Goal: Information Seeking & Learning: Learn about a topic

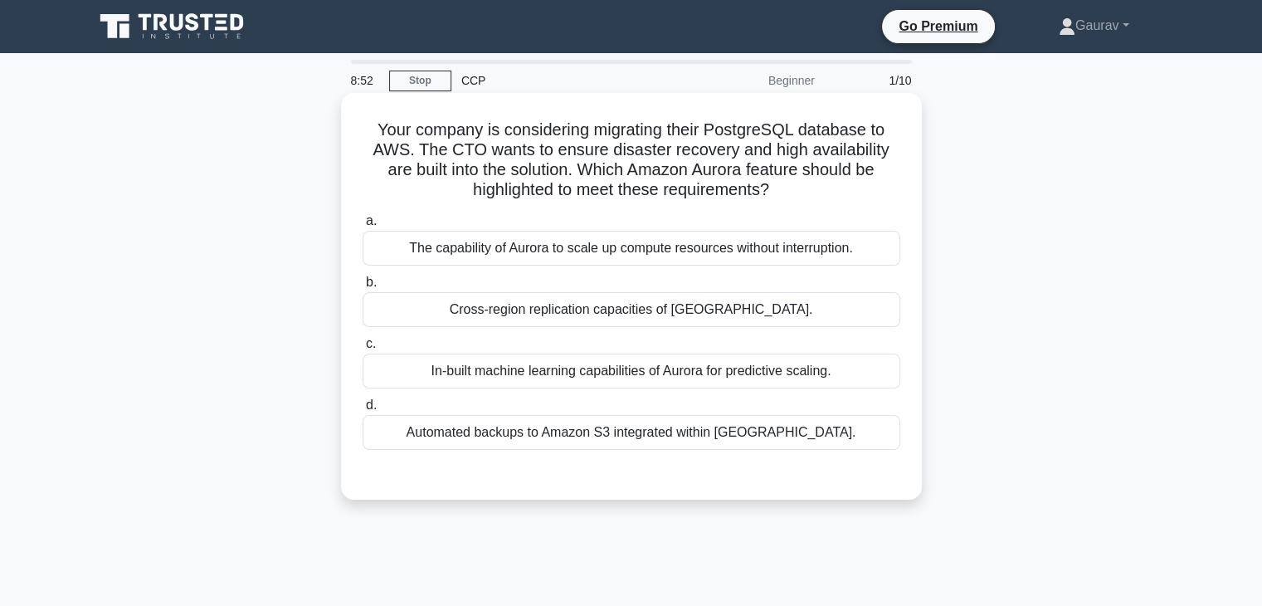
click at [601, 308] on div "Cross-region replication capacities of Aurora." at bounding box center [632, 309] width 538 height 35
click at [363, 288] on input "b. Cross-region replication capacities of Aurora." at bounding box center [363, 282] width 0 height 11
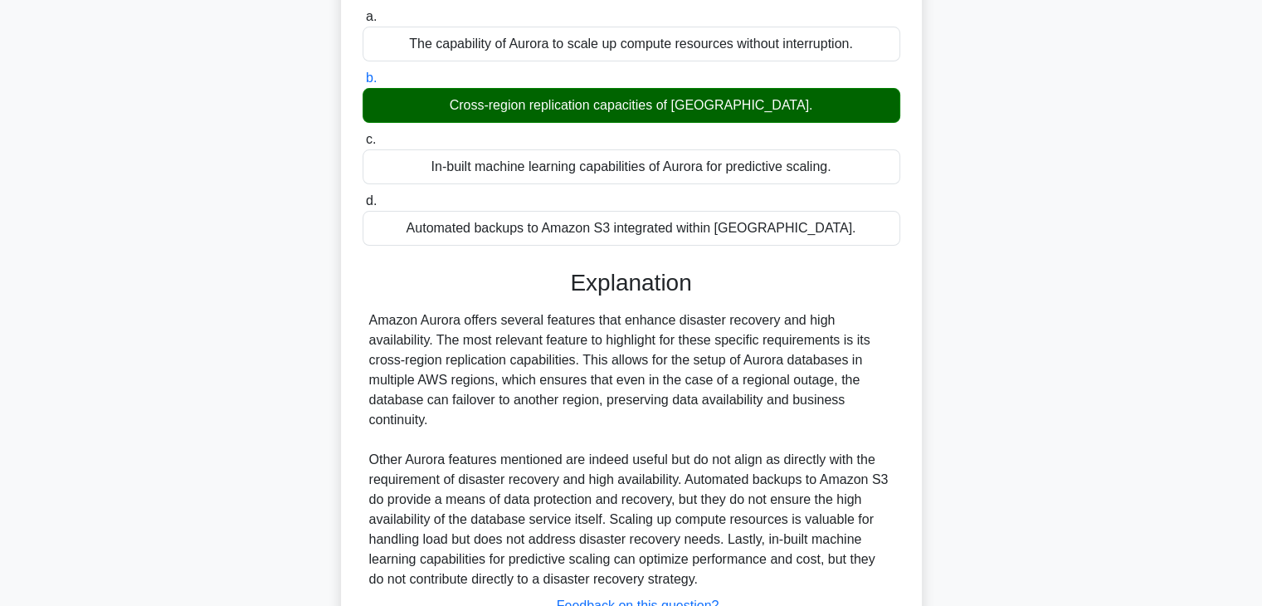
scroll to position [337, 0]
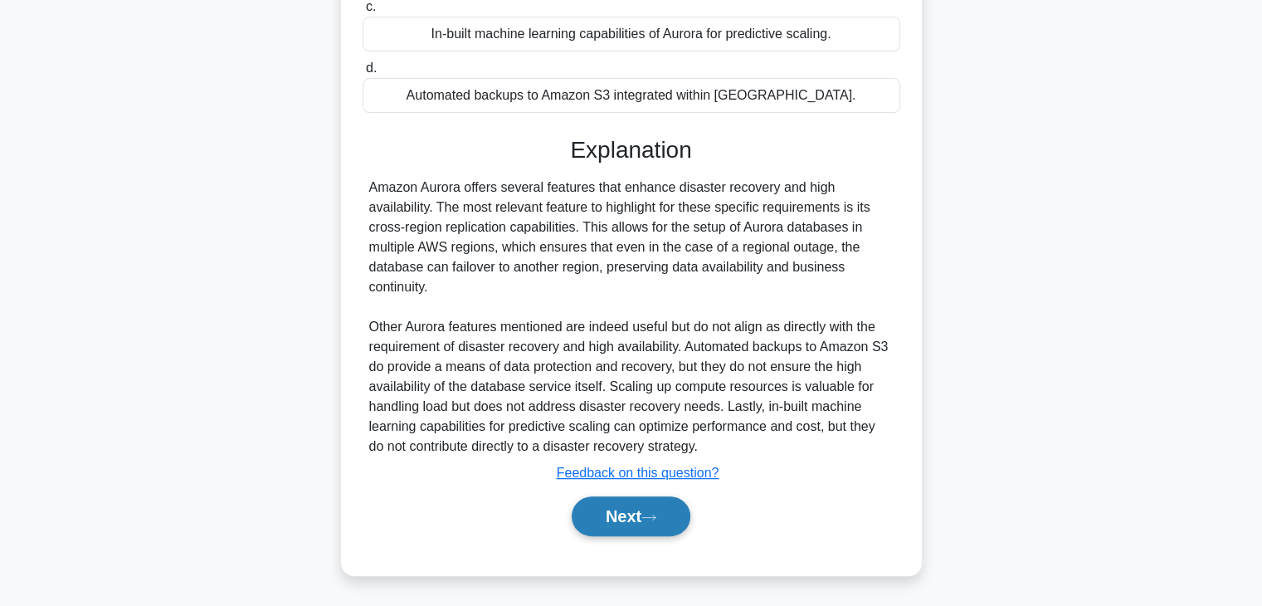
click at [628, 520] on button "Next" at bounding box center [631, 516] width 119 height 40
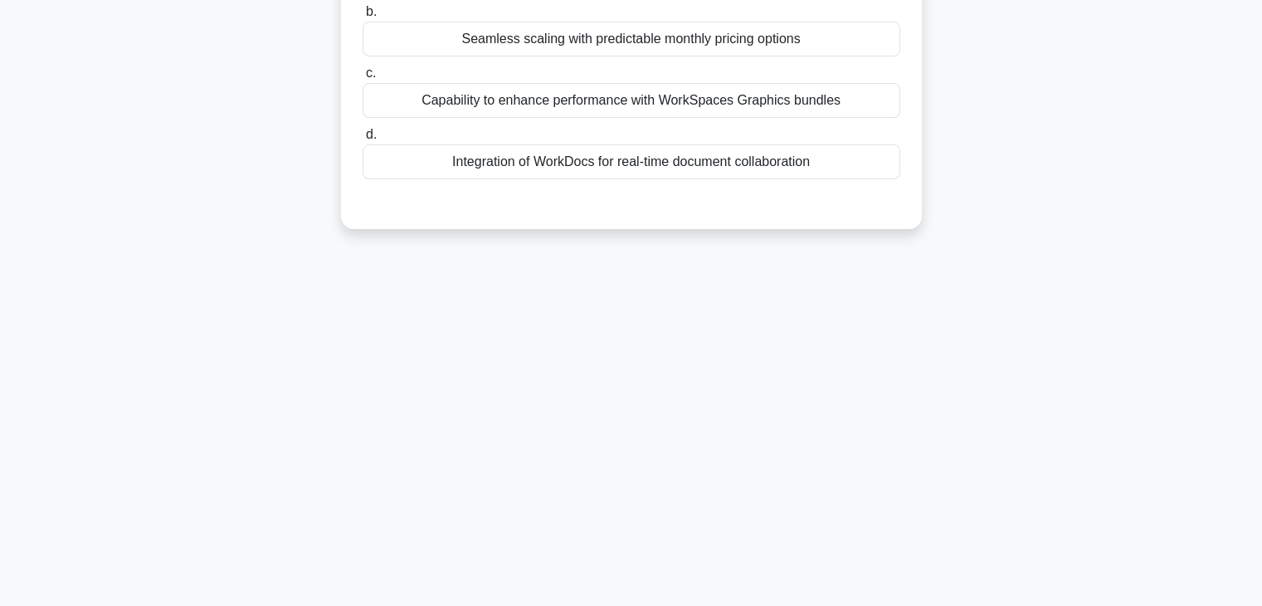
scroll to position [0, 0]
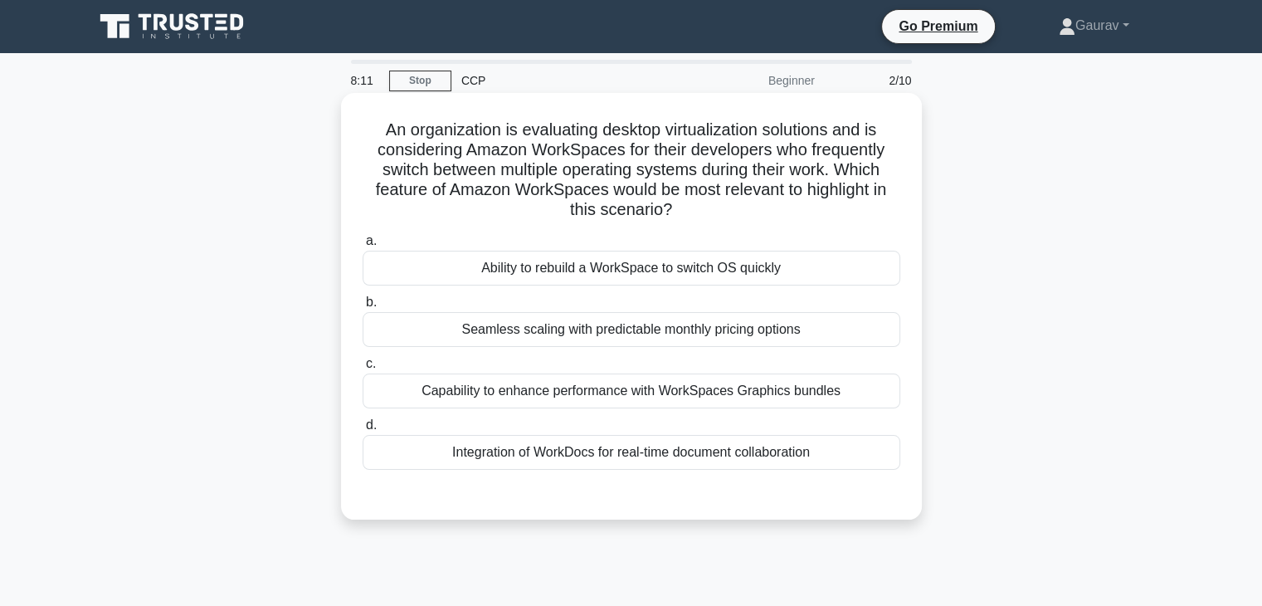
click at [627, 268] on div "Ability to rebuild a WorkSpace to switch OS quickly" at bounding box center [632, 268] width 538 height 35
click at [363, 247] on input "a. Ability to rebuild a WorkSpace to switch OS quickly" at bounding box center [363, 241] width 0 height 11
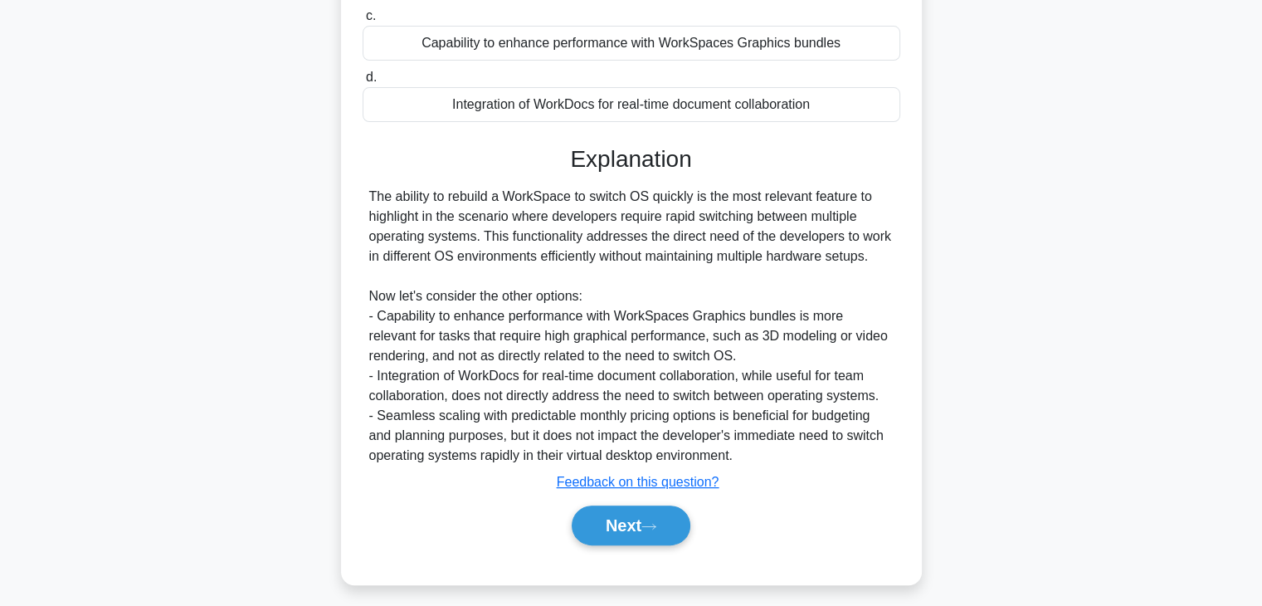
scroll to position [355, 0]
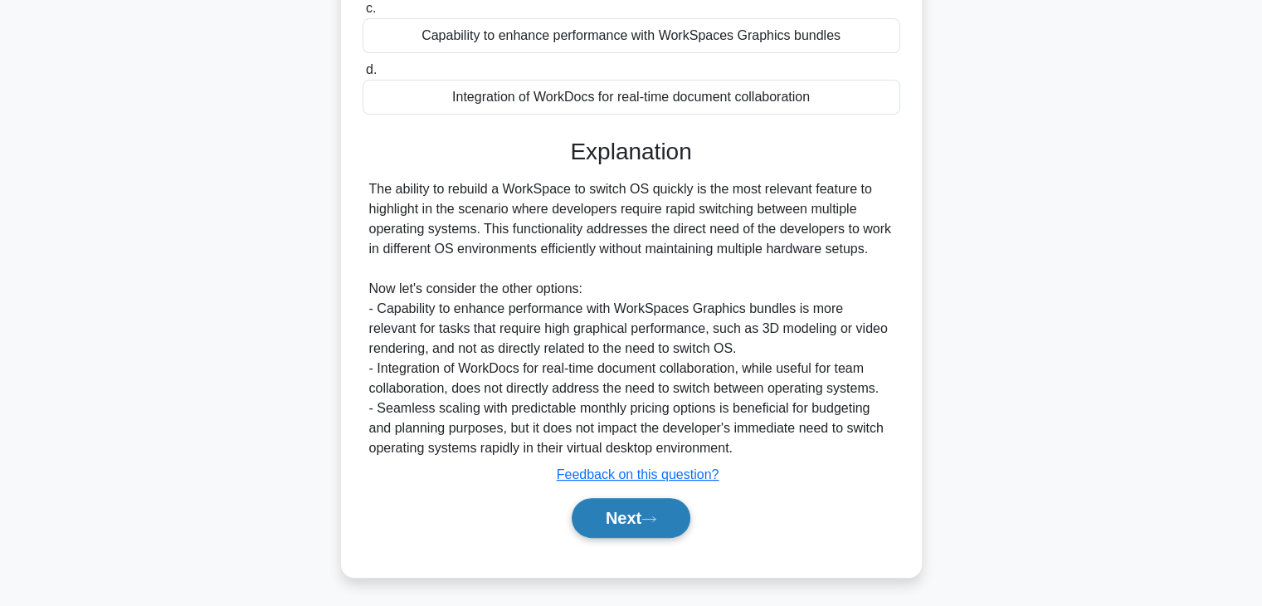
click at [618, 511] on button "Next" at bounding box center [631, 518] width 119 height 40
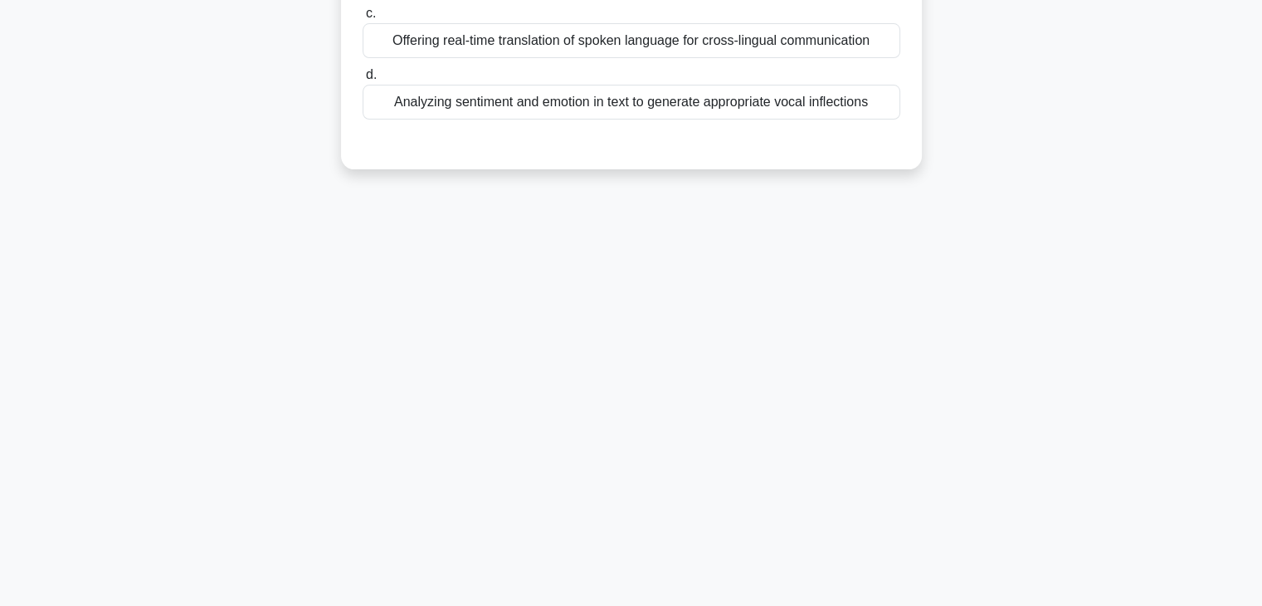
scroll to position [0, 0]
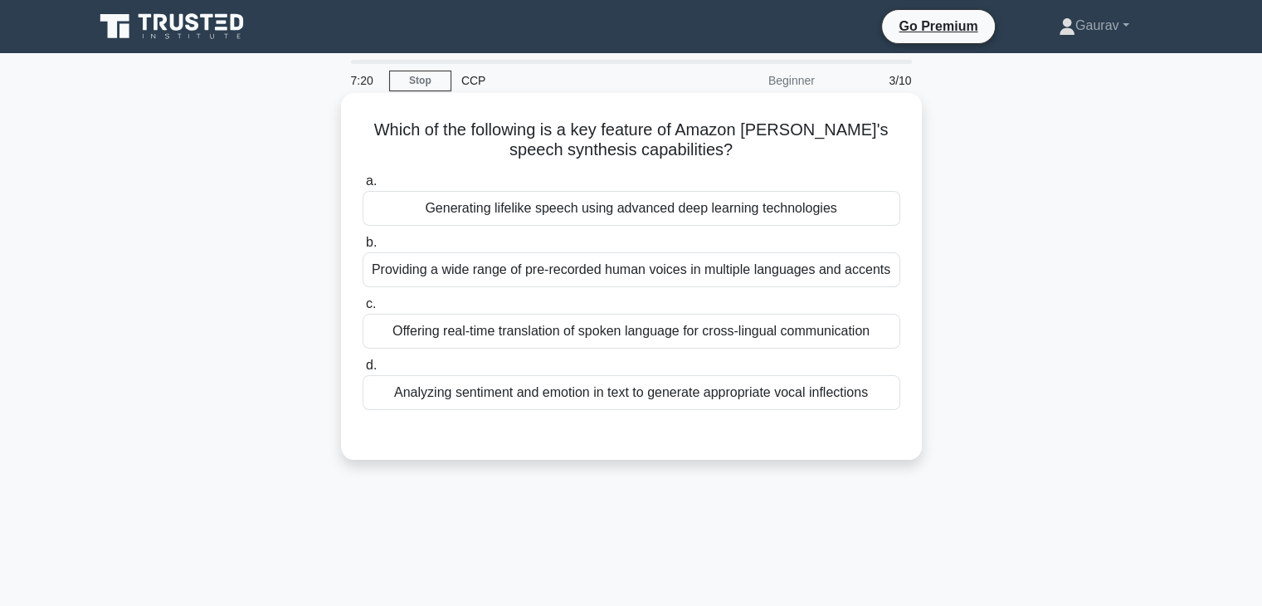
click at [514, 339] on div "Offering real-time translation of spoken language for cross-lingual communicati…" at bounding box center [632, 331] width 538 height 35
click at [363, 310] on input "c. Offering real-time translation of spoken language for cross-lingual communic…" at bounding box center [363, 304] width 0 height 11
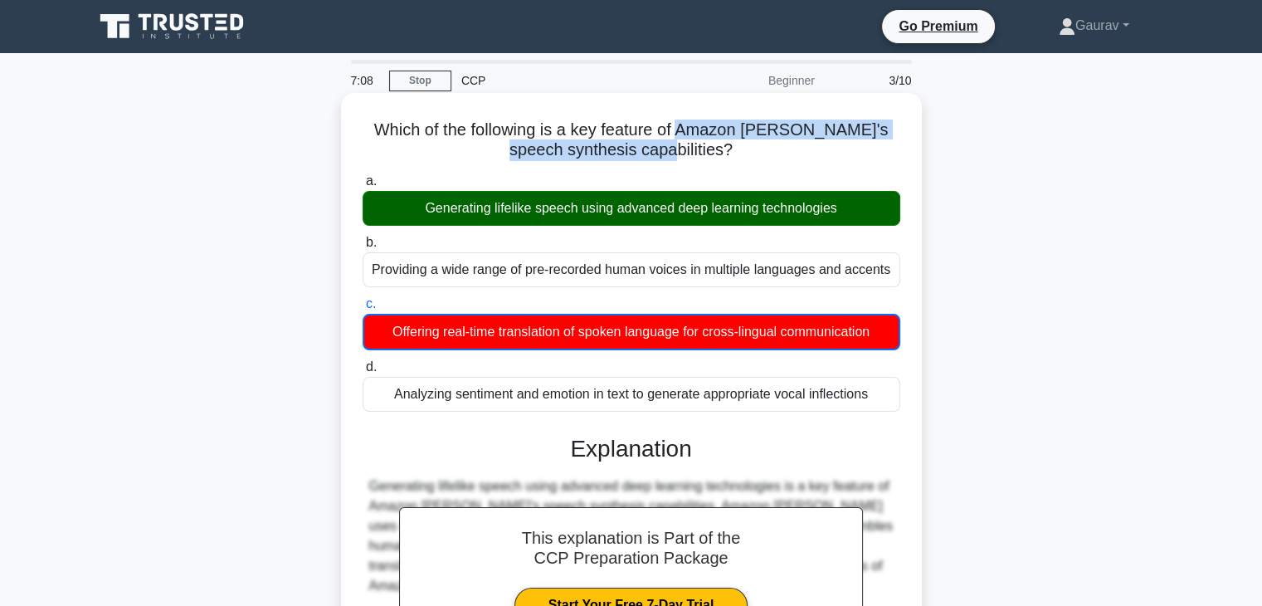
drag, startPoint x: 701, startPoint y: 130, endPoint x: 696, endPoint y: 150, distance: 20.8
click at [696, 150] on h5 "Which of the following is a key feature of Amazon Polly's speech synthesis capa…" at bounding box center [631, 141] width 541 height 42
copy h5 "Amazon Polly's speech synthesis capabilities"
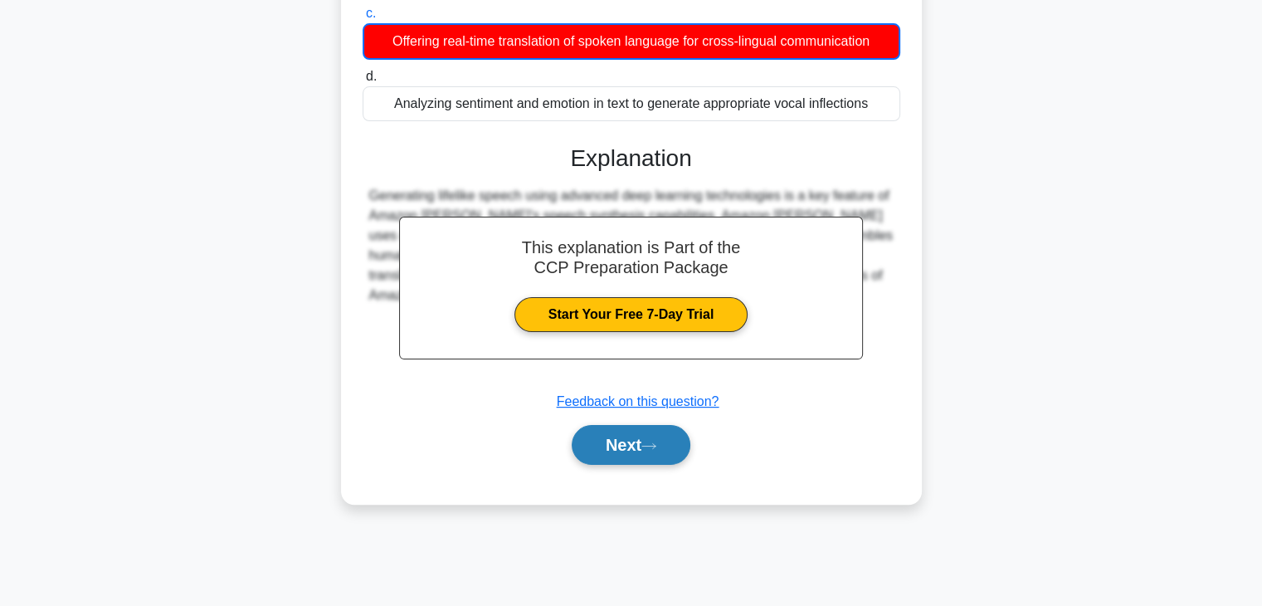
click at [610, 439] on button "Next" at bounding box center [631, 445] width 119 height 40
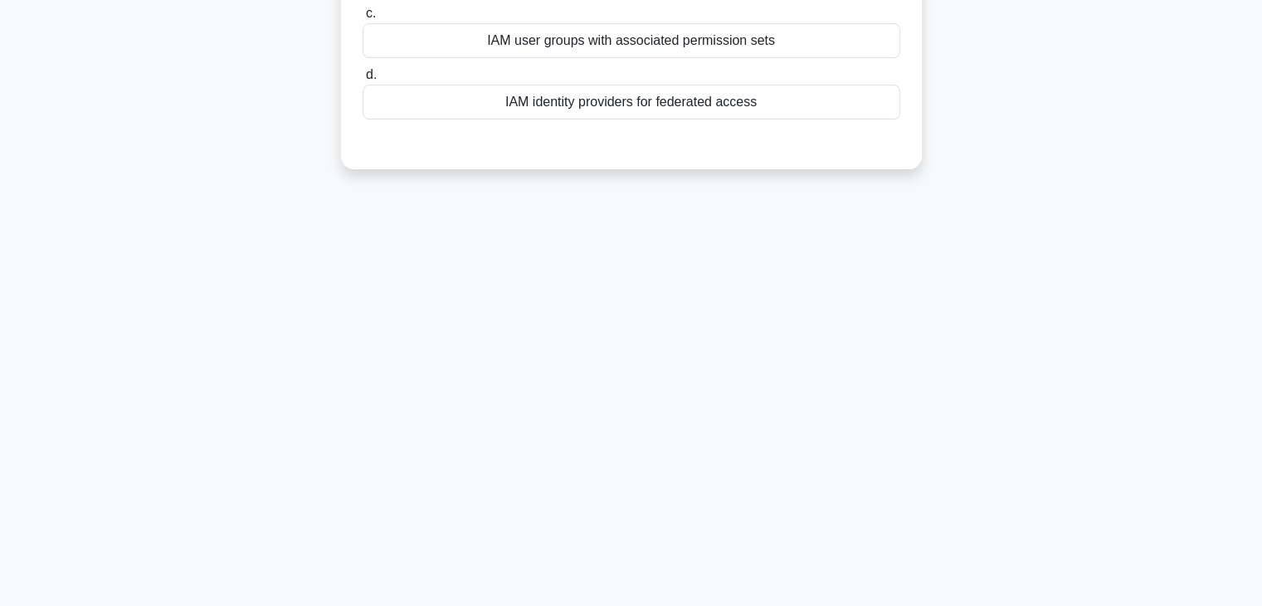
scroll to position [0, 0]
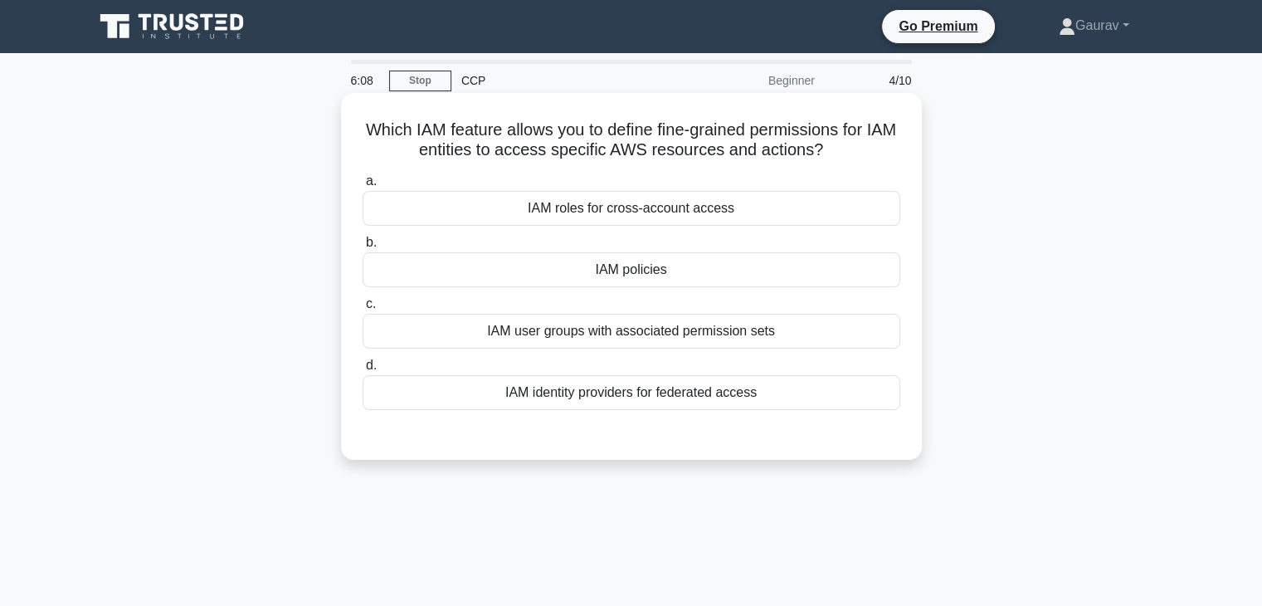
click at [602, 272] on div "IAM policies" at bounding box center [632, 269] width 538 height 35
click at [363, 248] on input "b. IAM policies" at bounding box center [363, 242] width 0 height 11
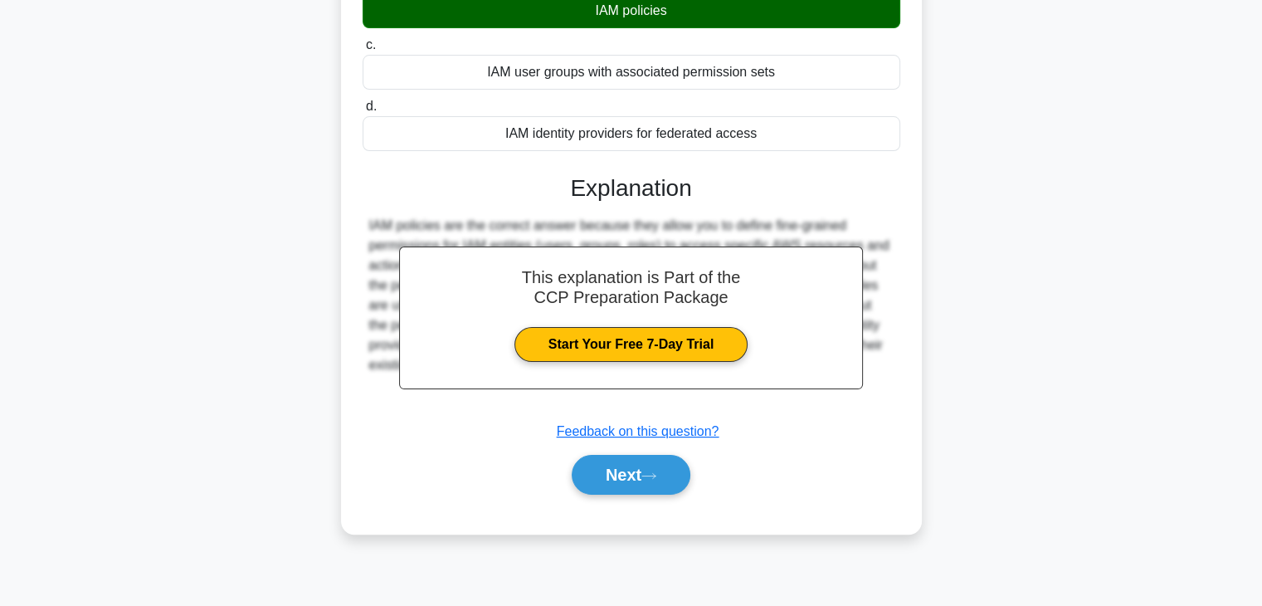
scroll to position [259, 0]
click at [642, 472] on button "Next" at bounding box center [631, 475] width 119 height 40
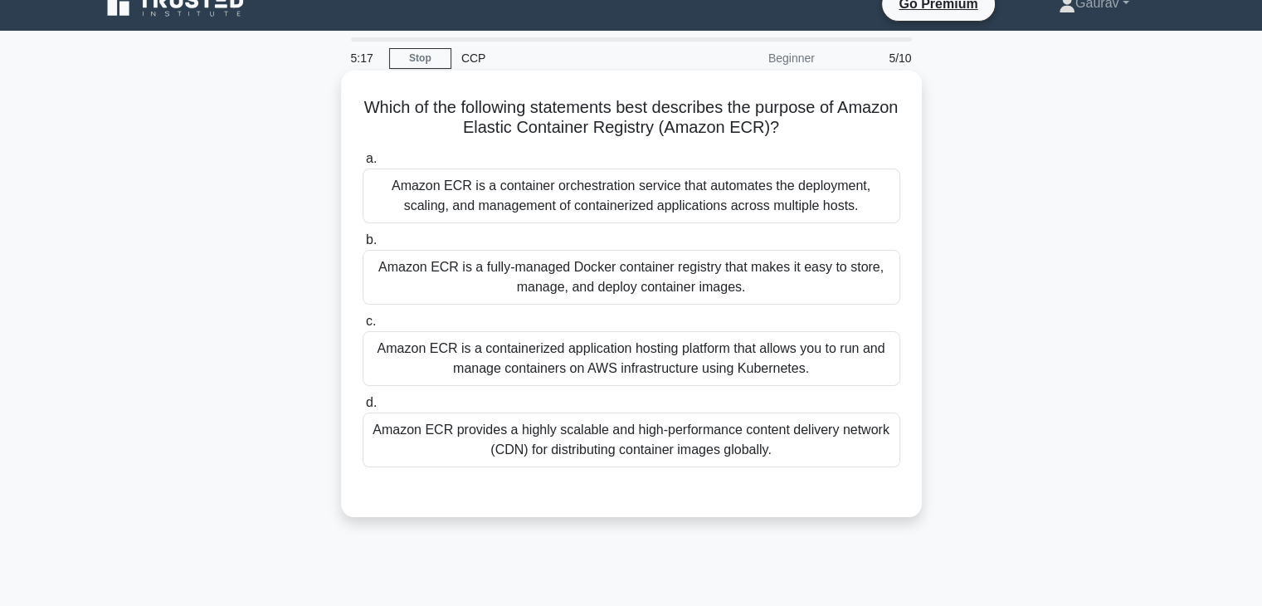
scroll to position [23, 0]
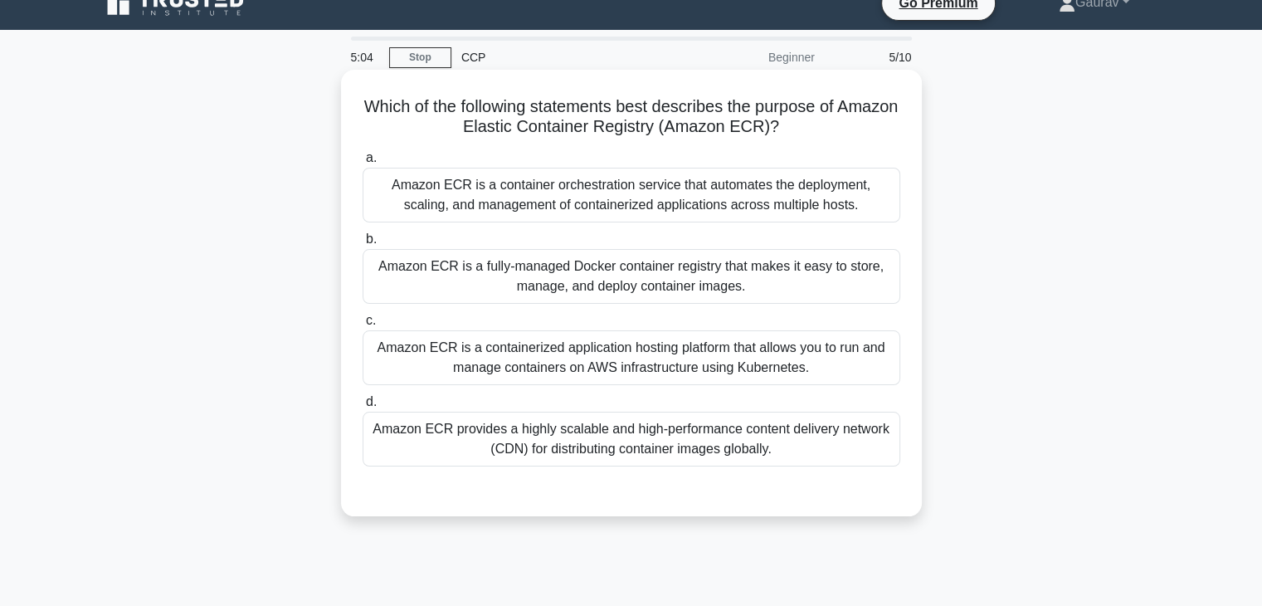
click at [597, 206] on div "Amazon ECR is a container orchestration service that automates the deployment, …" at bounding box center [632, 195] width 538 height 55
click at [363, 164] on input "a. Amazon ECR is a container orchestration service that automates the deploymen…" at bounding box center [363, 158] width 0 height 11
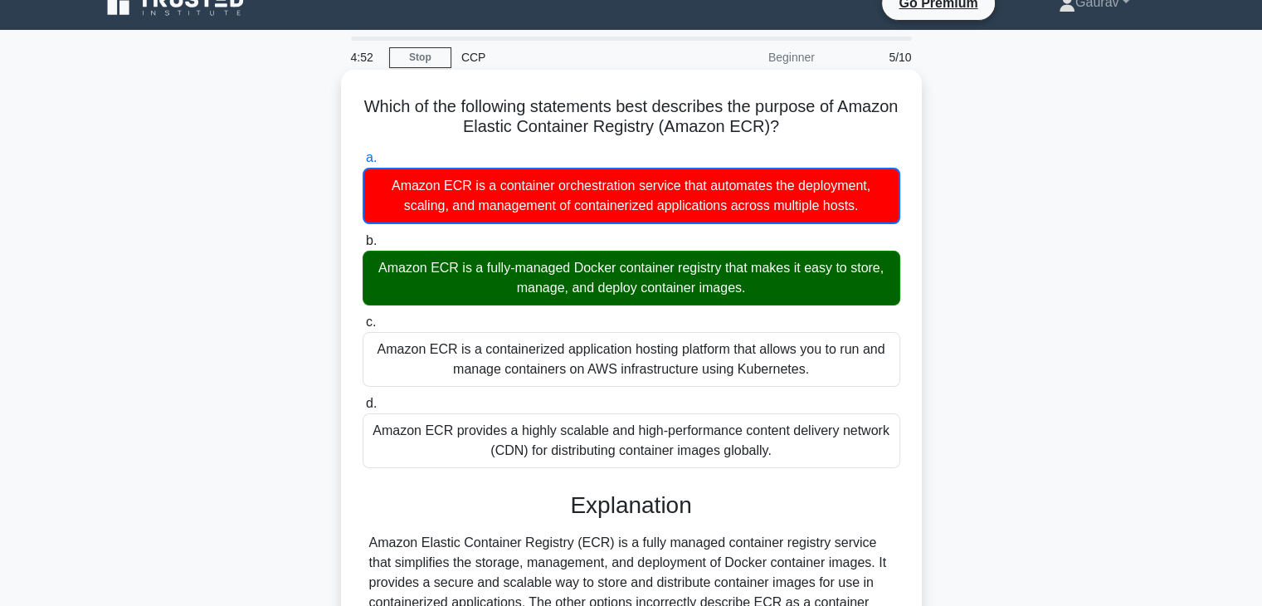
drag, startPoint x: 571, startPoint y: 271, endPoint x: 613, endPoint y: 269, distance: 42.4
click at [613, 269] on div "Amazon ECR is a fully-managed Docker container registry that makes it easy to s…" at bounding box center [632, 278] width 538 height 55
drag, startPoint x: 432, startPoint y: 127, endPoint x: 679, endPoint y: 124, distance: 247.4
click at [679, 124] on h5 "Which of the following statements best describes the purpose of Amazon Elastic …" at bounding box center [631, 117] width 541 height 42
drag, startPoint x: 569, startPoint y: 264, endPoint x: 610, endPoint y: 271, distance: 41.2
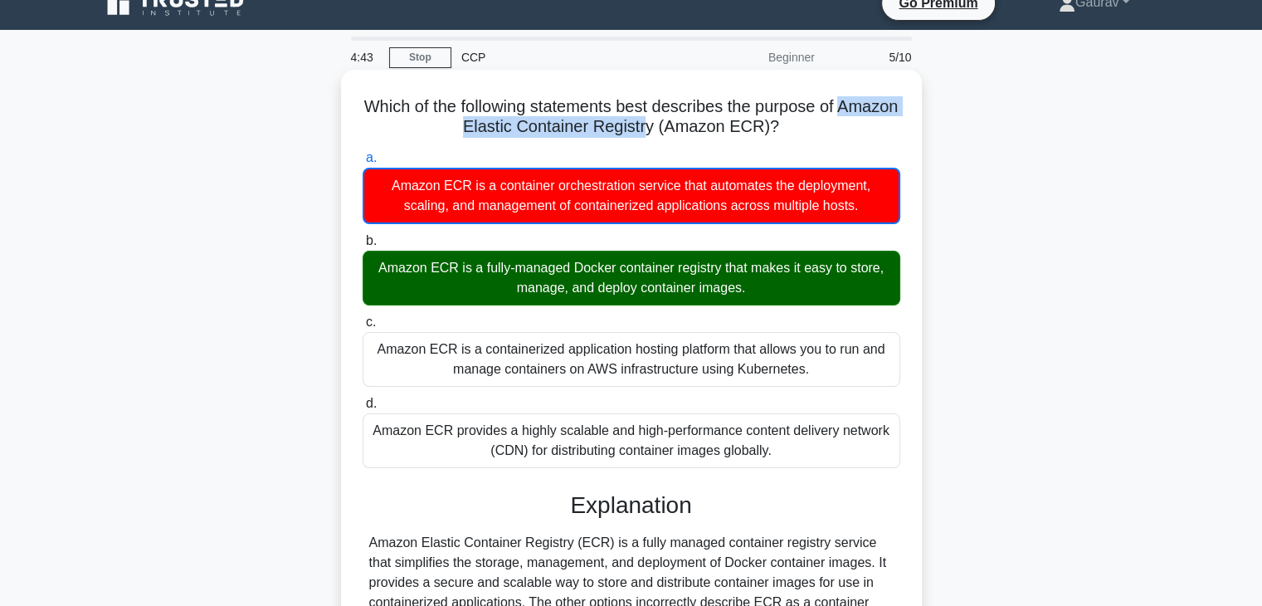
click at [610, 271] on div "Amazon ECR is a fully-managed Docker container registry that makes it easy to s…" at bounding box center [632, 278] width 538 height 55
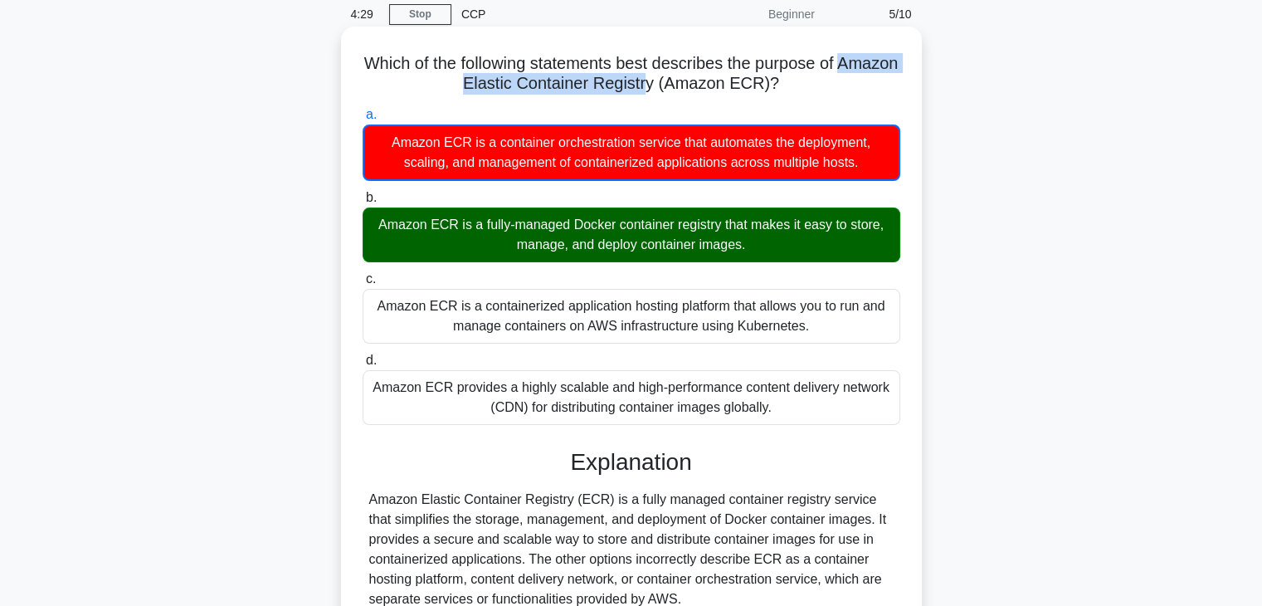
scroll to position [60, 0]
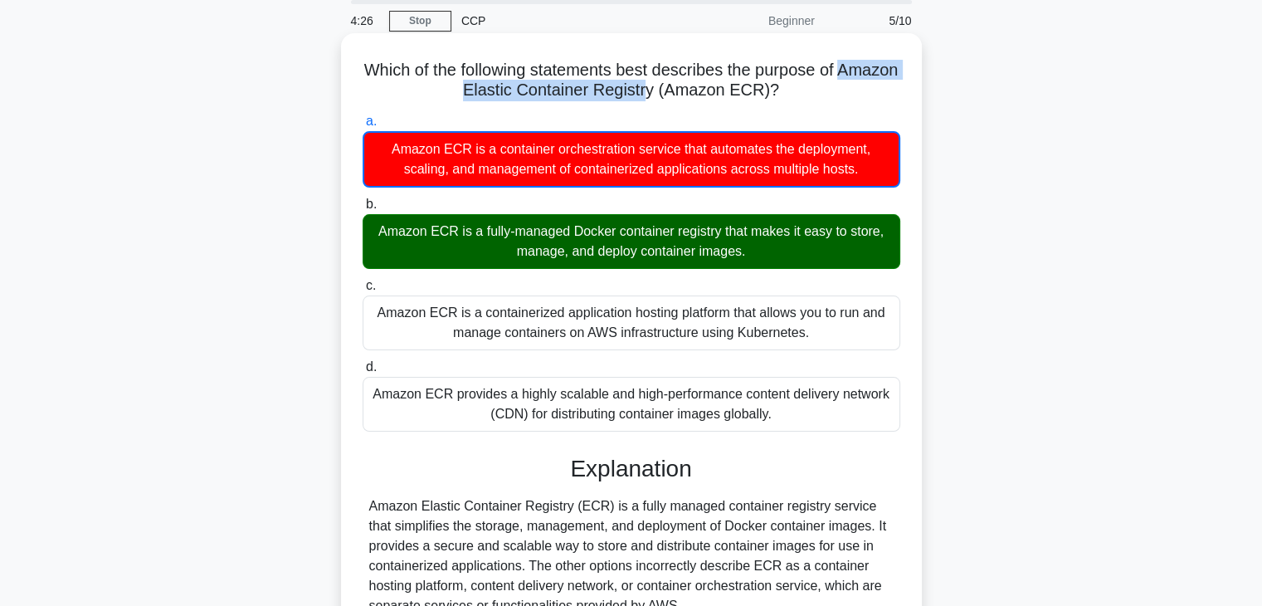
drag, startPoint x: 496, startPoint y: 91, endPoint x: 896, endPoint y: 88, distance: 400.1
click at [896, 88] on h5 "Which of the following statements best describes the purpose of Amazon Elastic …" at bounding box center [631, 81] width 541 height 42
click at [589, 85] on h5 "Which of the following statements best describes the purpose of Amazon Elastic …" at bounding box center [631, 81] width 541 height 42
click at [474, 81] on h5 "Which of the following statements best describes the purpose of Amazon Elastic …" at bounding box center [631, 81] width 541 height 42
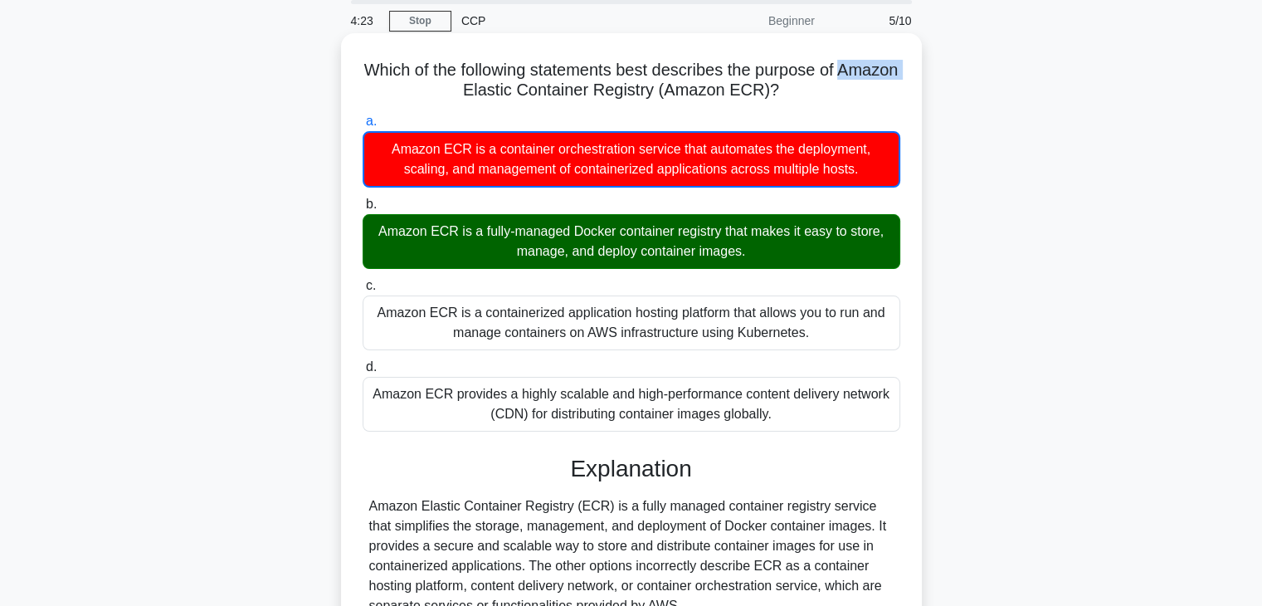
click at [474, 81] on h5 "Which of the following statements best describes the purpose of Amazon Elastic …" at bounding box center [631, 81] width 541 height 42
click at [545, 84] on h5 "Which of the following statements best describes the purpose of Amazon Elastic …" at bounding box center [631, 81] width 541 height 42
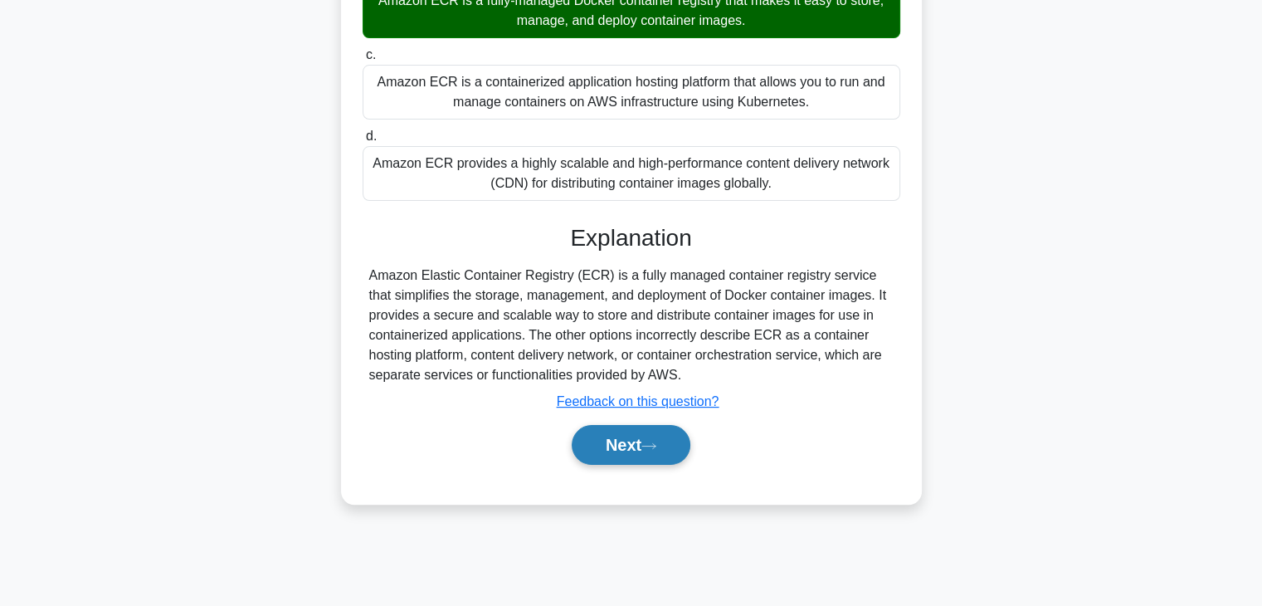
click at [598, 436] on button "Next" at bounding box center [631, 445] width 119 height 40
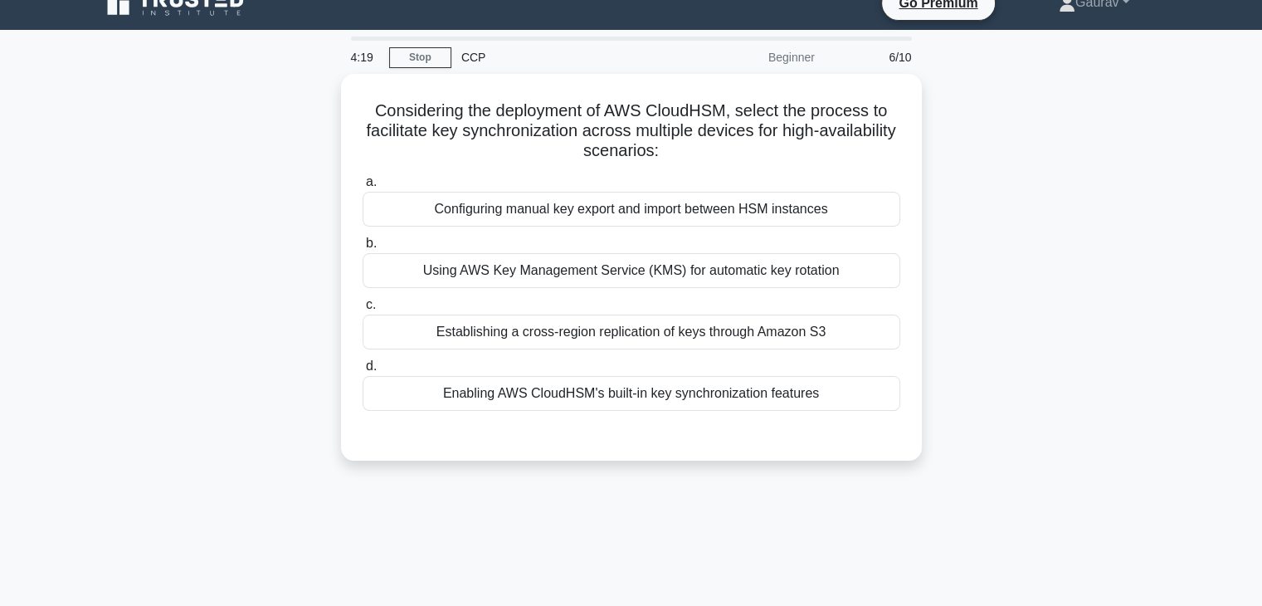
scroll to position [0, 0]
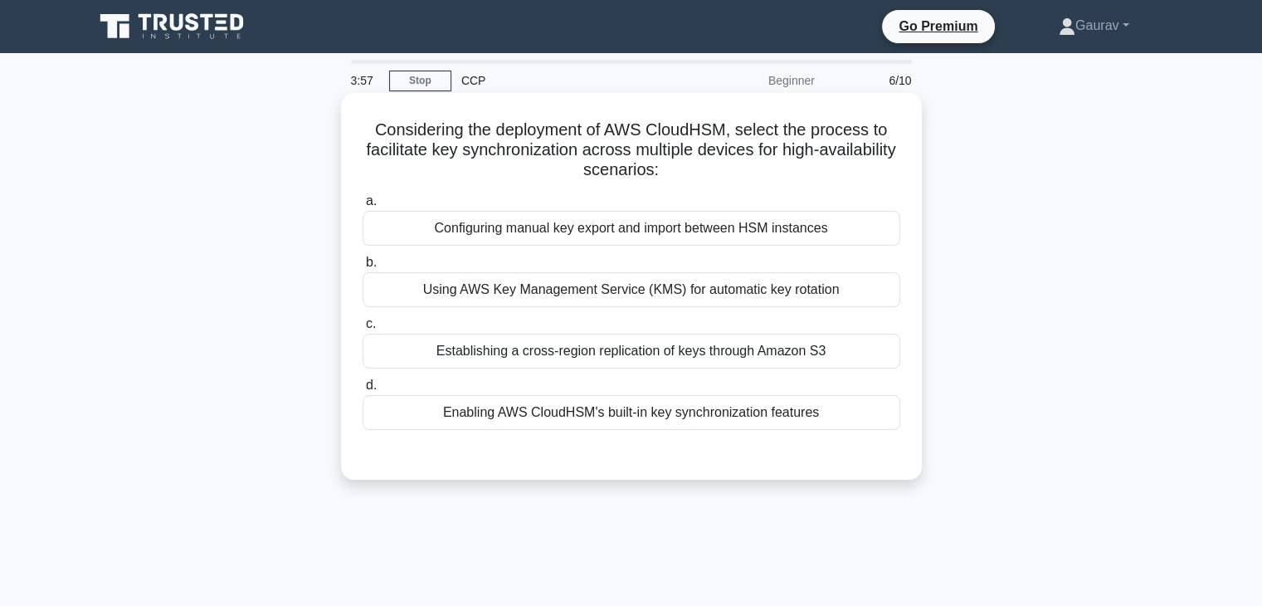
click at [641, 410] on div "Enabling AWS CloudHSM's built-in key synchronization features" at bounding box center [632, 412] width 538 height 35
click at [363, 391] on input "d. Enabling AWS CloudHSM's built-in key synchronization features" at bounding box center [363, 385] width 0 height 11
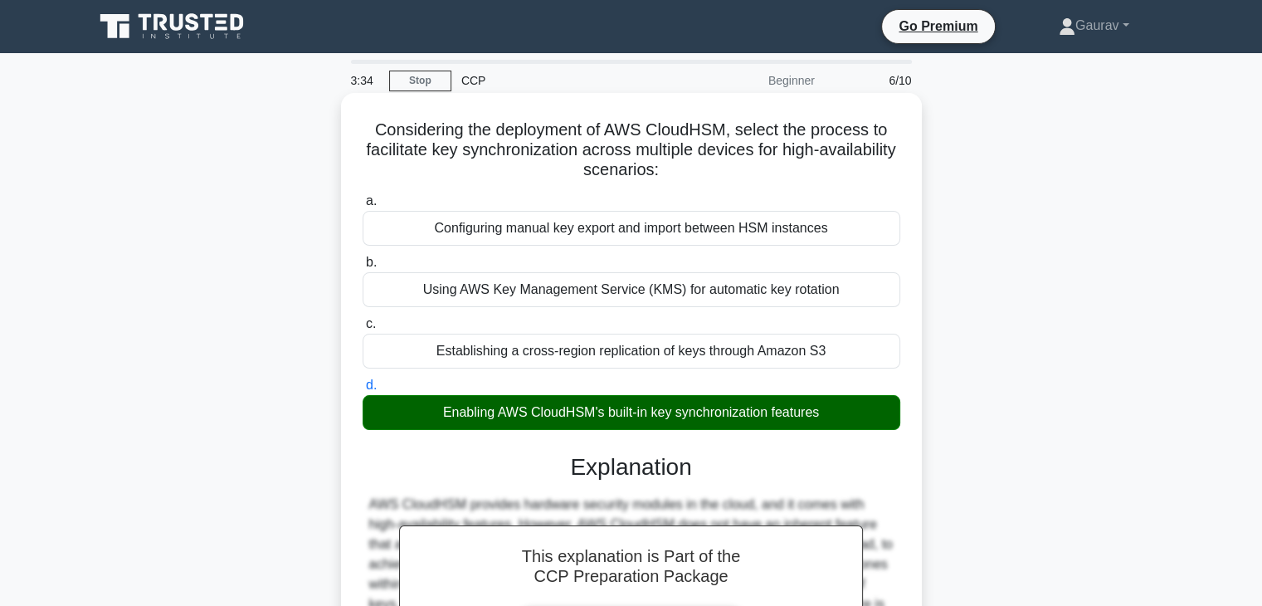
click at [680, 134] on h5 "Considering the deployment of AWS CloudHSM, select the process to facilitate ke…" at bounding box center [631, 150] width 541 height 61
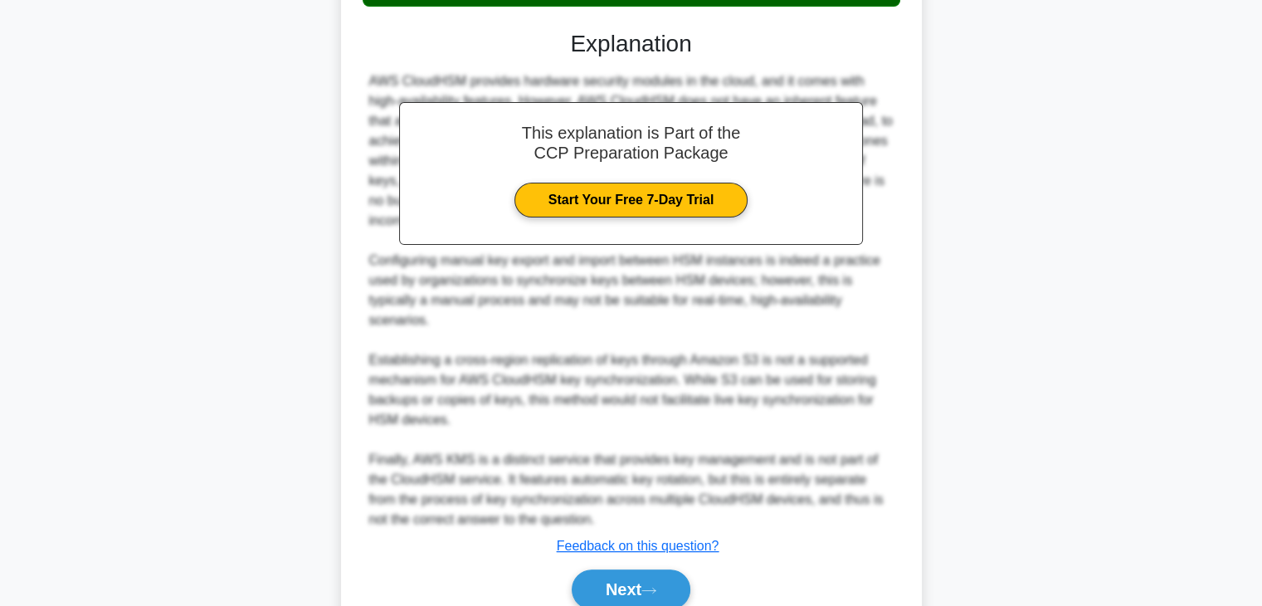
scroll to position [427, 0]
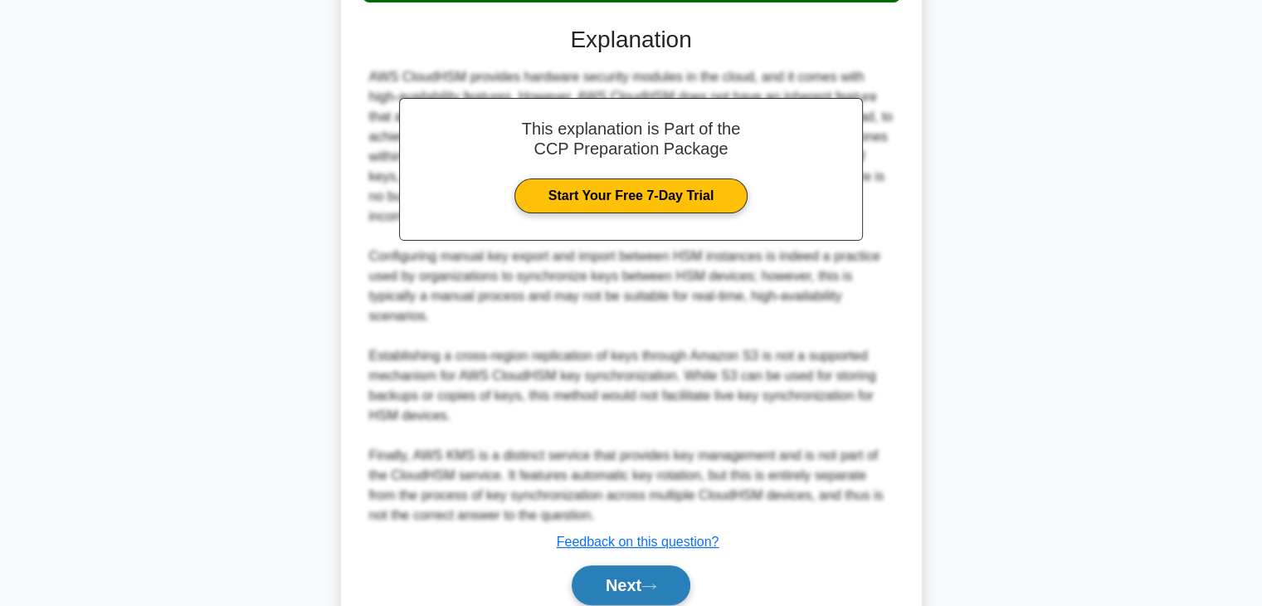
click at [614, 565] on button "Next" at bounding box center [631, 585] width 119 height 40
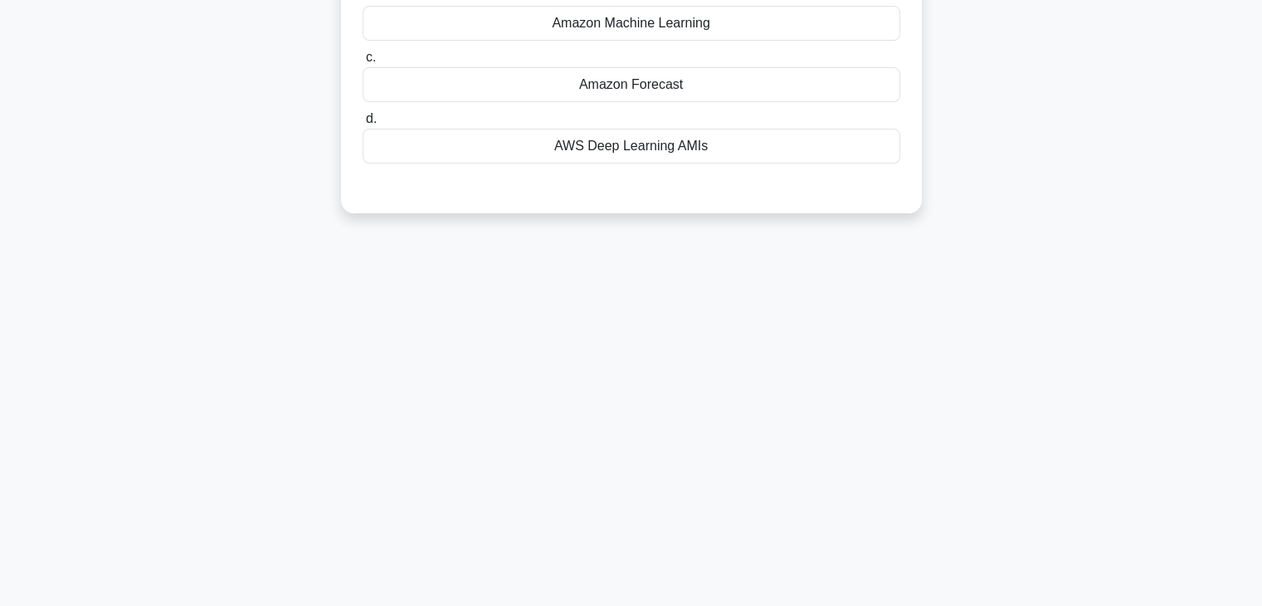
scroll to position [0, 0]
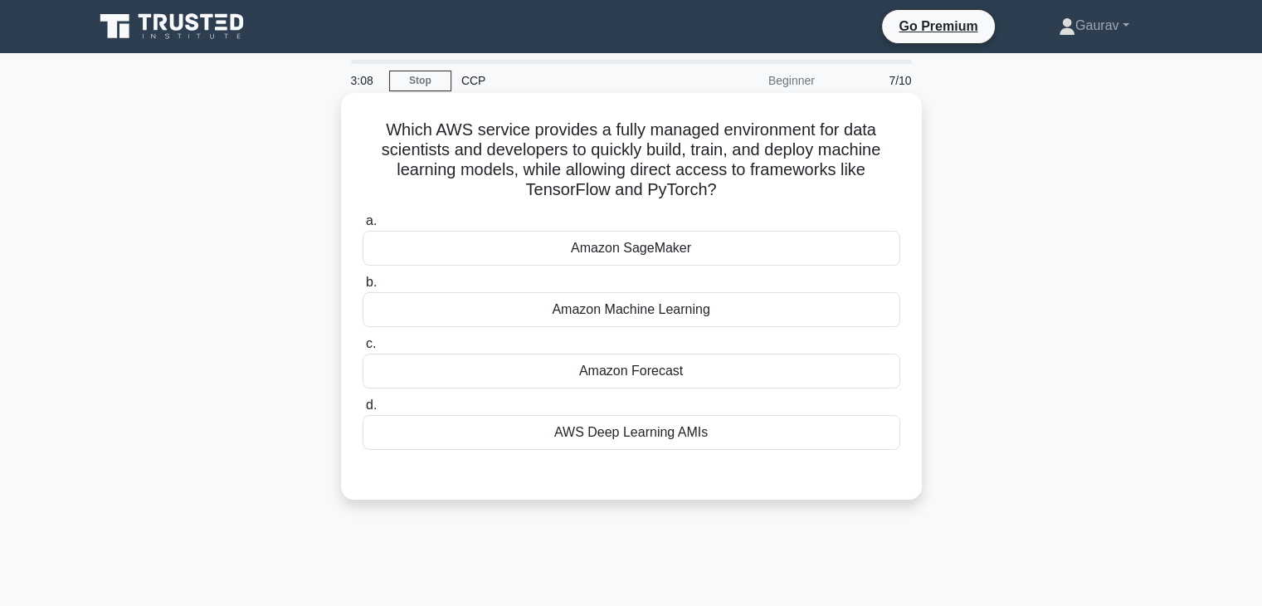
click at [640, 303] on div "Amazon Machine Learning" at bounding box center [632, 309] width 538 height 35
click at [363, 288] on input "b. Amazon Machine Learning" at bounding box center [363, 282] width 0 height 11
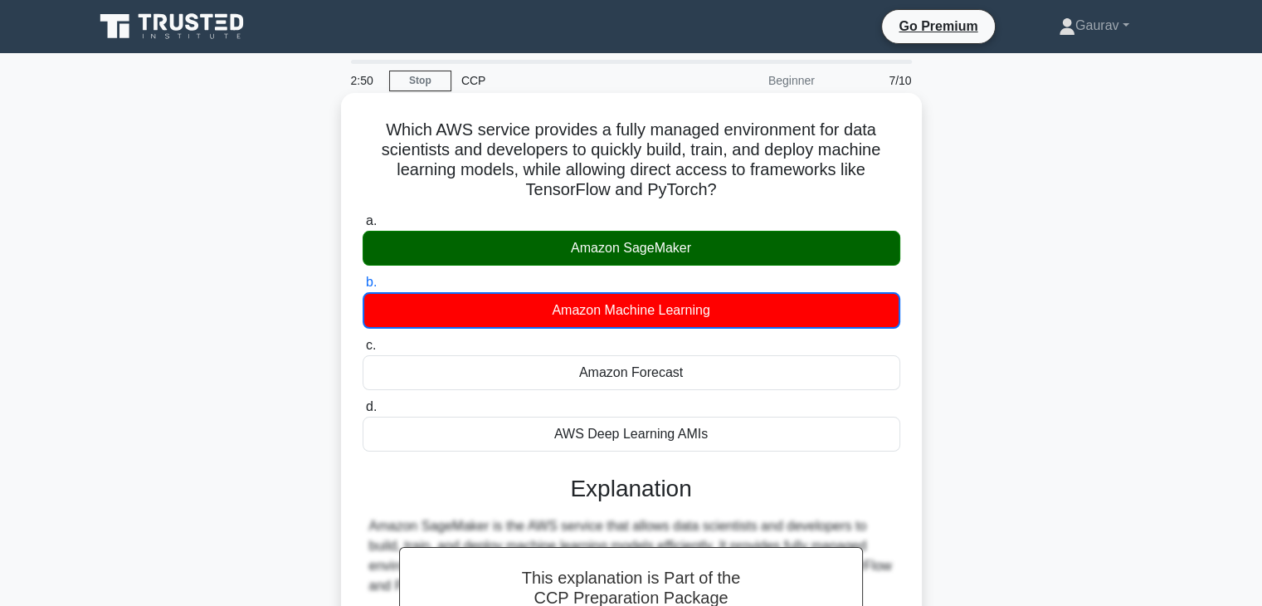
click at [667, 193] on h5 "Which AWS service provides a fully managed environment for data scientists and …" at bounding box center [631, 160] width 541 height 81
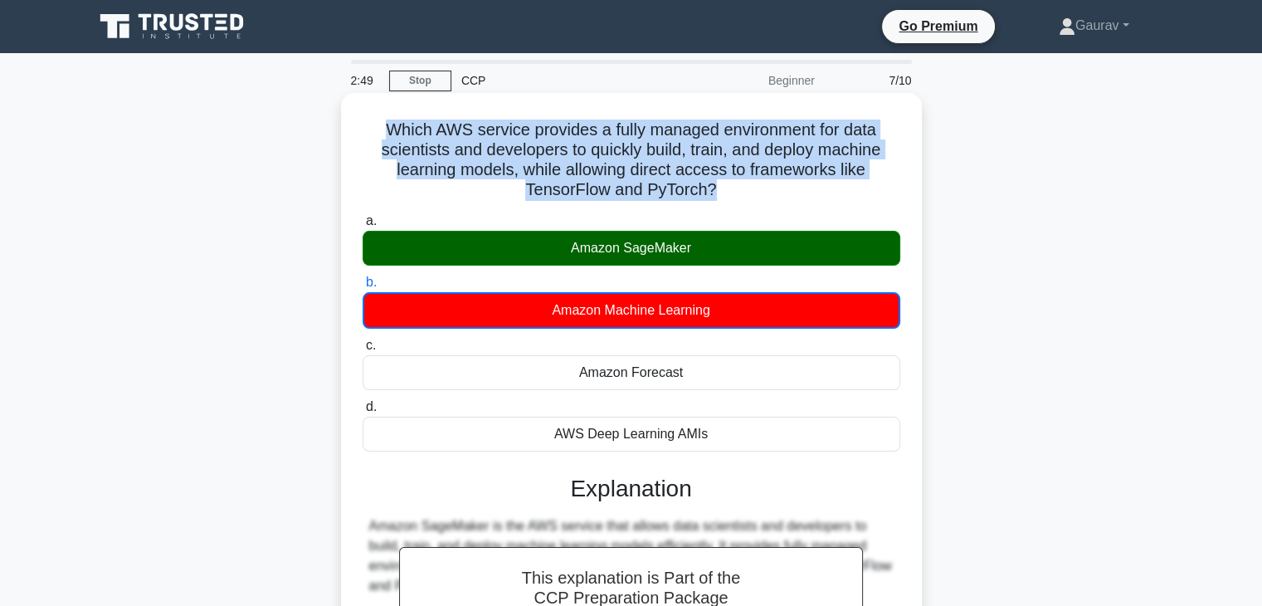
click at [667, 193] on h5 "Which AWS service provides a fully managed environment for data scientists and …" at bounding box center [631, 160] width 541 height 81
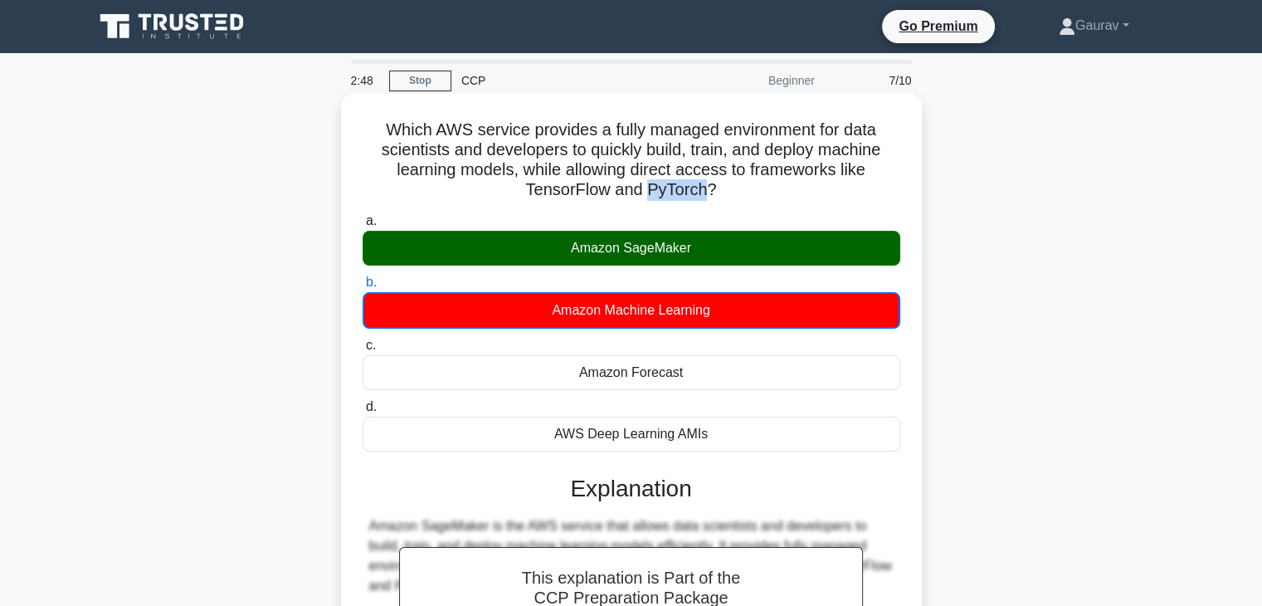
click at [667, 193] on h5 "Which AWS service provides a fully managed environment for data scientists and …" at bounding box center [631, 160] width 541 height 81
drag, startPoint x: 529, startPoint y: 197, endPoint x: 706, endPoint y: 183, distance: 177.3
click at [706, 183] on h5 "Which AWS service provides a fully managed environment for data scientists and …" at bounding box center [631, 160] width 541 height 81
click at [527, 187] on h5 "Which AWS service provides a fully managed environment for data scientists and …" at bounding box center [631, 160] width 541 height 81
drag, startPoint x: 527, startPoint y: 187, endPoint x: 711, endPoint y: 186, distance: 183.4
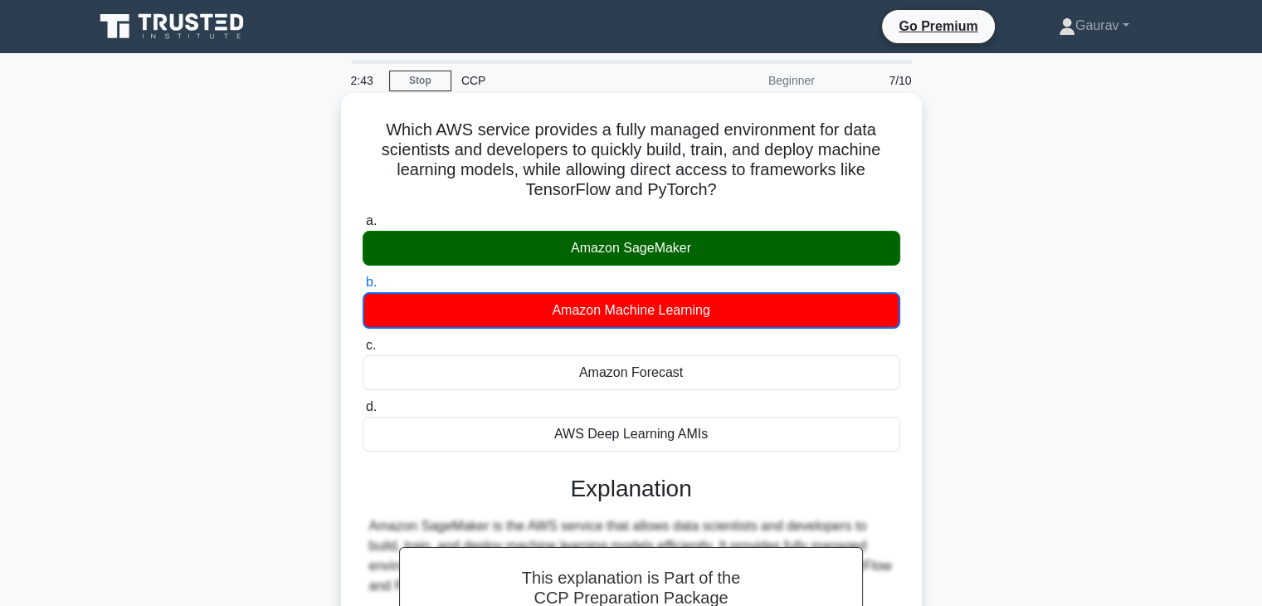
click at [711, 186] on h5 "Which AWS service provides a fully managed environment for data scientists and …" at bounding box center [631, 160] width 541 height 81
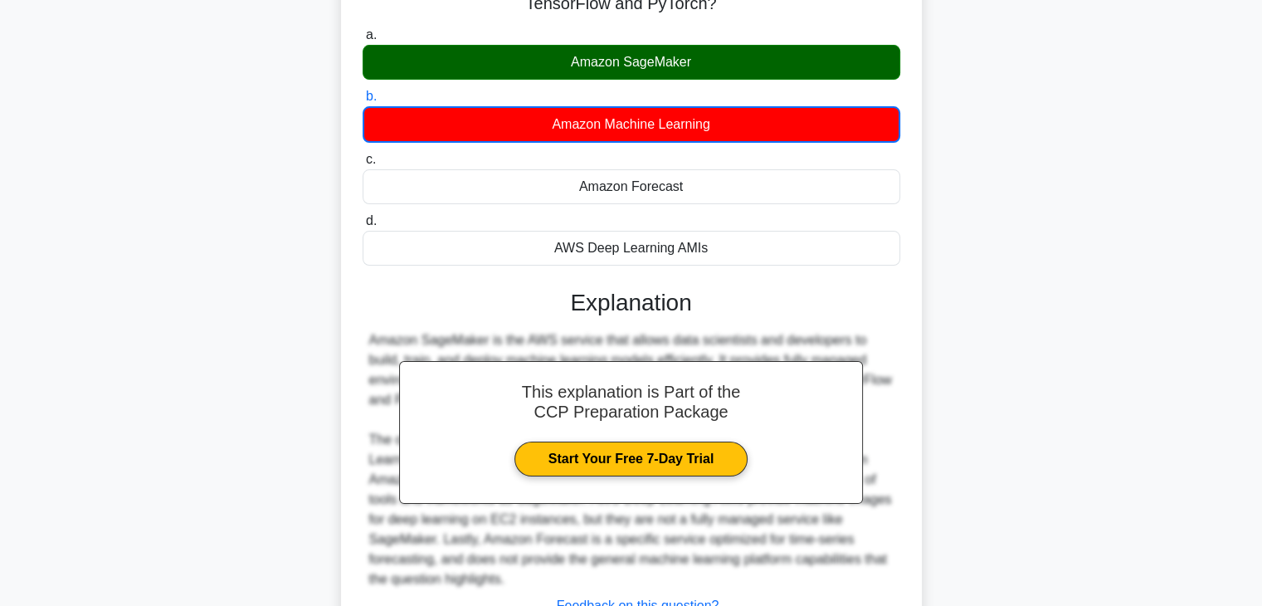
scroll to position [319, 0]
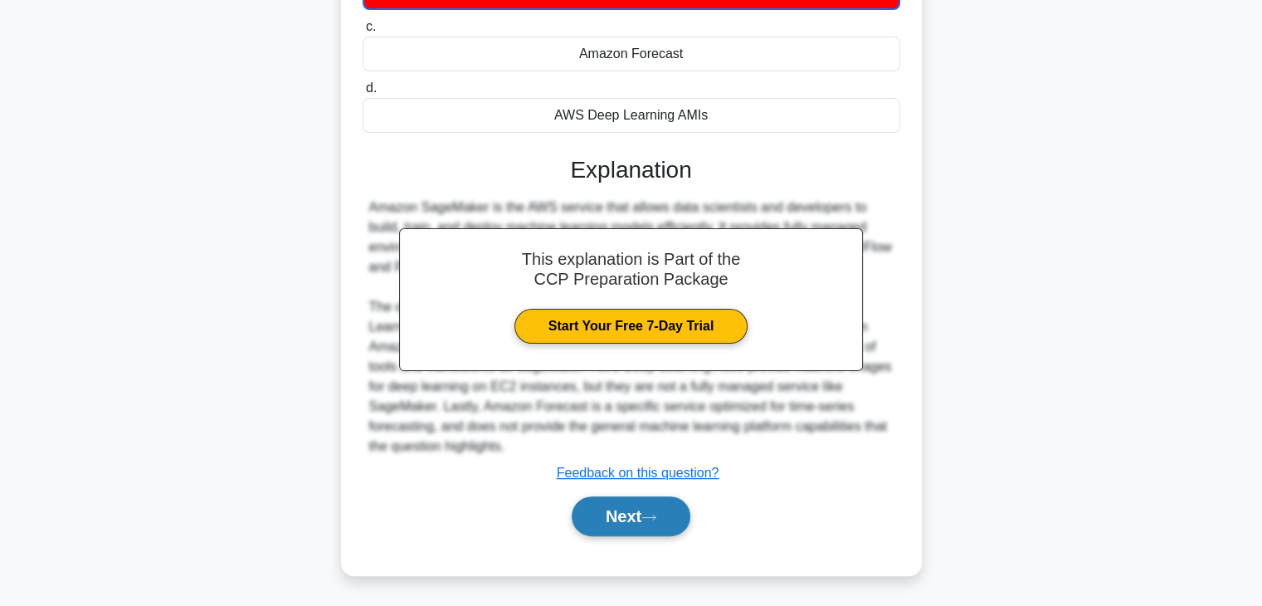
click at [622, 522] on button "Next" at bounding box center [631, 516] width 119 height 40
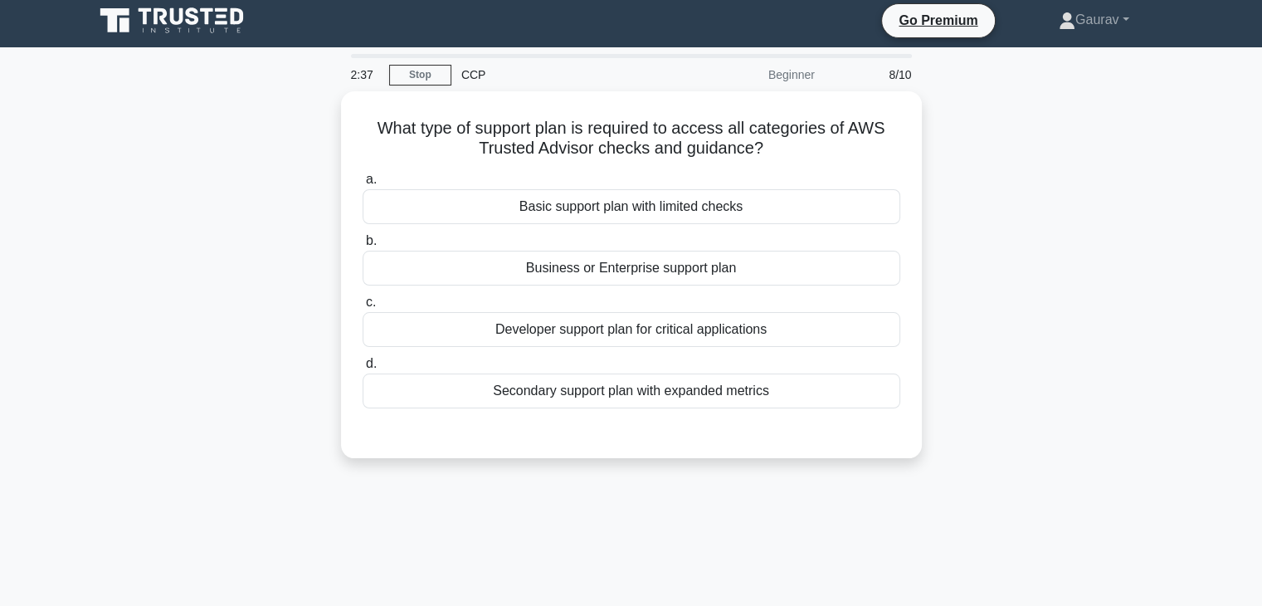
scroll to position [0, 0]
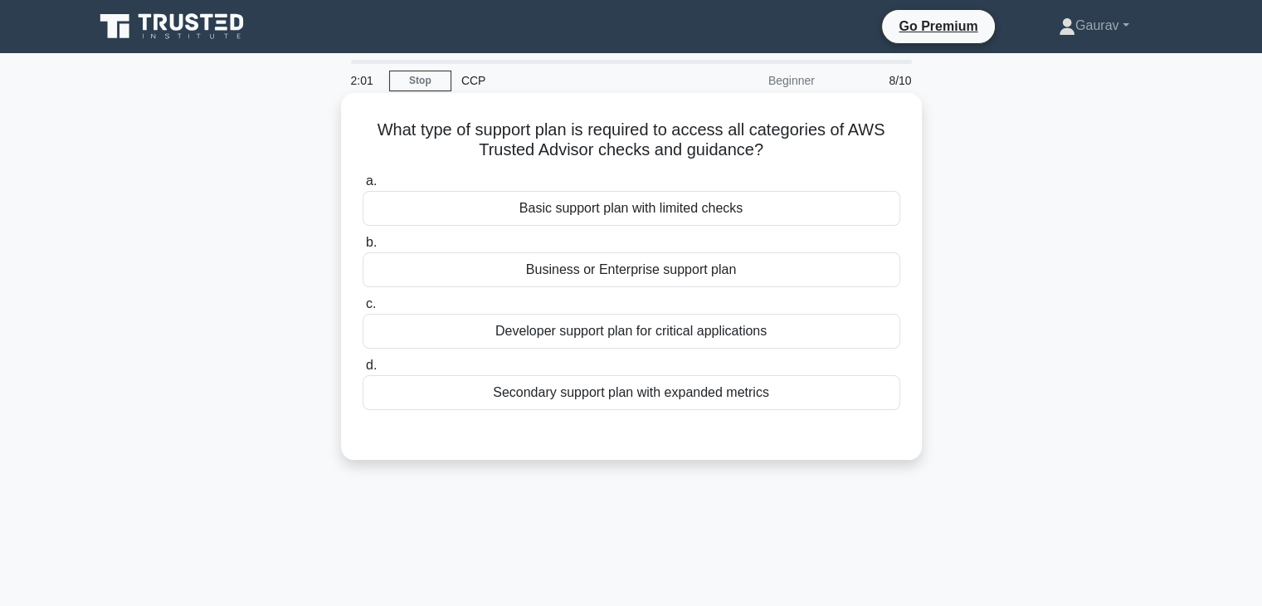
drag, startPoint x: 572, startPoint y: 209, endPoint x: 541, endPoint y: 141, distance: 74.7
click at [541, 141] on div "What type of support plan is required to access all categories of AWS Trusted A…" at bounding box center [632, 277] width 568 height 354
click at [619, 276] on div "Business or Enterprise support plan" at bounding box center [632, 269] width 538 height 35
click at [363, 248] on input "b. Business or Enterprise support plan" at bounding box center [363, 242] width 0 height 11
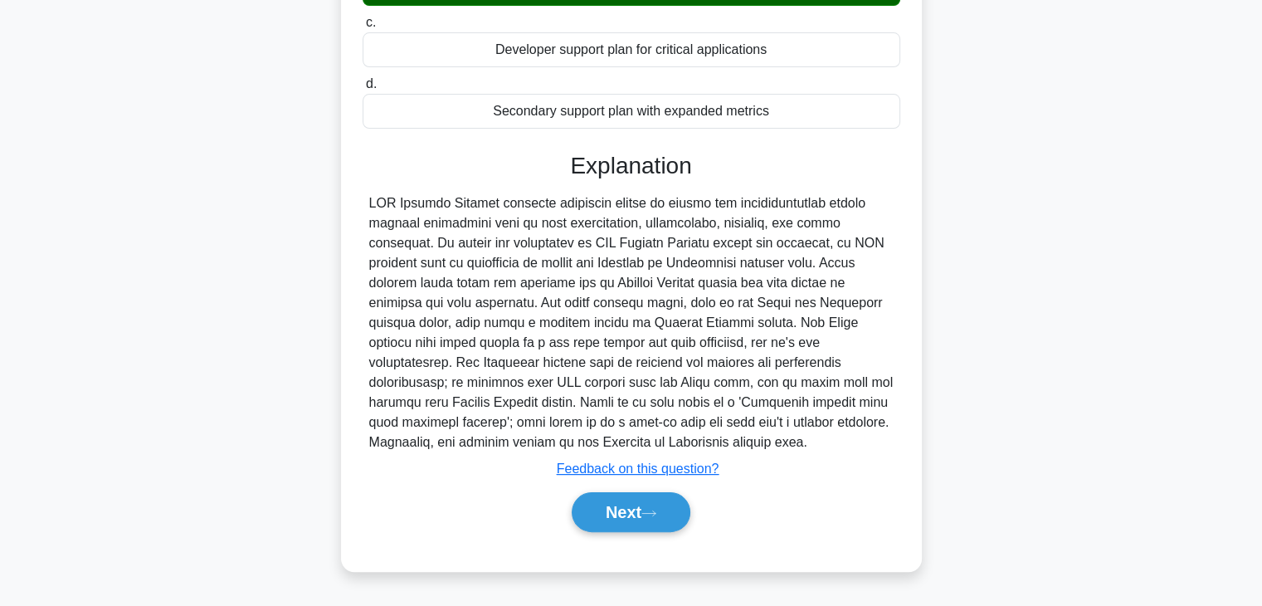
scroll to position [282, 0]
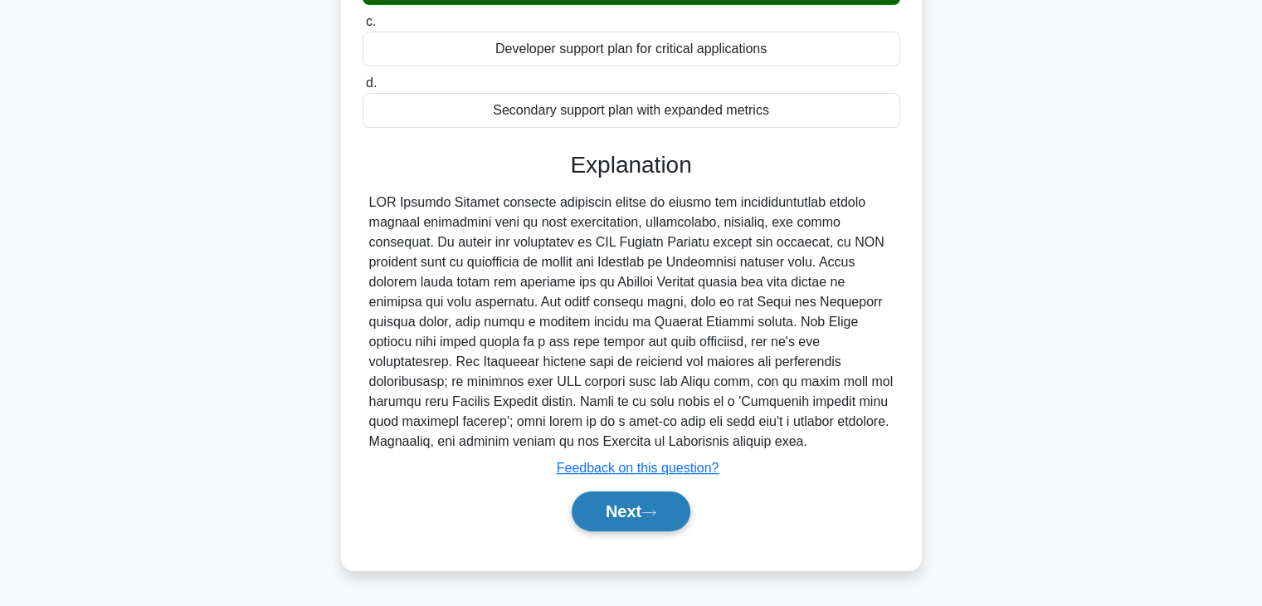
click at [631, 506] on button "Next" at bounding box center [631, 511] width 119 height 40
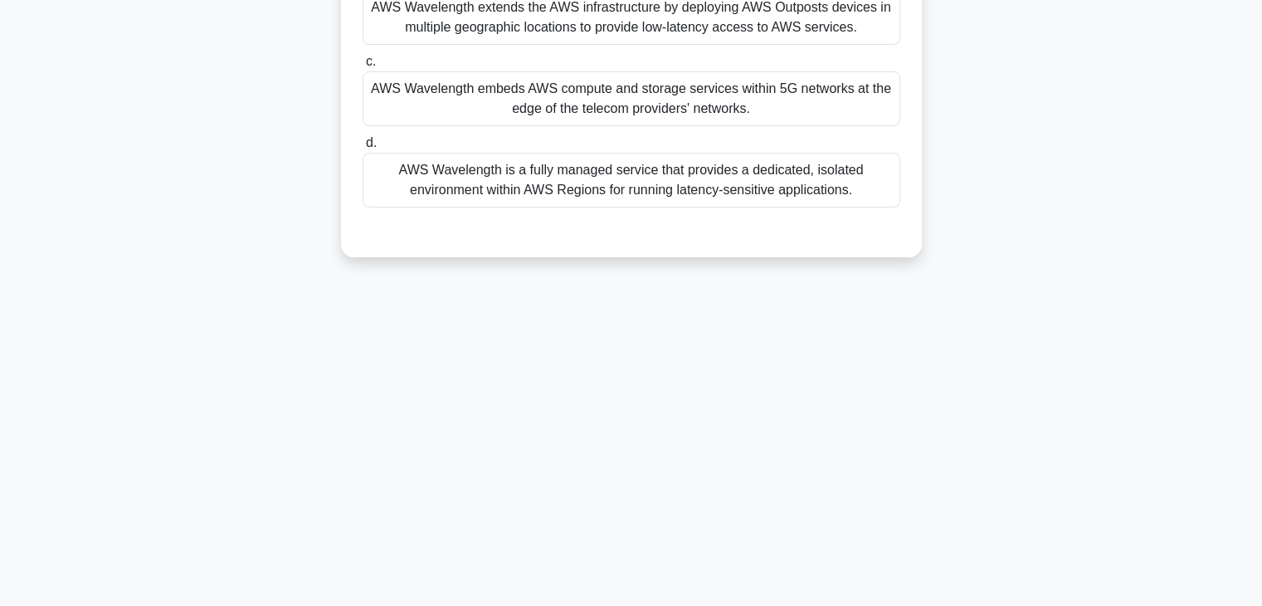
scroll to position [0, 0]
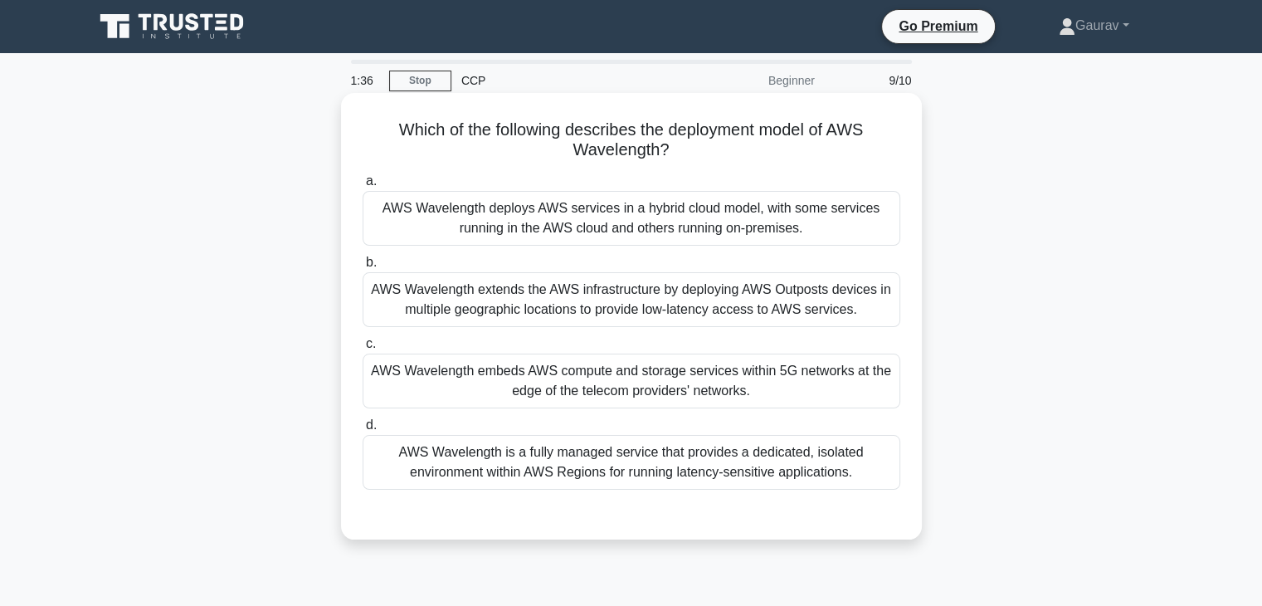
click at [646, 380] on div "AWS Wavelength embeds AWS compute and storage services within 5G networks at th…" at bounding box center [632, 381] width 538 height 55
click at [363, 349] on input "c. AWS Wavelength embeds AWS compute and storage services within 5G networks at…" at bounding box center [363, 344] width 0 height 11
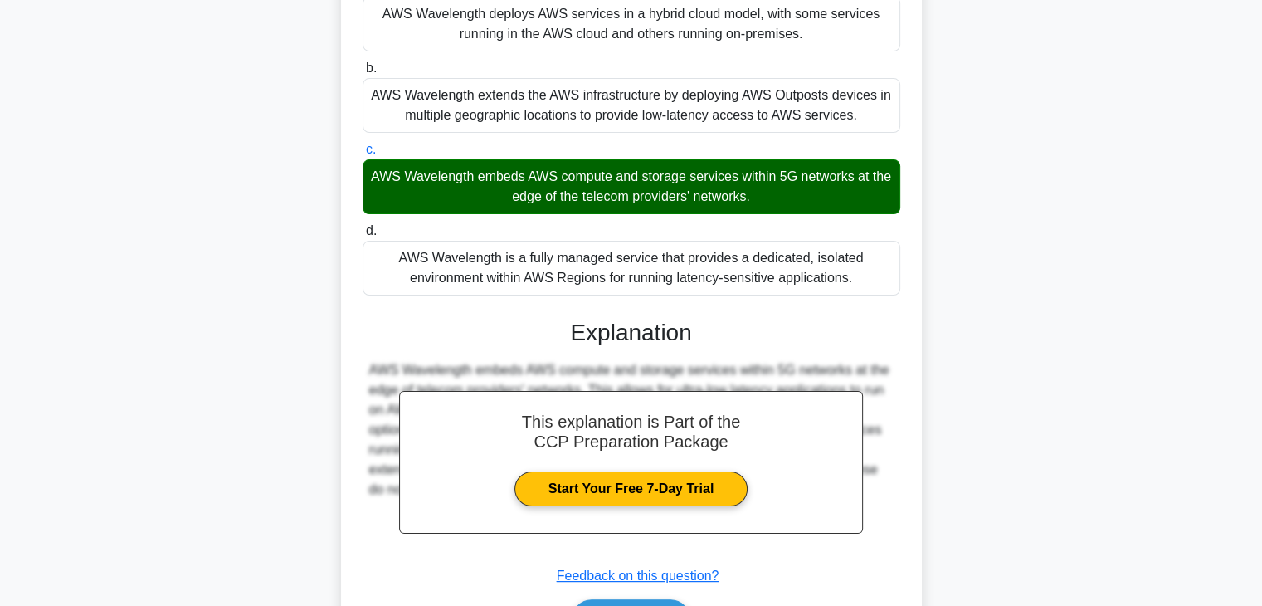
scroll to position [255, 0]
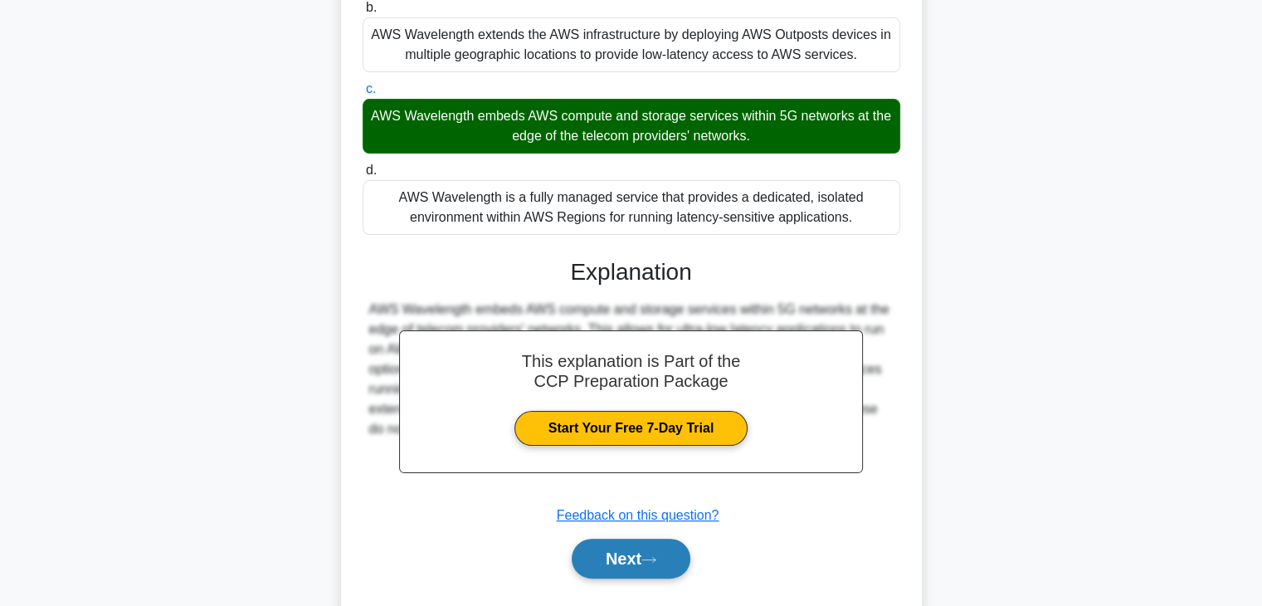
click at [628, 542] on button "Next" at bounding box center [631, 559] width 119 height 40
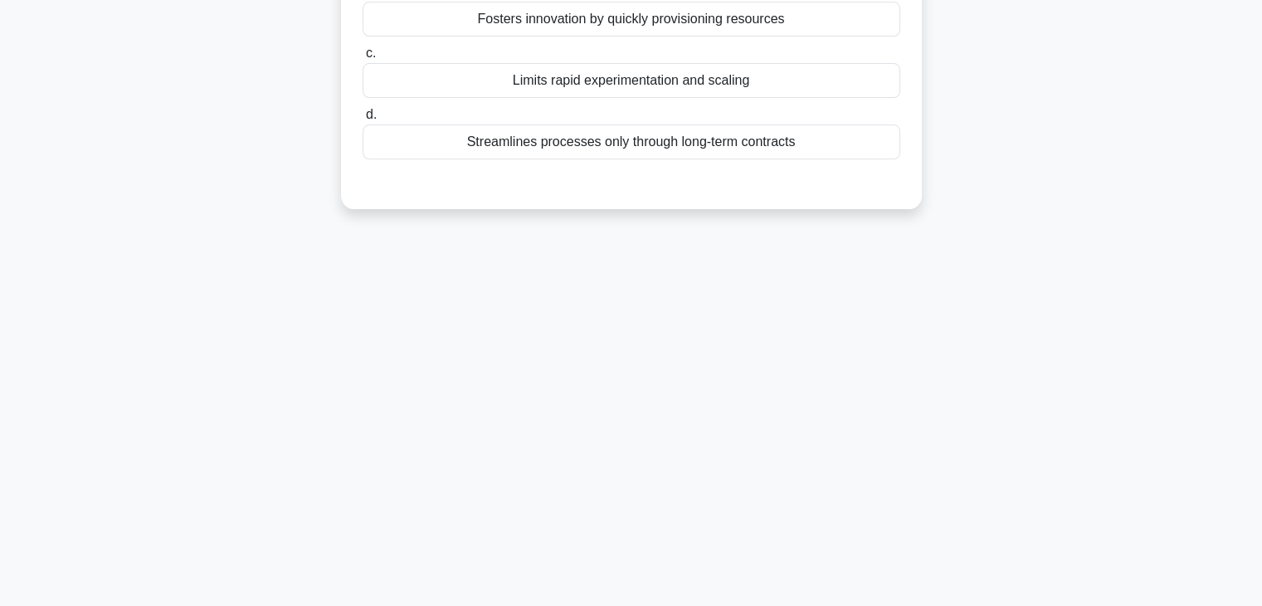
scroll to position [0, 0]
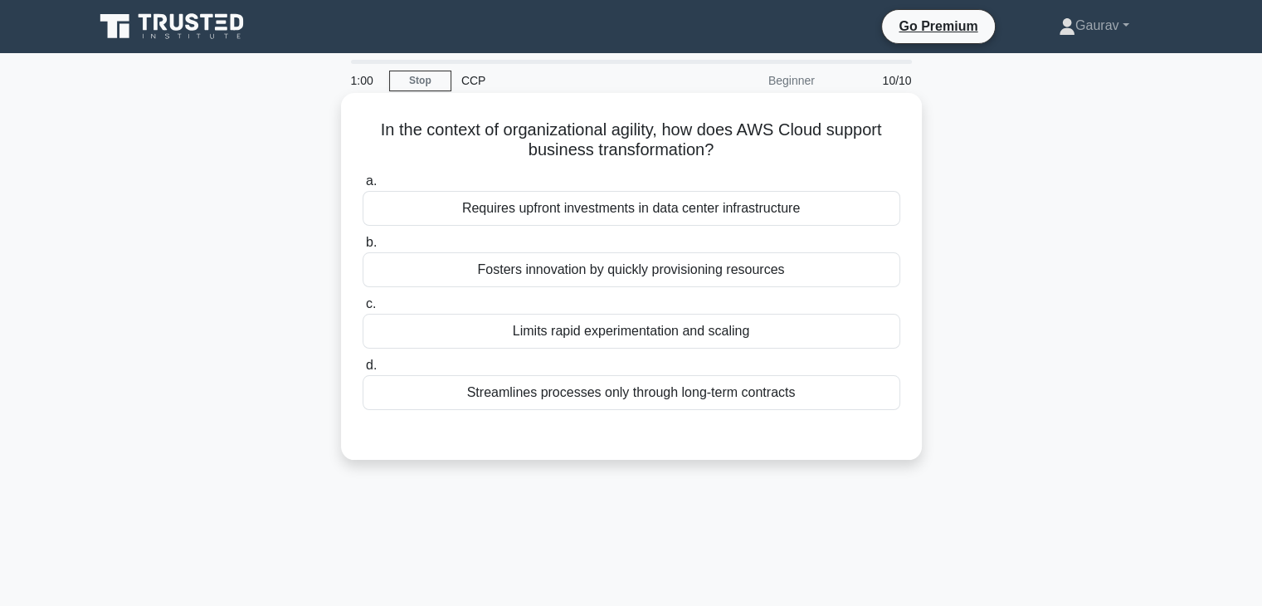
click at [596, 209] on div "Requires upfront investments in data center infrastructure" at bounding box center [632, 208] width 538 height 35
click at [363, 187] on input "a. Requires upfront investments in data center infrastructure" at bounding box center [363, 181] width 0 height 11
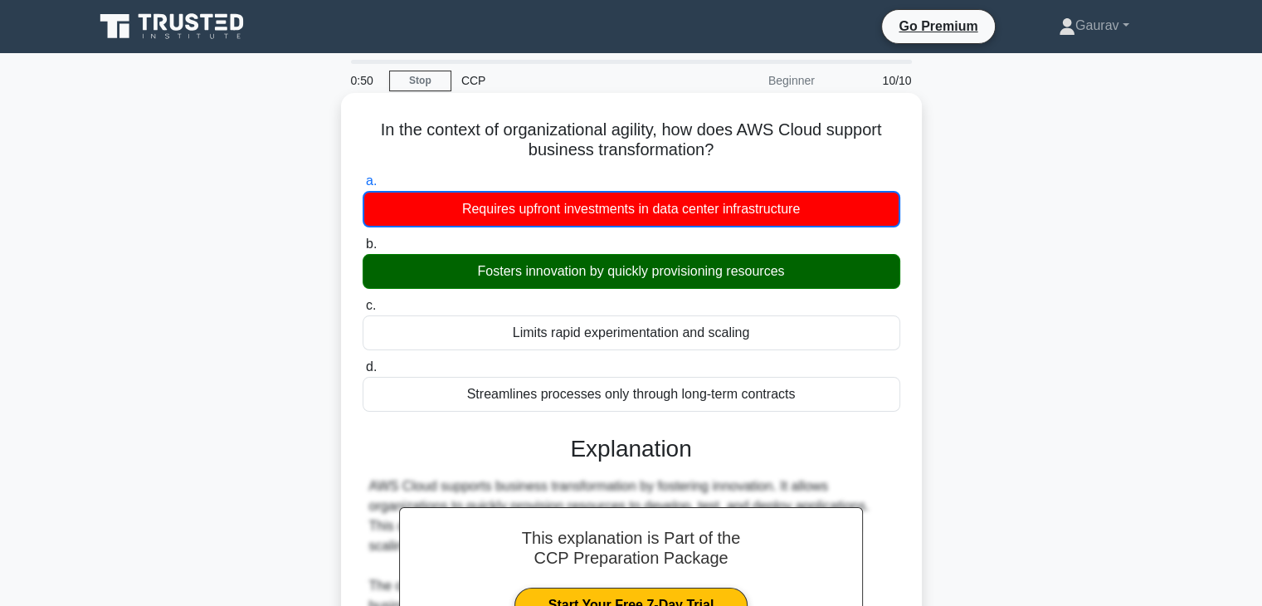
click at [639, 131] on h5 "In the context of organizational agility, how does AWS Cloud support business t…" at bounding box center [631, 141] width 541 height 42
copy h5 "agility"
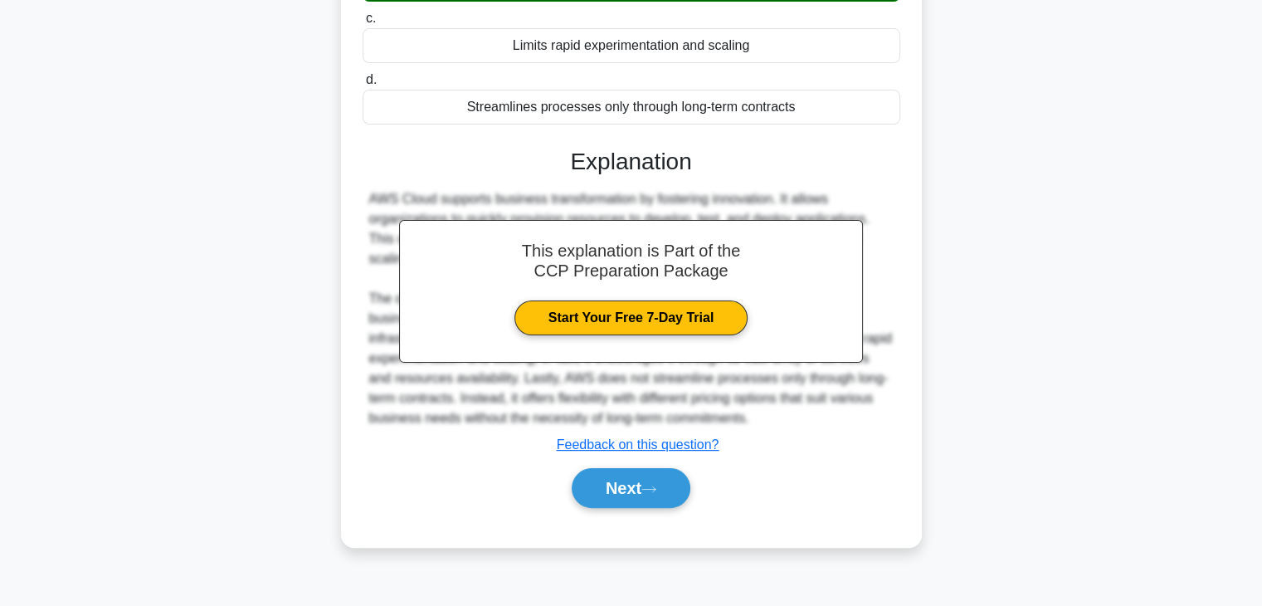
scroll to position [291, 0]
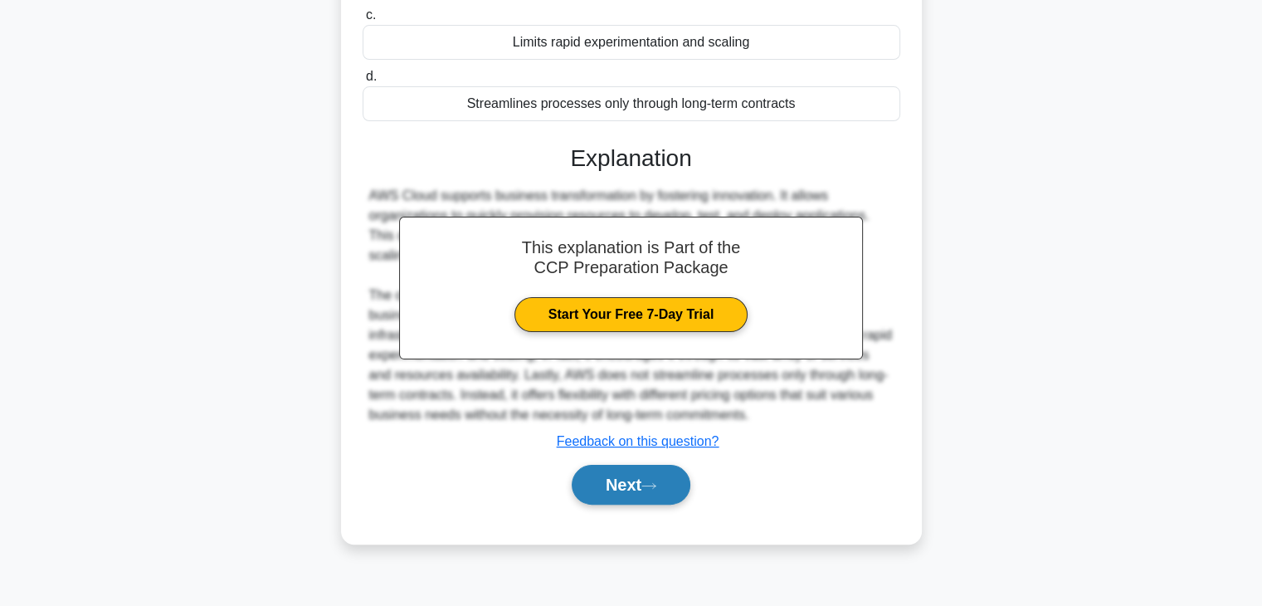
click at [637, 487] on button "Next" at bounding box center [631, 485] width 119 height 40
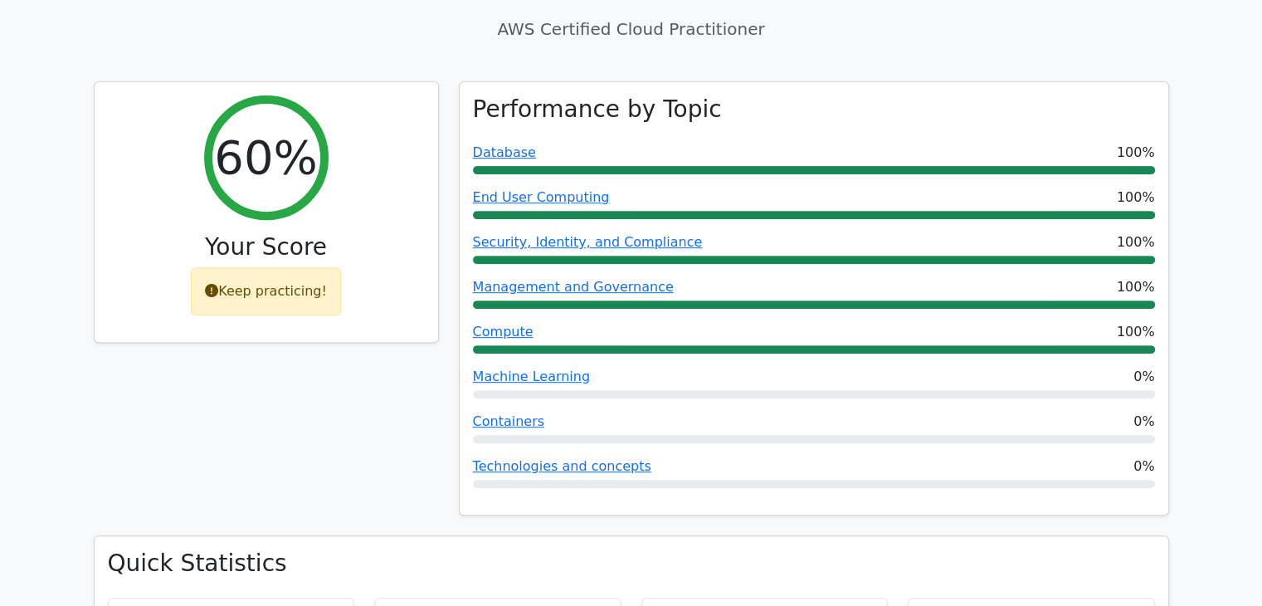
scroll to position [548, 0]
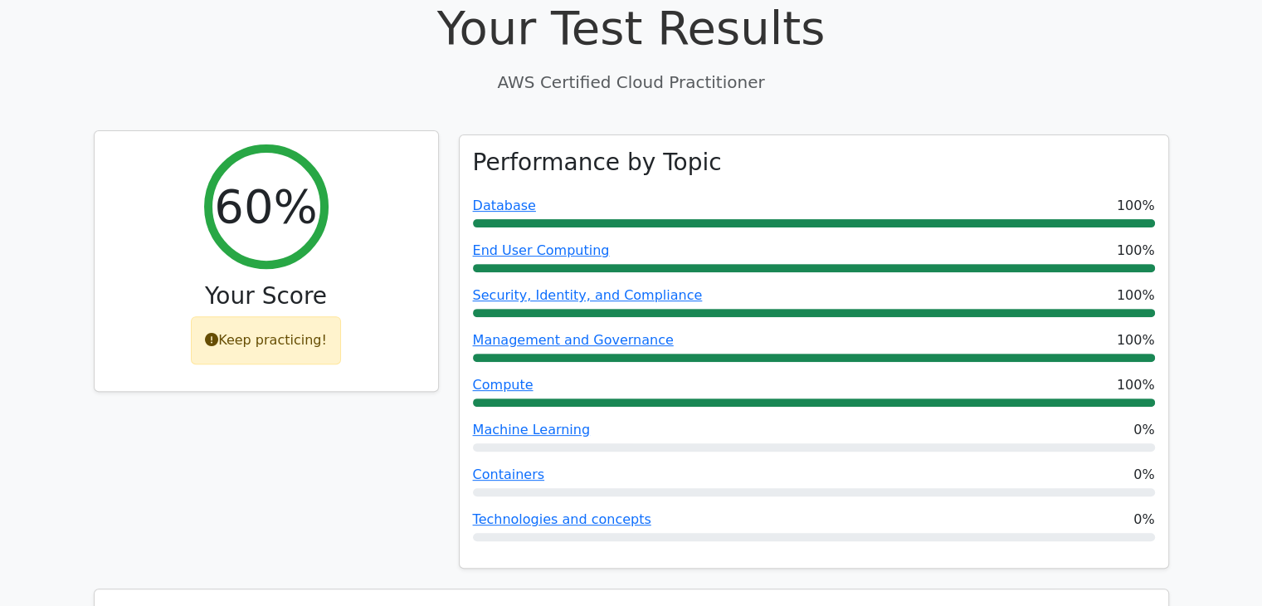
click at [283, 183] on div "60%" at bounding box center [266, 206] width 125 height 125
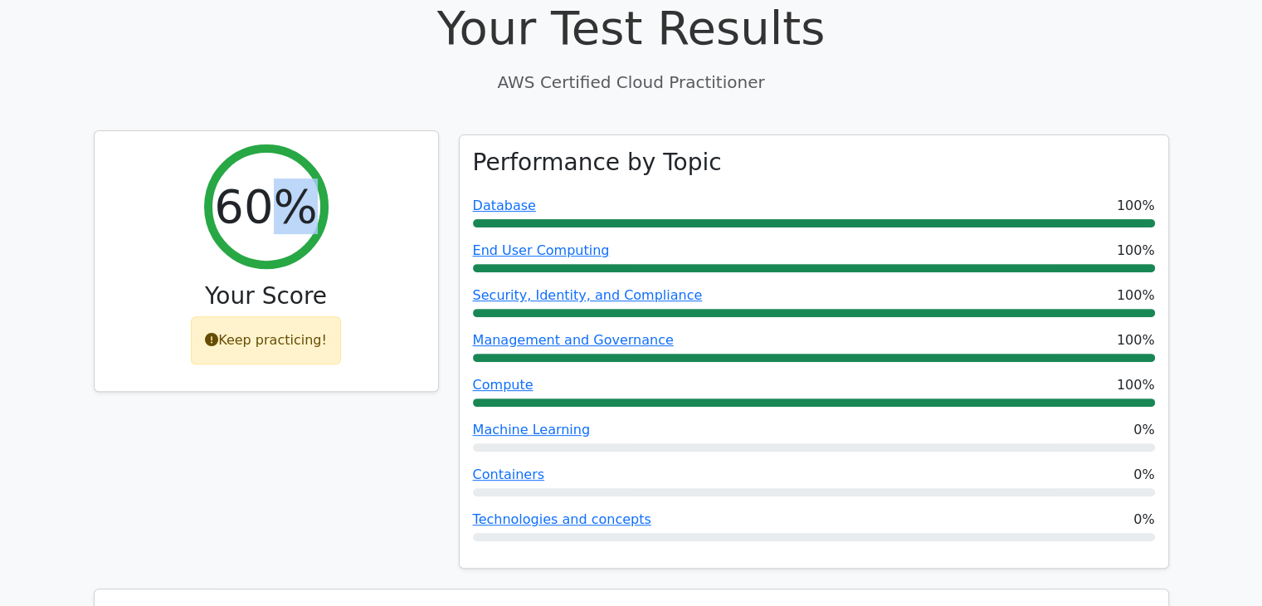
click at [283, 183] on div "60%" at bounding box center [266, 206] width 125 height 125
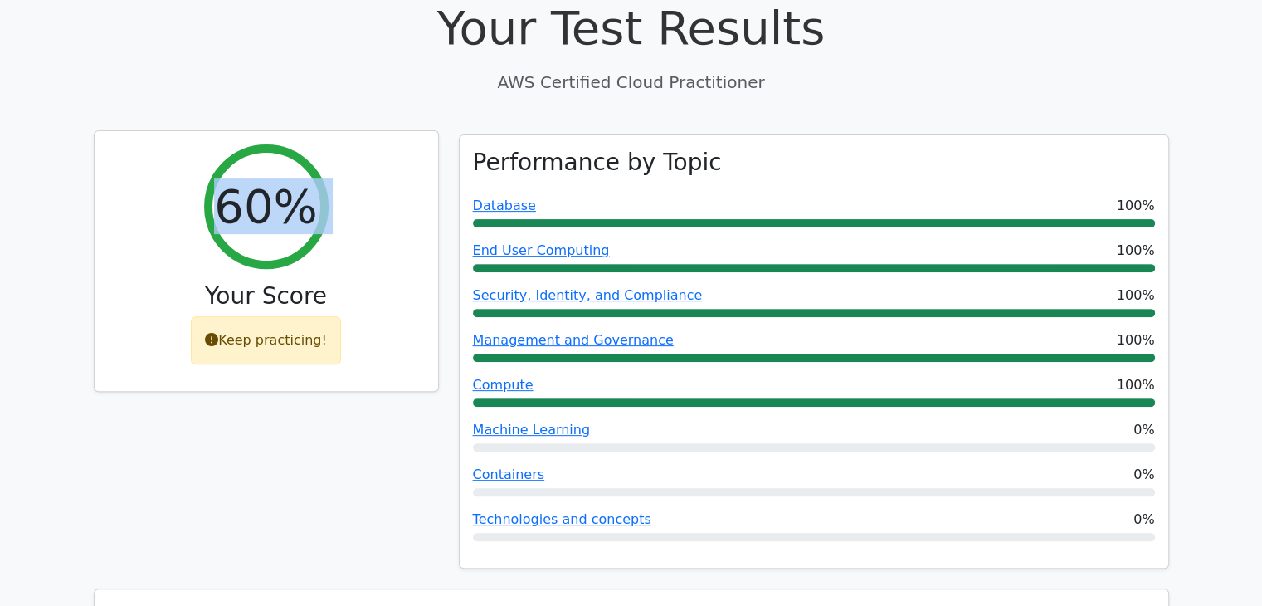
click at [283, 183] on div "60%" at bounding box center [266, 206] width 125 height 125
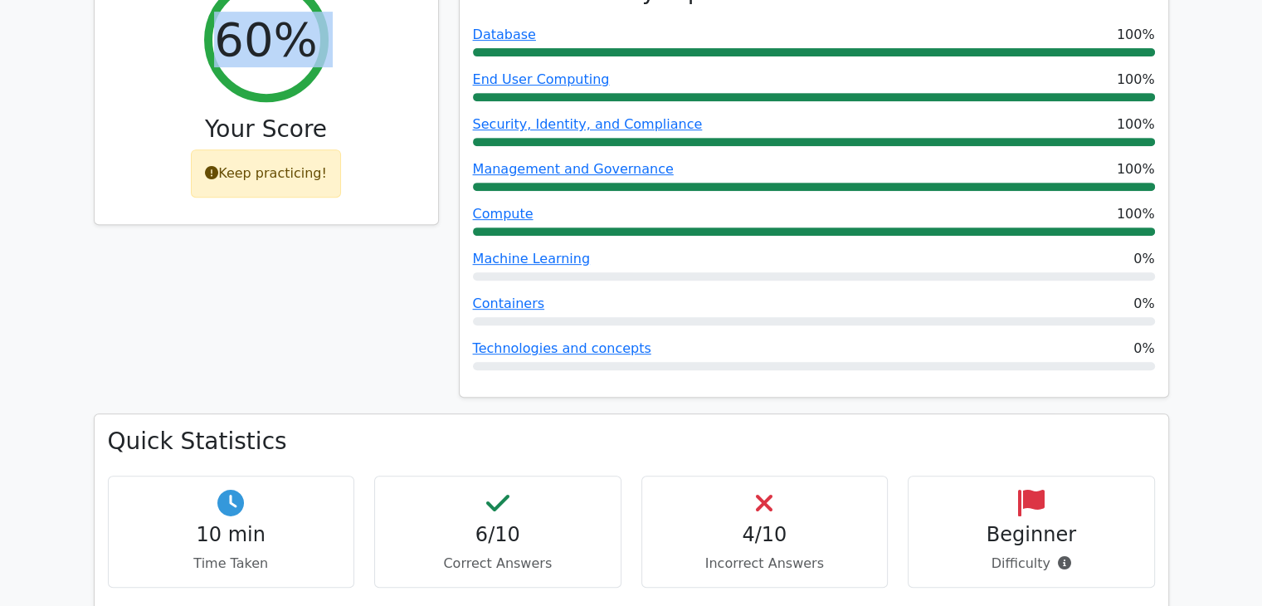
scroll to position [717, 0]
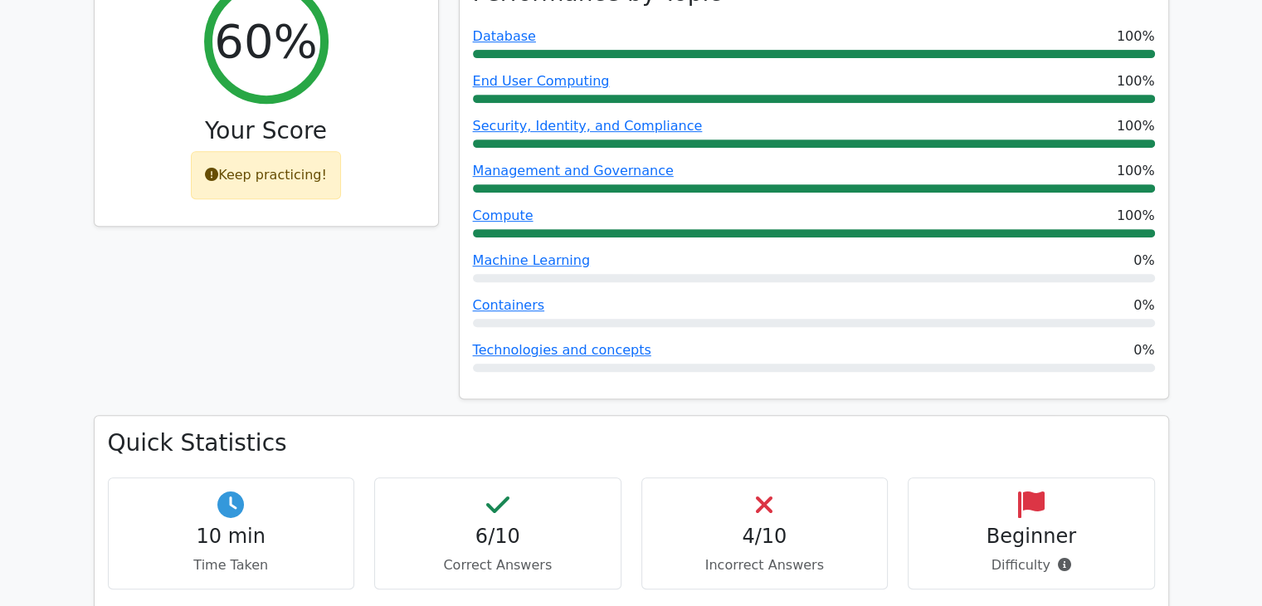
click at [750, 525] on h4 "4/10" at bounding box center [765, 537] width 219 height 24
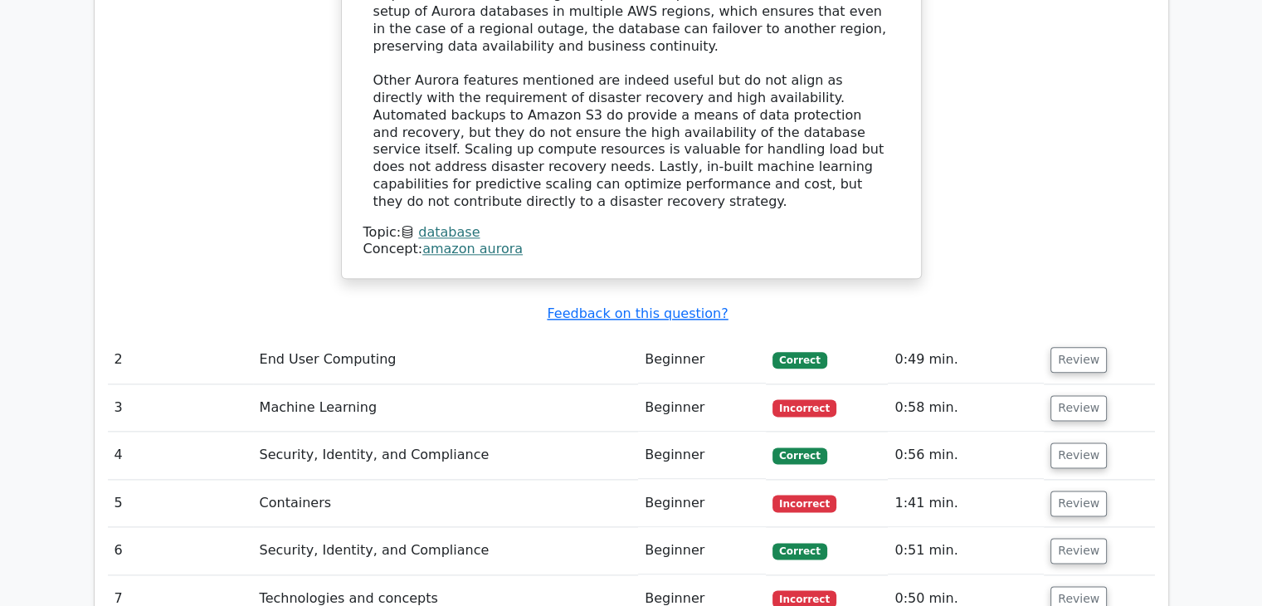
scroll to position [1999, 0]
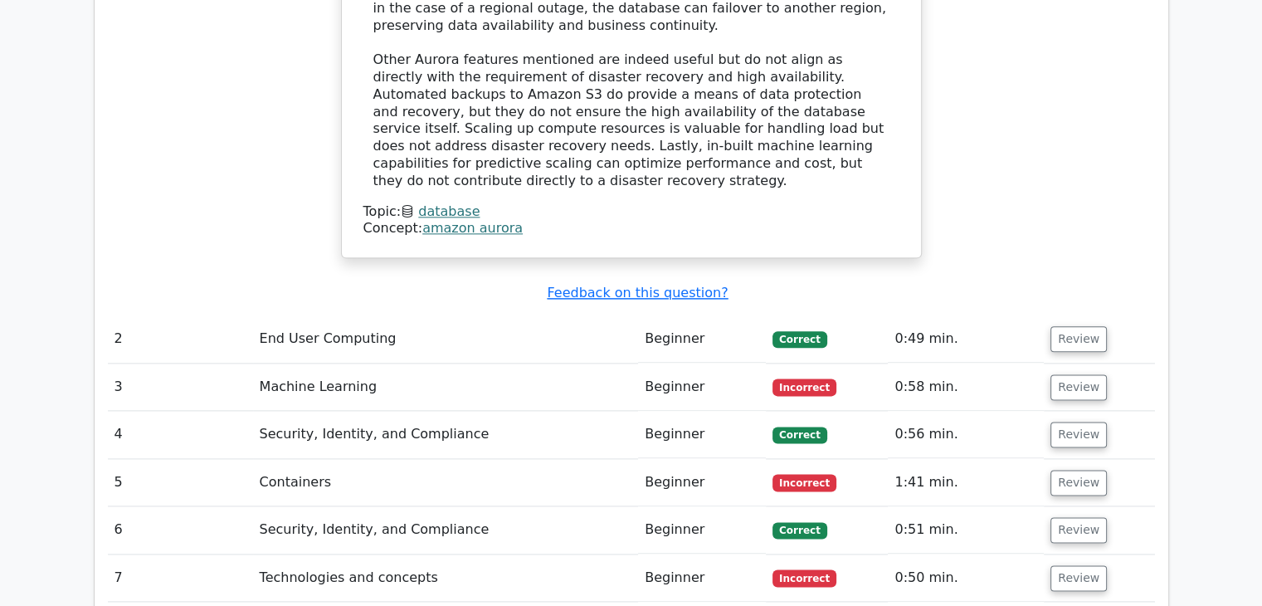
click at [810, 379] on span "Incorrect" at bounding box center [805, 387] width 64 height 17
click at [1069, 374] on button "Review" at bounding box center [1079, 387] width 56 height 26
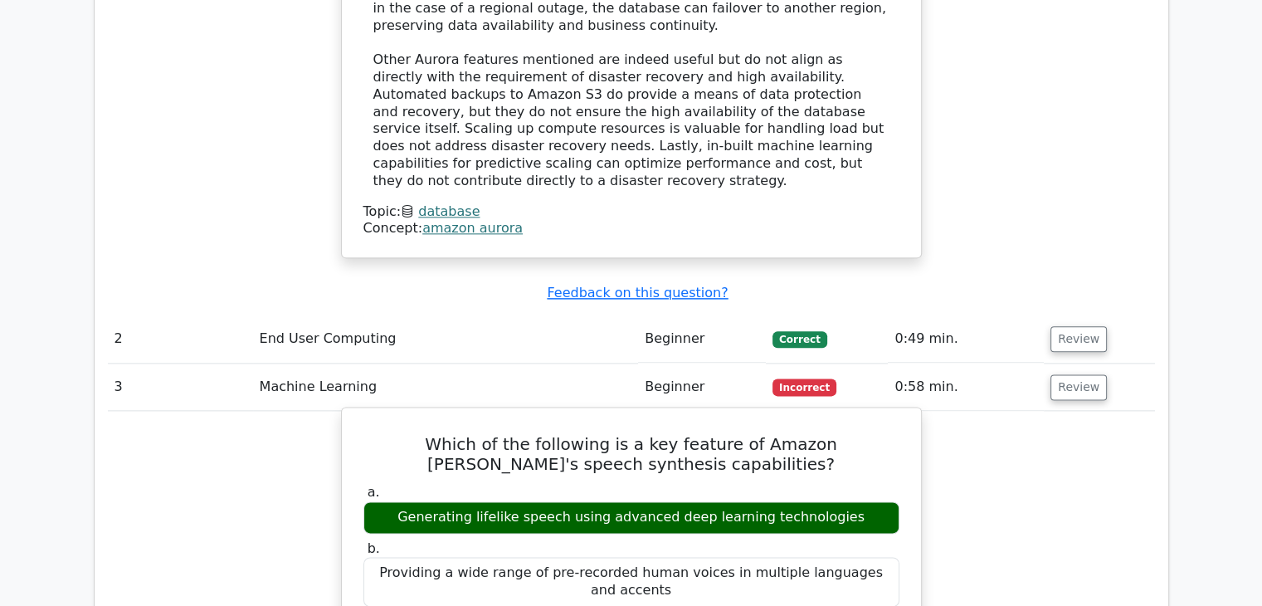
scroll to position [2131, 0]
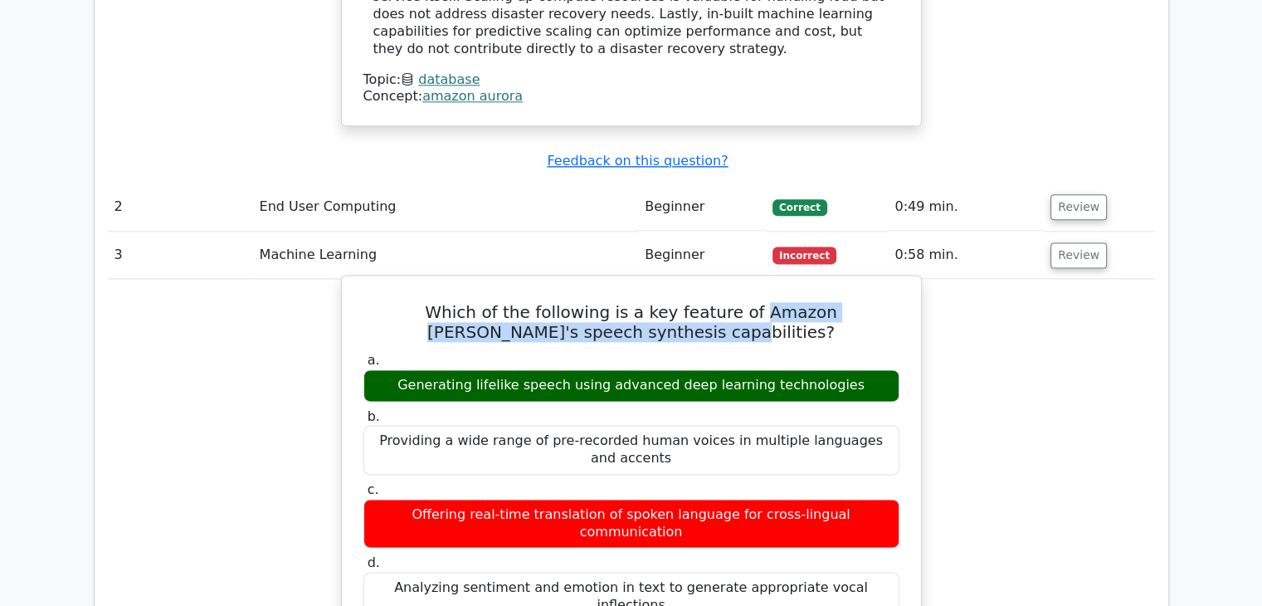
drag, startPoint x: 706, startPoint y: 205, endPoint x: 702, endPoint y: 221, distance: 16.1
click at [702, 302] on h5 "Which of the following is a key feature of Amazon [PERSON_NAME]'s speech synthe…" at bounding box center [632, 322] width 540 height 40
copy h5 "Amazon [PERSON_NAME]'s speech synthesis capabilities"
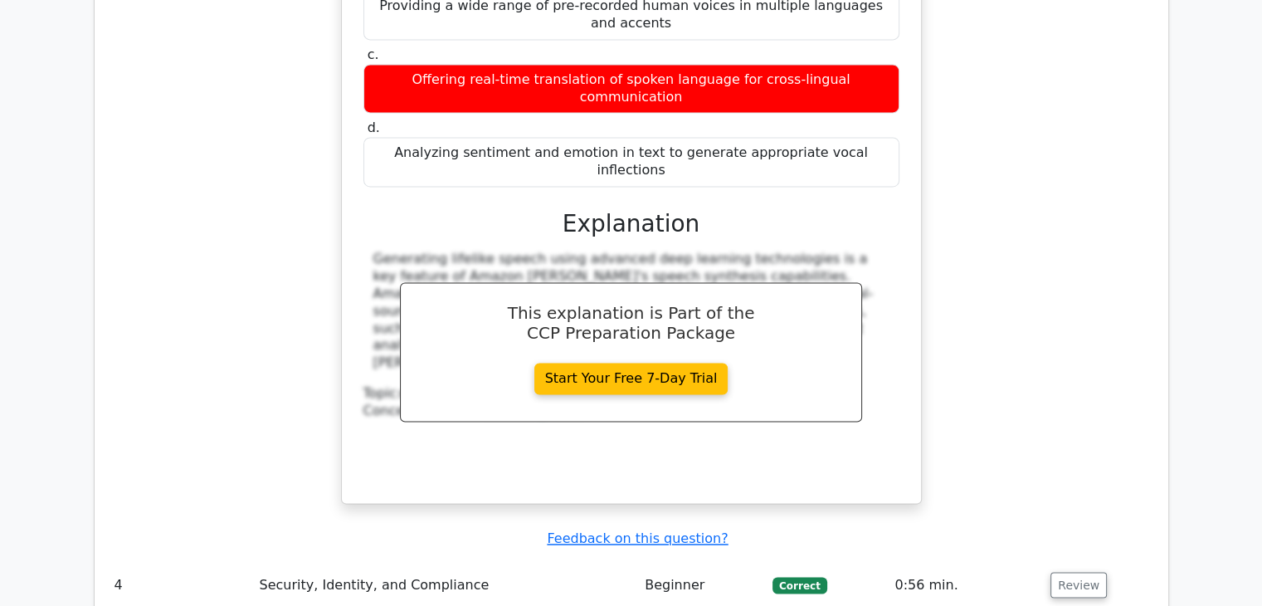
scroll to position [2830, 0]
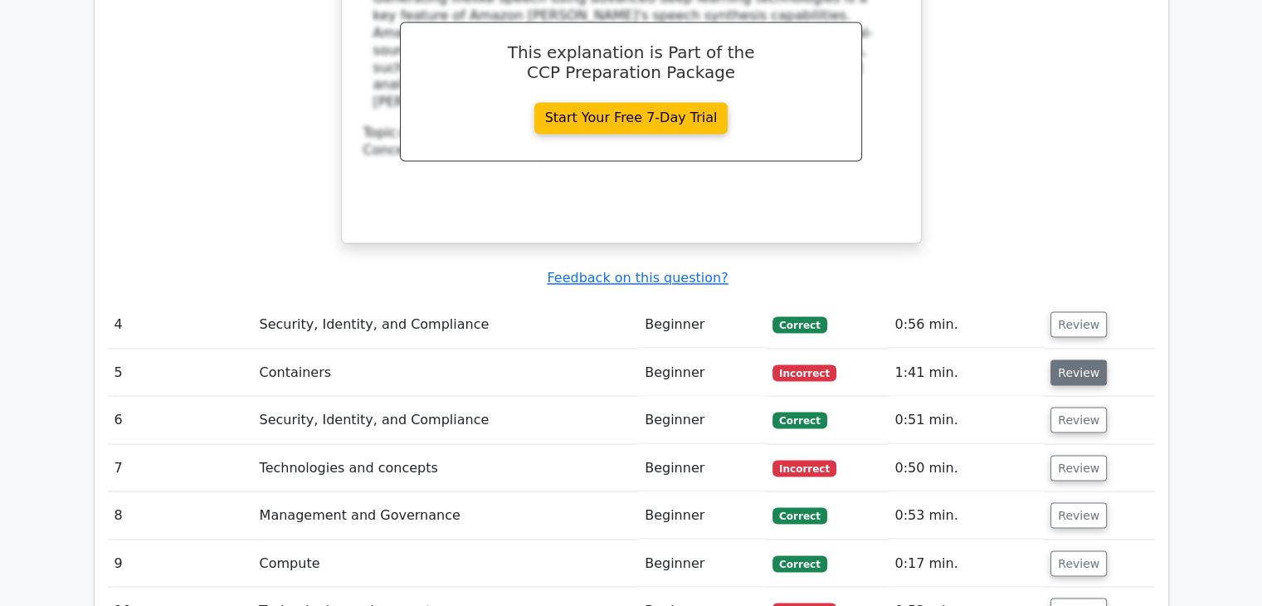
click at [1067, 359] on button "Review" at bounding box center [1079, 372] width 56 height 26
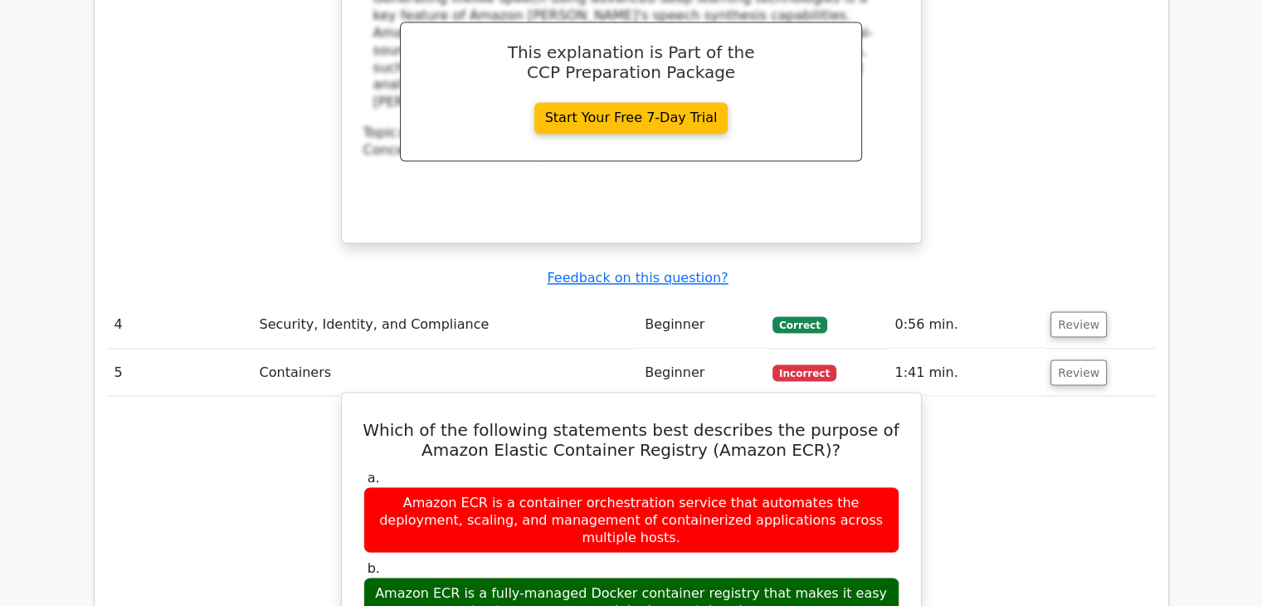
click at [593, 577] on div "Amazon ECR is a fully-managed Docker container registry that makes it easy to s…" at bounding box center [632, 602] width 536 height 50
click at [662, 577] on div "Amazon ECR is a fully-managed Docker container registry that makes it easy to s…" at bounding box center [632, 602] width 536 height 50
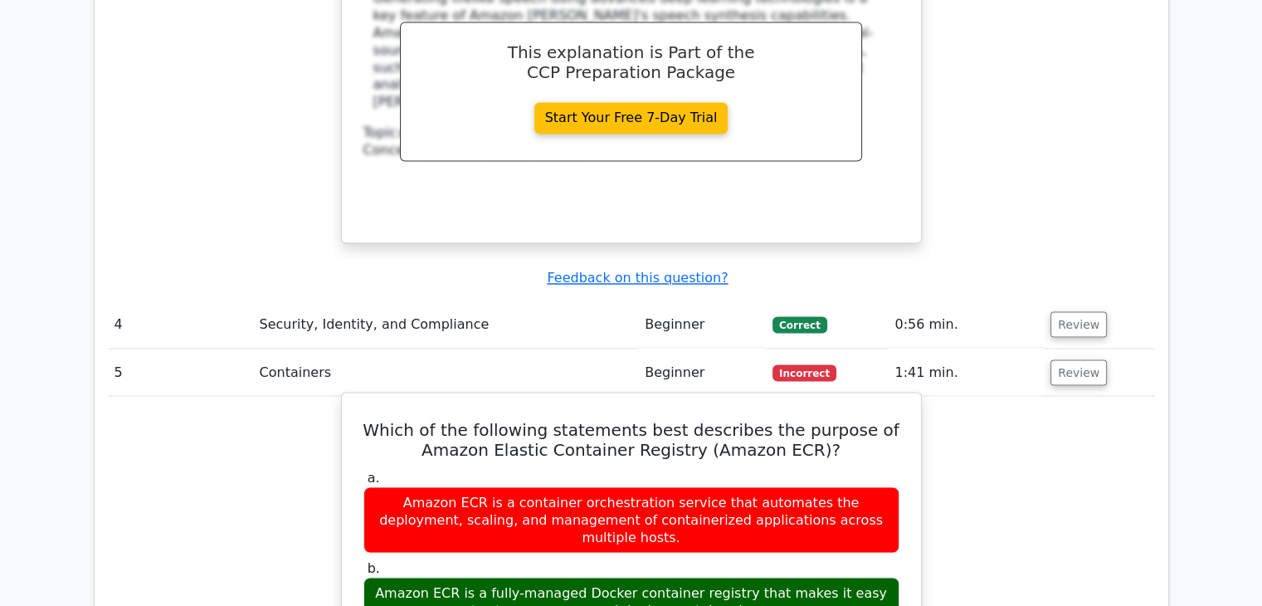
click at [662, 577] on div "Amazon ECR is a fully-managed Docker container registry that makes it easy to s…" at bounding box center [632, 602] width 536 height 50
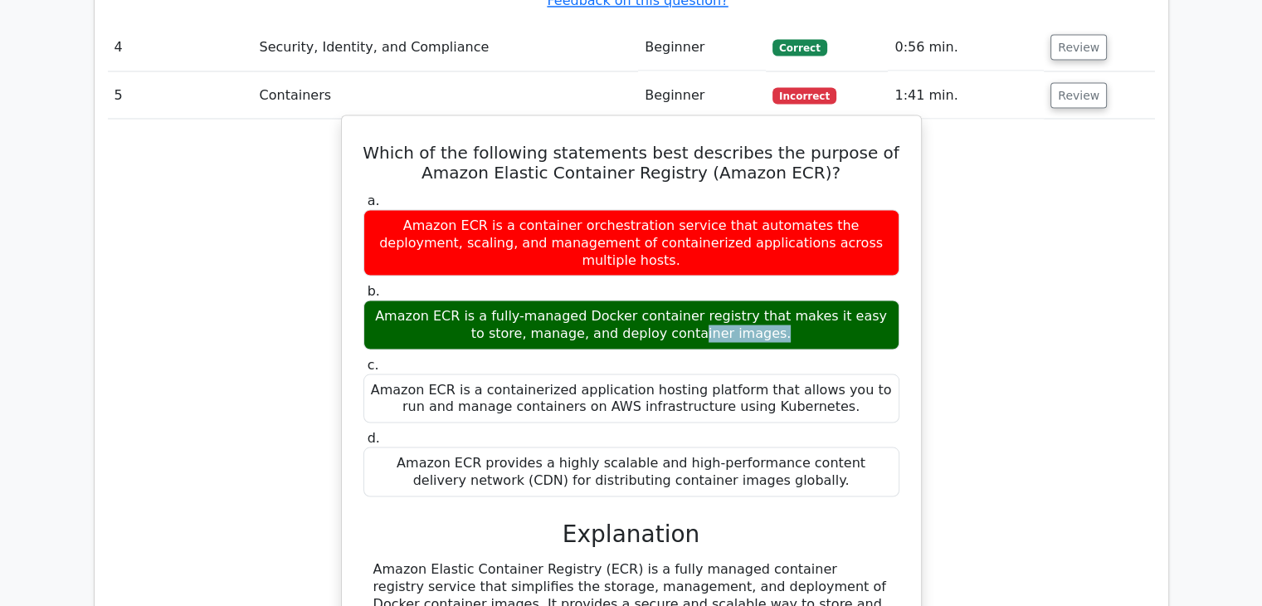
scroll to position [3461, 0]
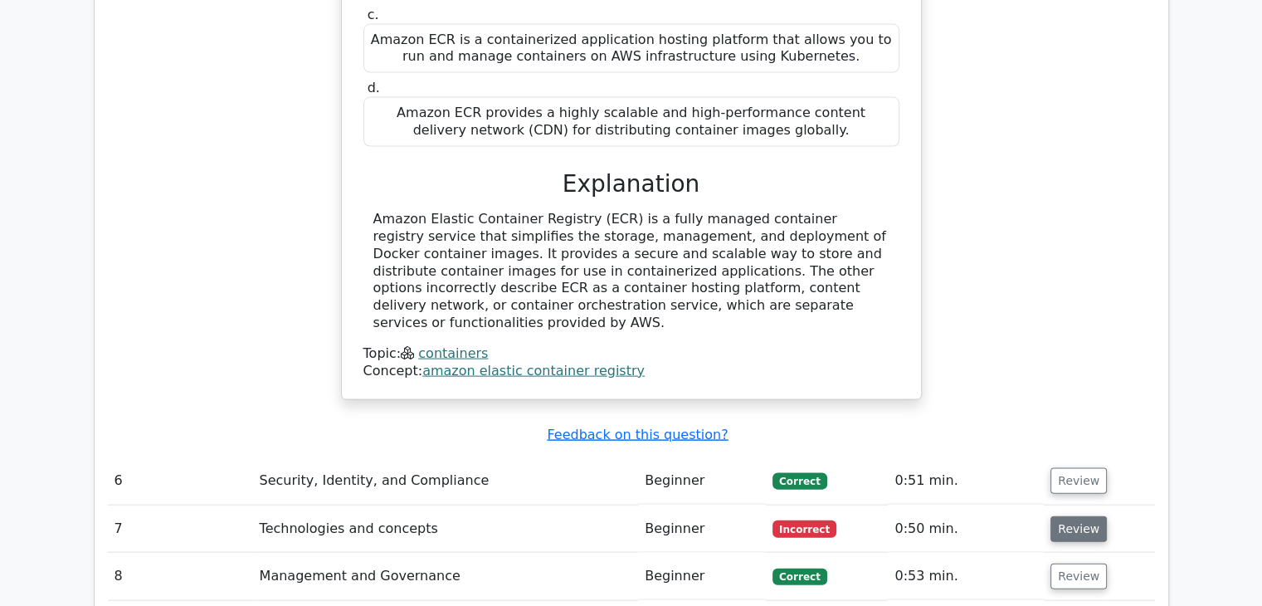
click at [1053, 516] on button "Review" at bounding box center [1079, 529] width 56 height 26
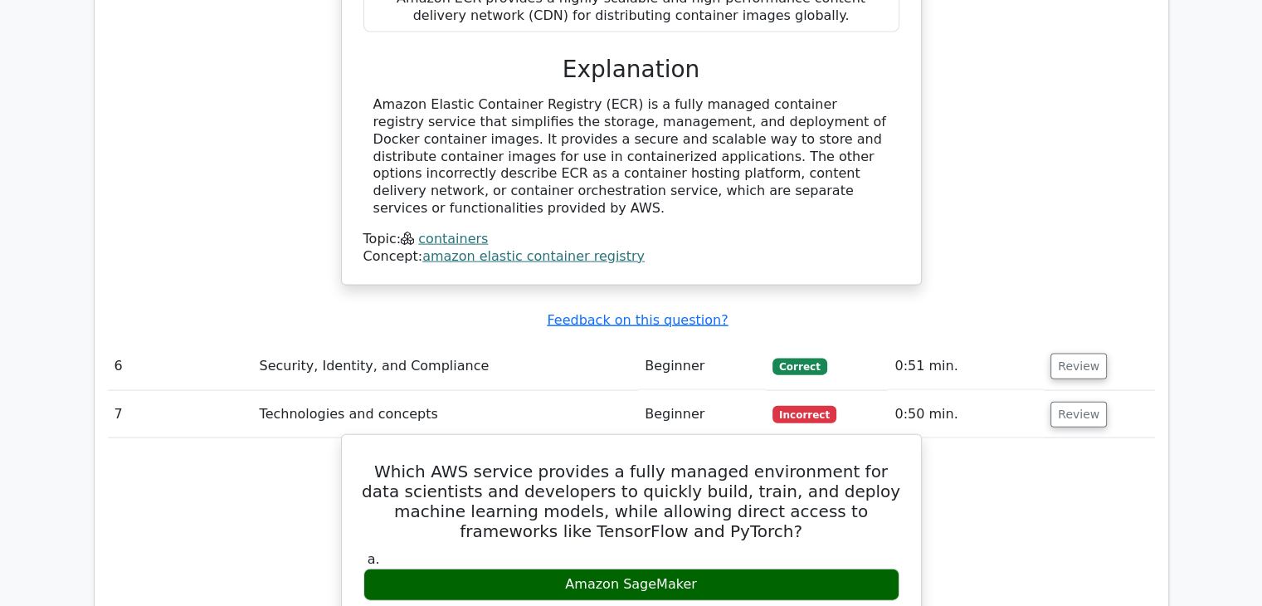
scroll to position [3581, 0]
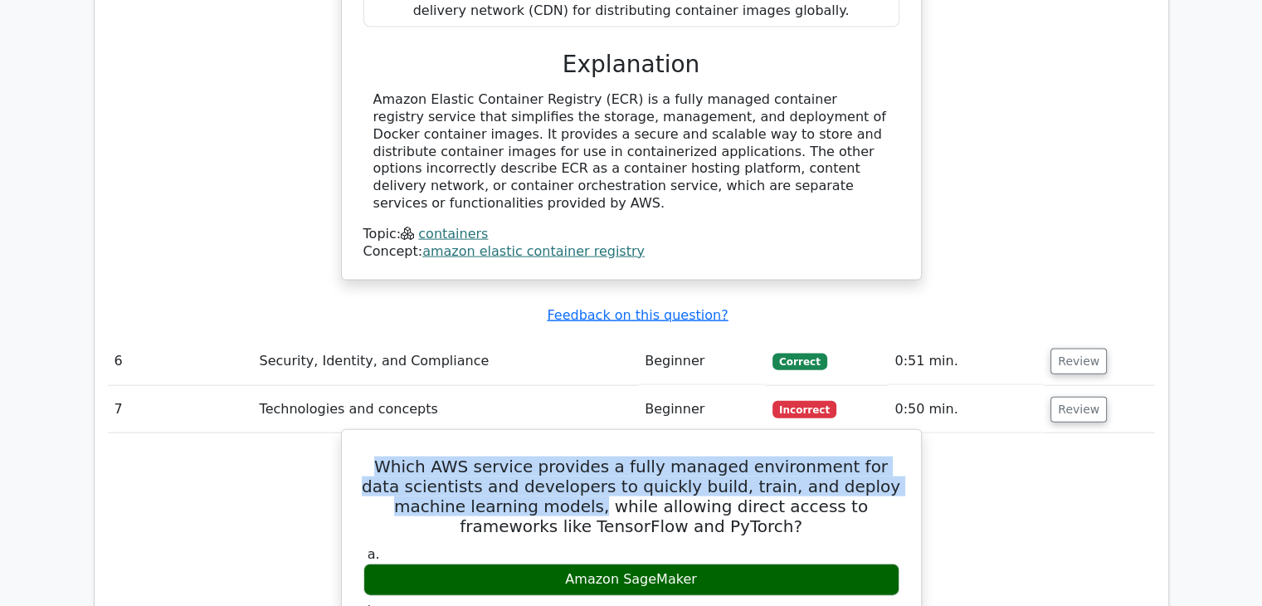
drag, startPoint x: 376, startPoint y: 267, endPoint x: 517, endPoint y: 303, distance: 145.6
click at [517, 457] on h5 "Which AWS service provides a fully managed environment for data scientists and …" at bounding box center [632, 497] width 540 height 80
copy h5 "Which AWS service provides a fully managed environment for data scientists and …"
drag, startPoint x: 697, startPoint y: 376, endPoint x: 553, endPoint y: 376, distance: 144.4
click at [553, 564] on div "Amazon SageMaker" at bounding box center [632, 580] width 536 height 32
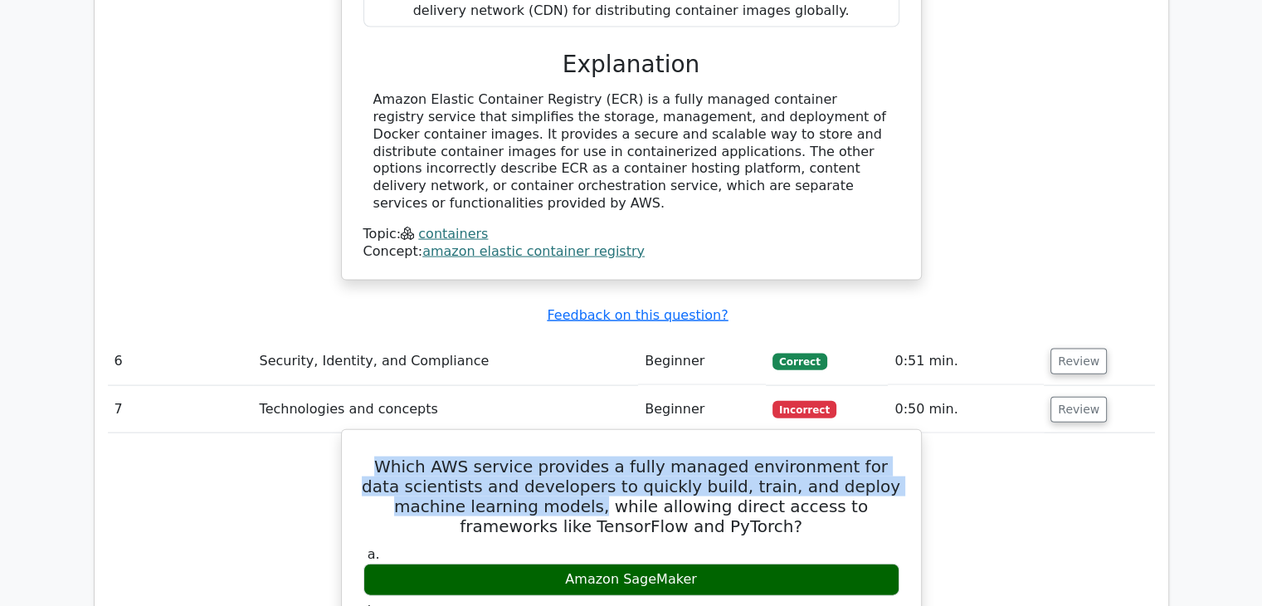
copy div "Amazon SageMaker"
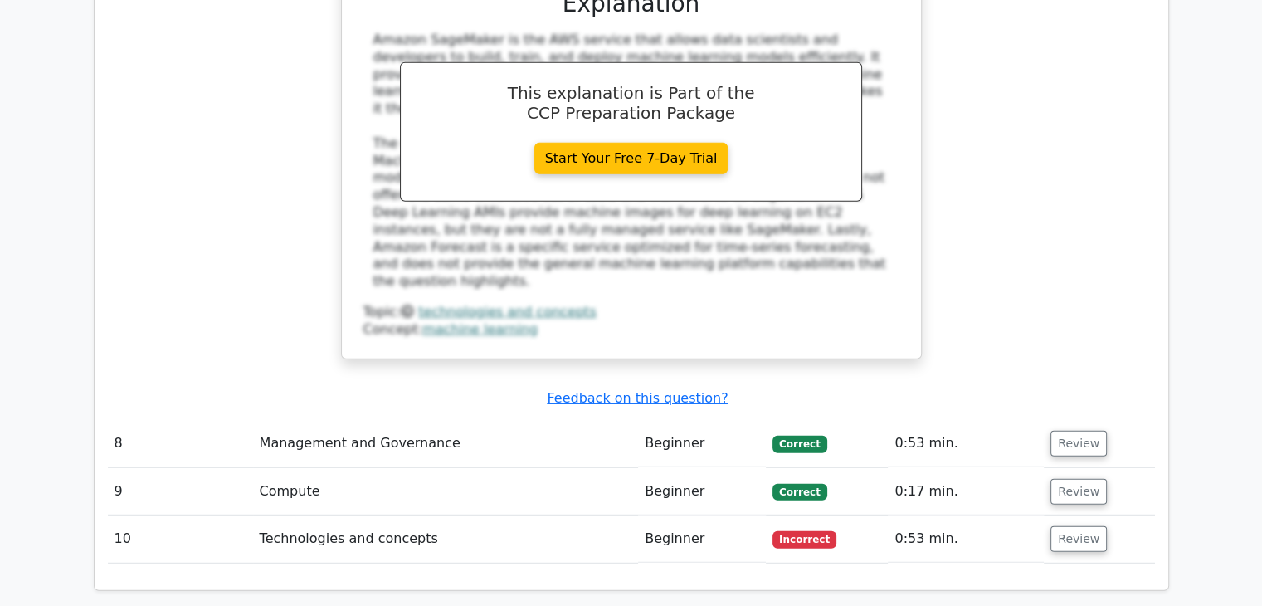
scroll to position [4391, 0]
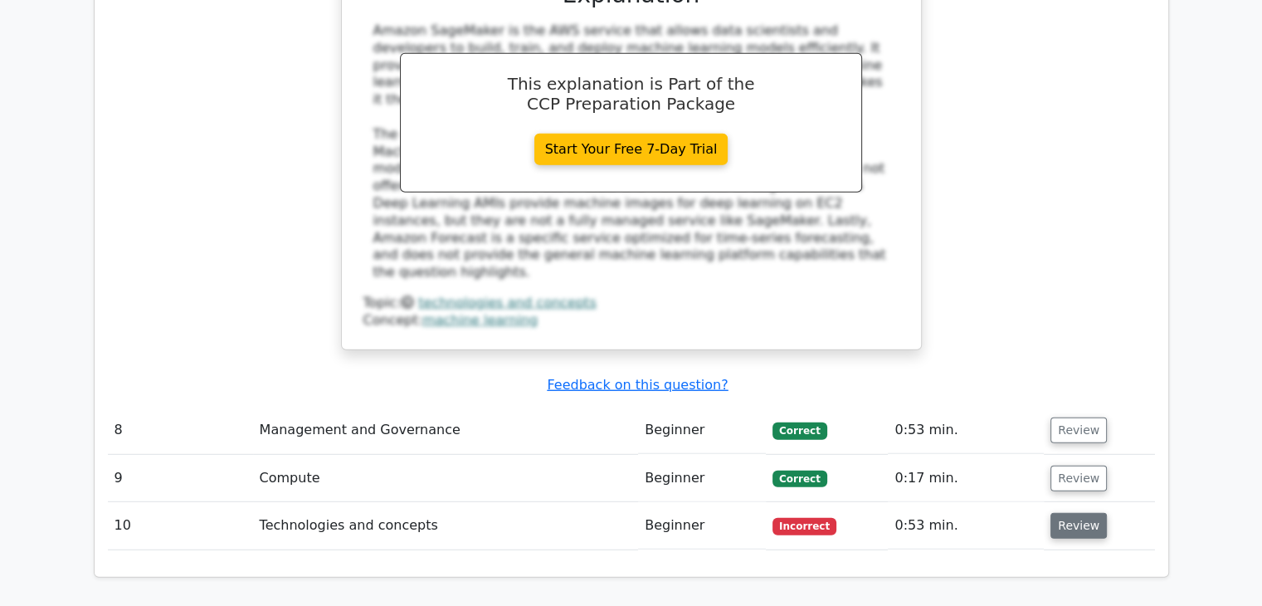
click at [1082, 513] on button "Review" at bounding box center [1079, 526] width 56 height 26
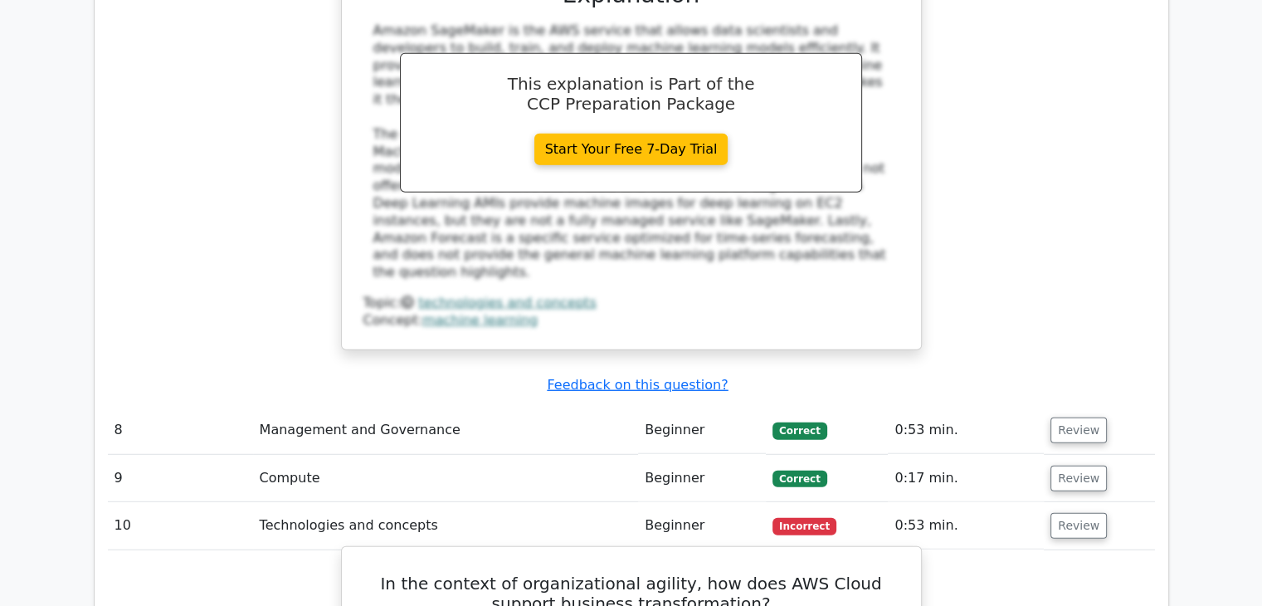
scroll to position [4592, 0]
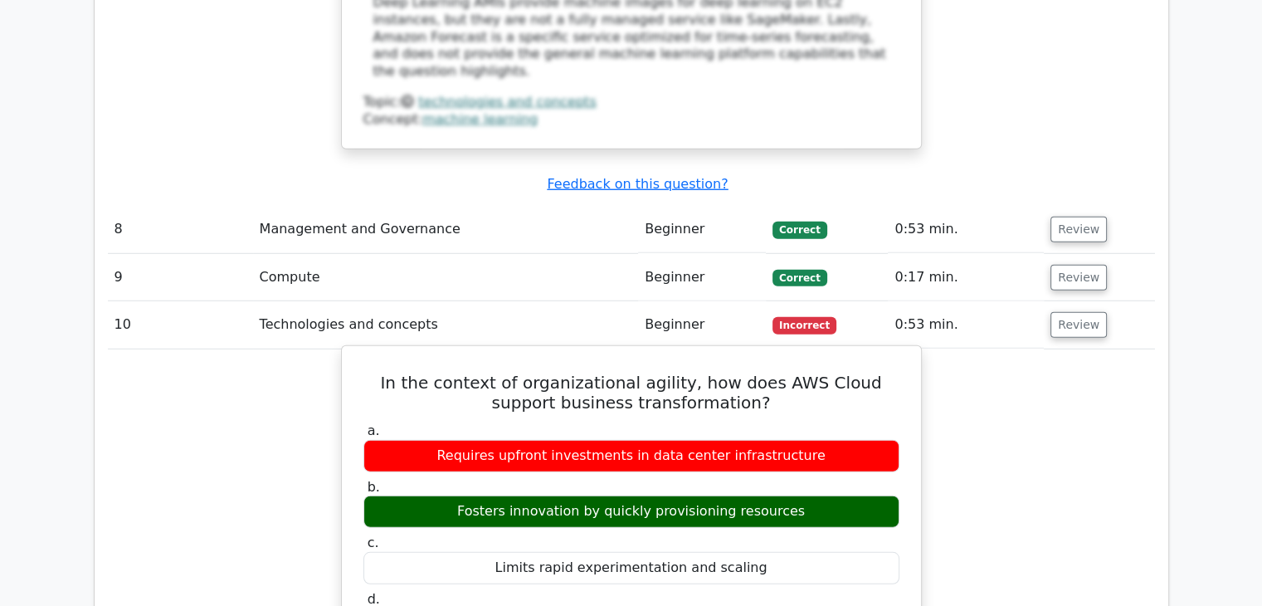
click at [640, 373] on h5 "In the context of organizational agility, how does AWS Cloud support business t…" at bounding box center [632, 393] width 540 height 40
copy h5 "agility"
click at [485, 440] on div "Requires upfront investments in data center infrastructure" at bounding box center [632, 456] width 536 height 32
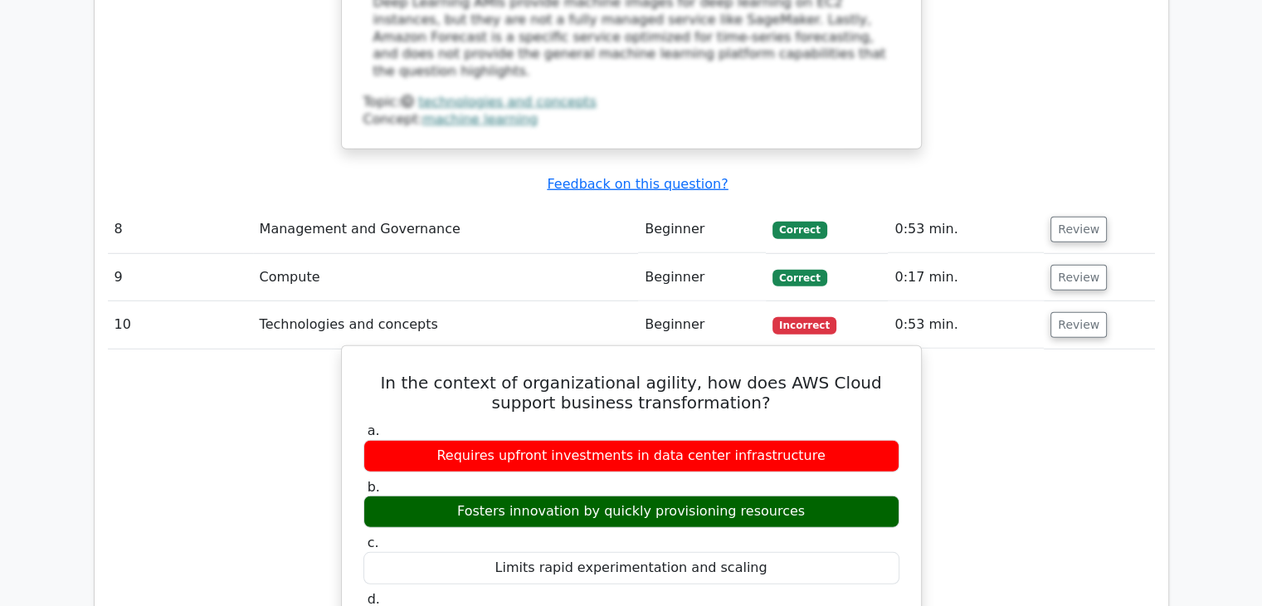
click at [485, 440] on div "Requires upfront investments in data center infrastructure" at bounding box center [632, 456] width 536 height 32
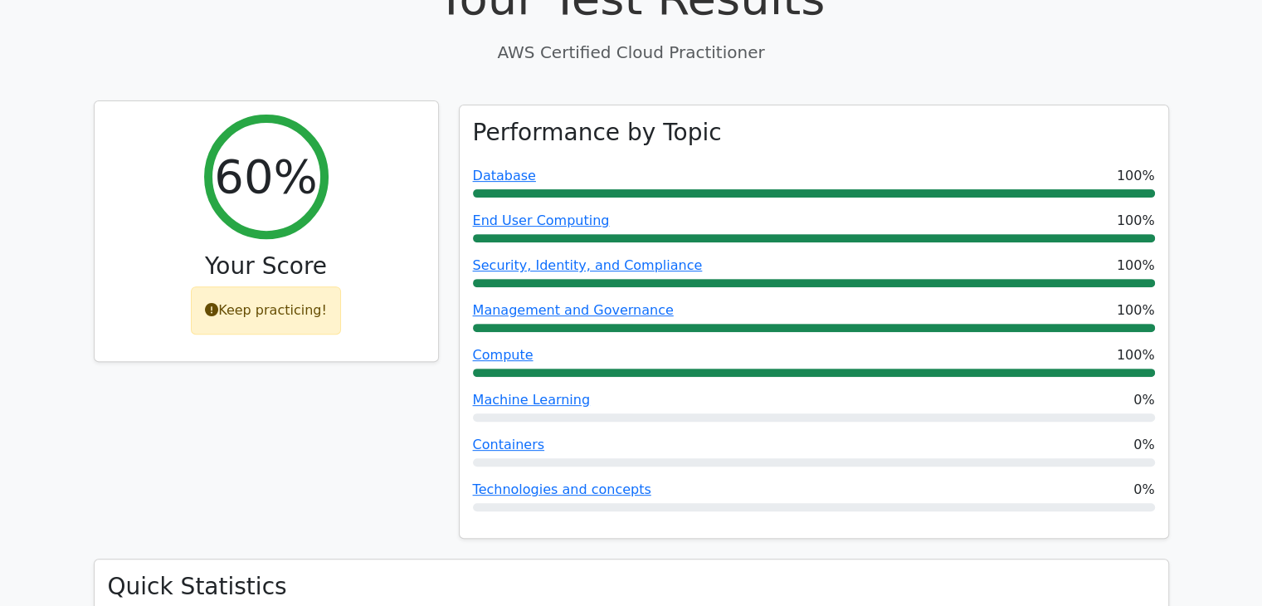
scroll to position [0, 0]
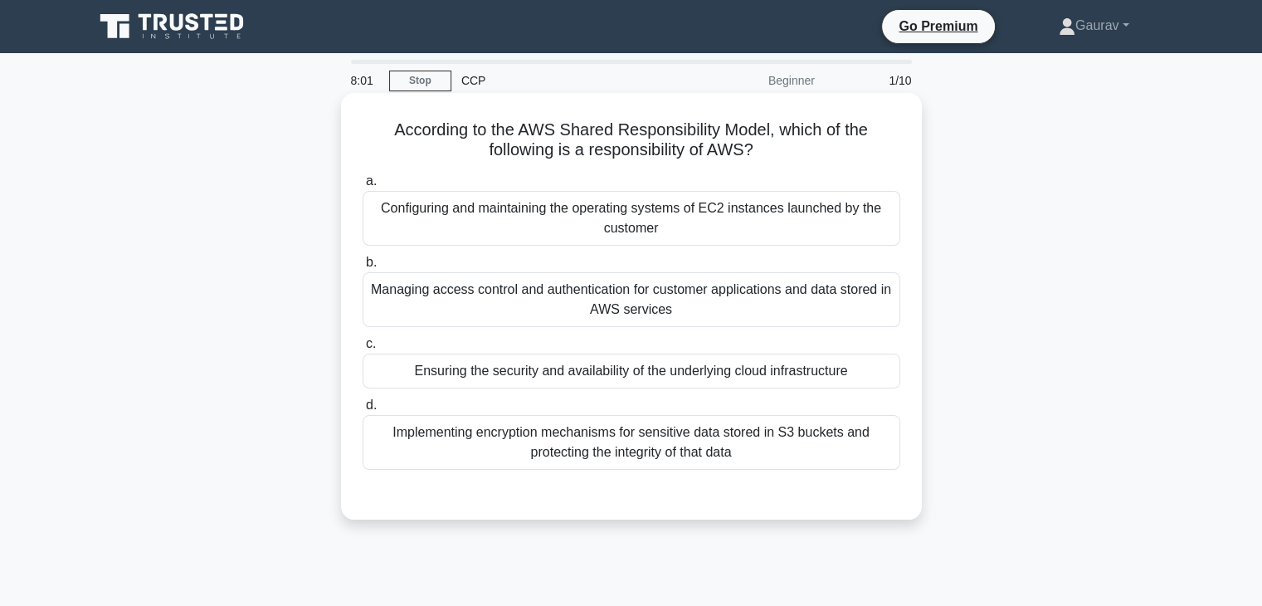
click at [657, 374] on div "Ensuring the security and availability of the underlying cloud infrastructure" at bounding box center [632, 371] width 538 height 35
click at [363, 349] on input "c. Ensuring the security and availability of the underlying cloud infrastructure" at bounding box center [363, 344] width 0 height 11
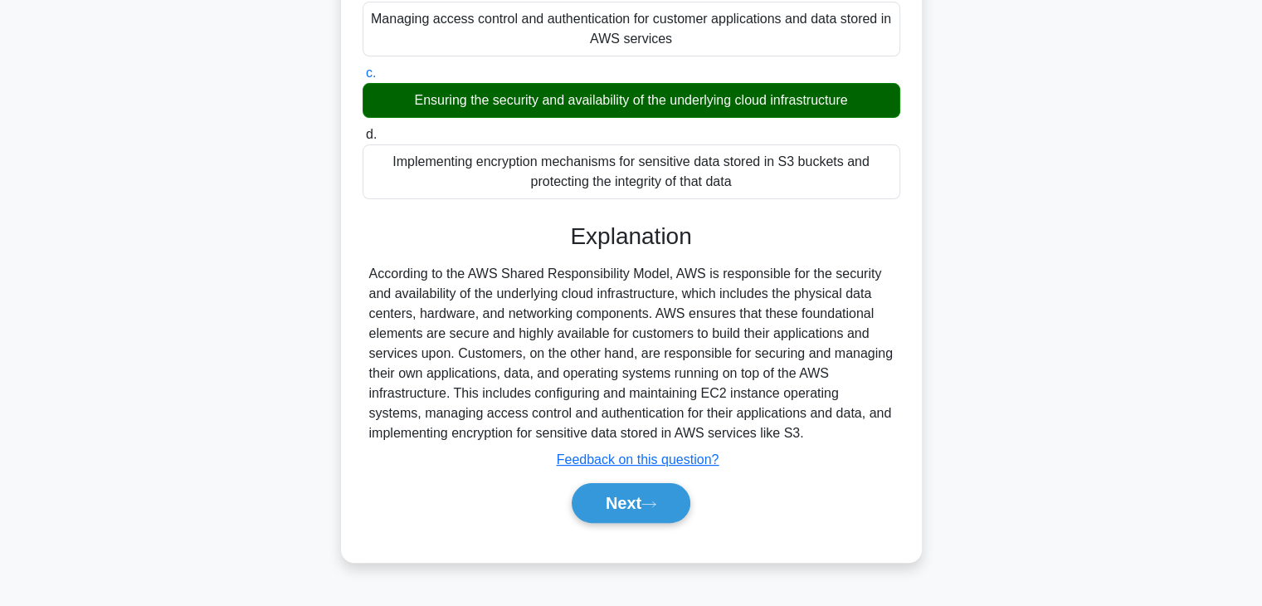
scroll to position [291, 0]
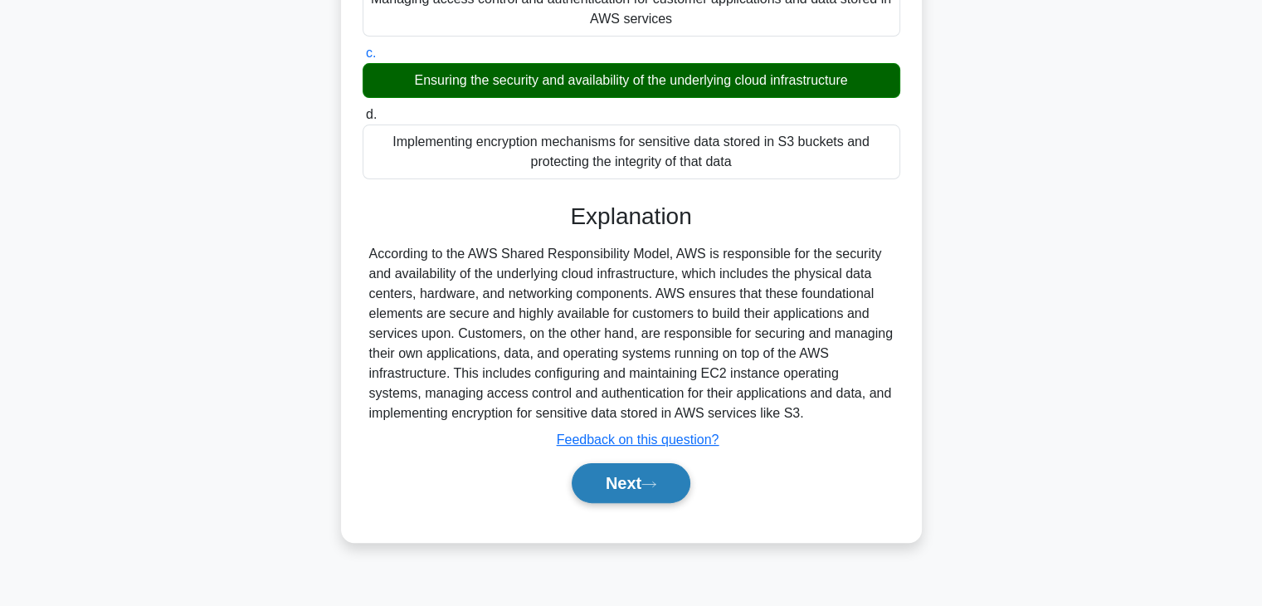
click at [608, 482] on button "Next" at bounding box center [631, 483] width 119 height 40
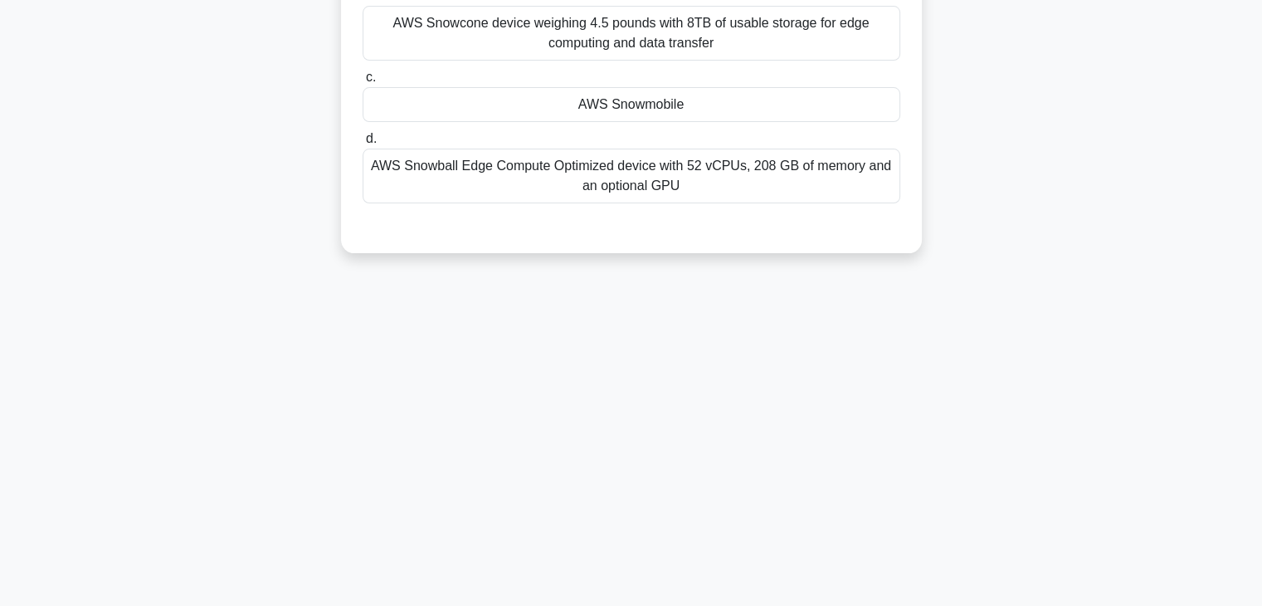
scroll to position [0, 0]
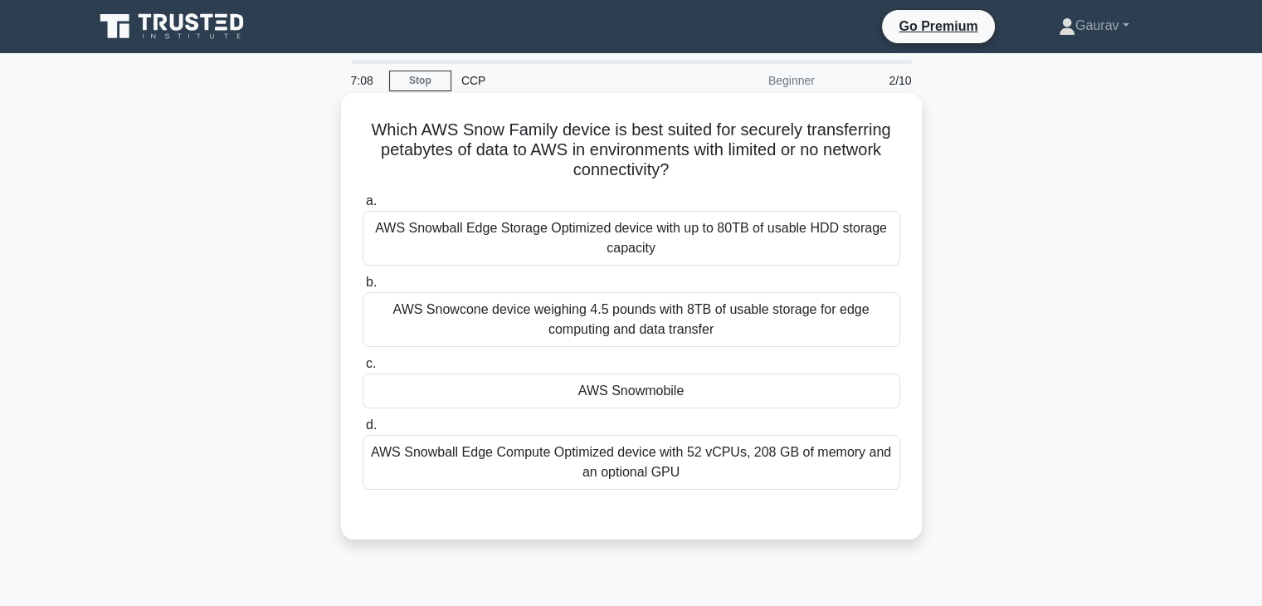
click at [631, 389] on div "AWS Snowmobile" at bounding box center [632, 391] width 538 height 35
click at [363, 369] on input "c. AWS Snowmobile" at bounding box center [363, 364] width 0 height 11
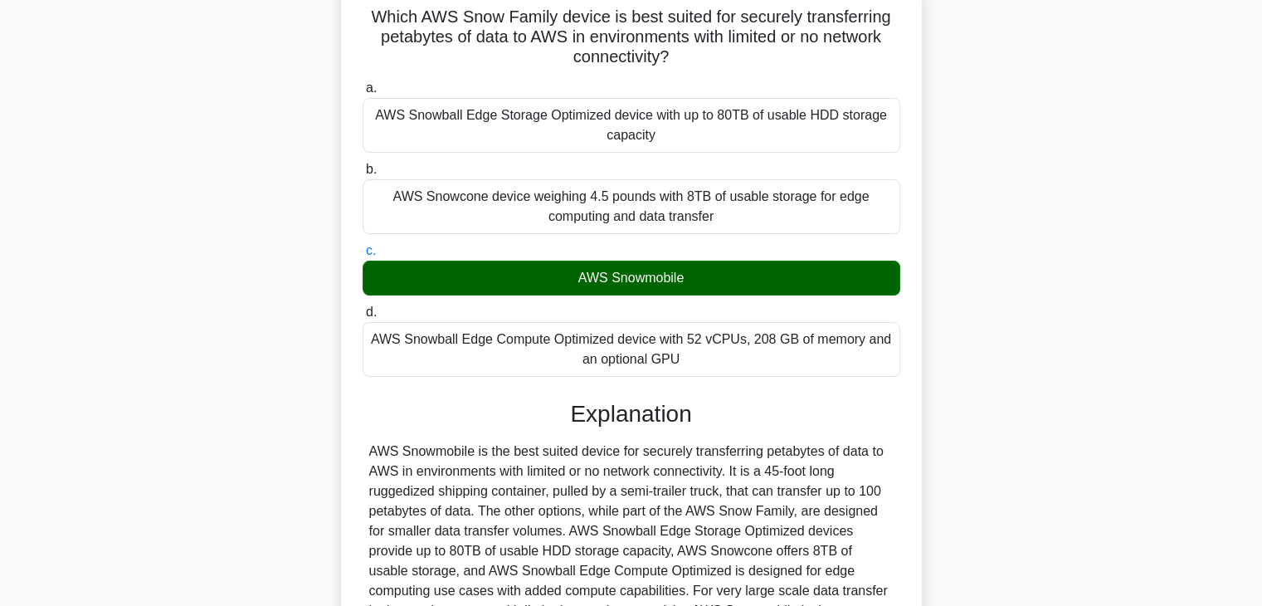
scroll to position [291, 0]
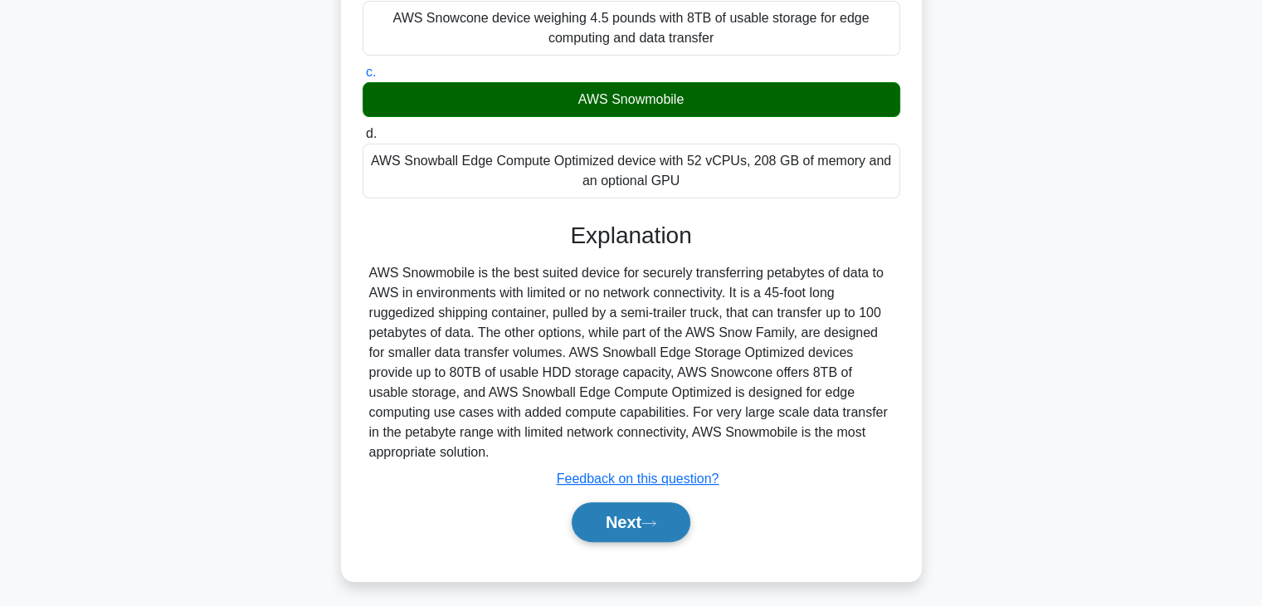
click at [643, 505] on button "Next" at bounding box center [631, 522] width 119 height 40
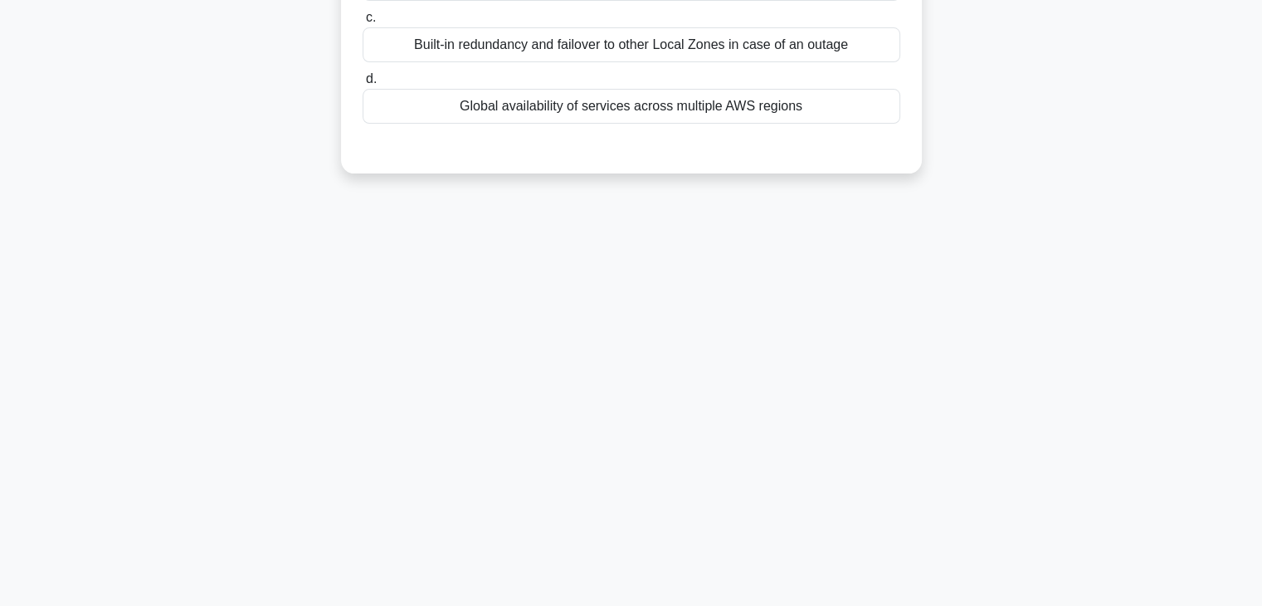
scroll to position [0, 0]
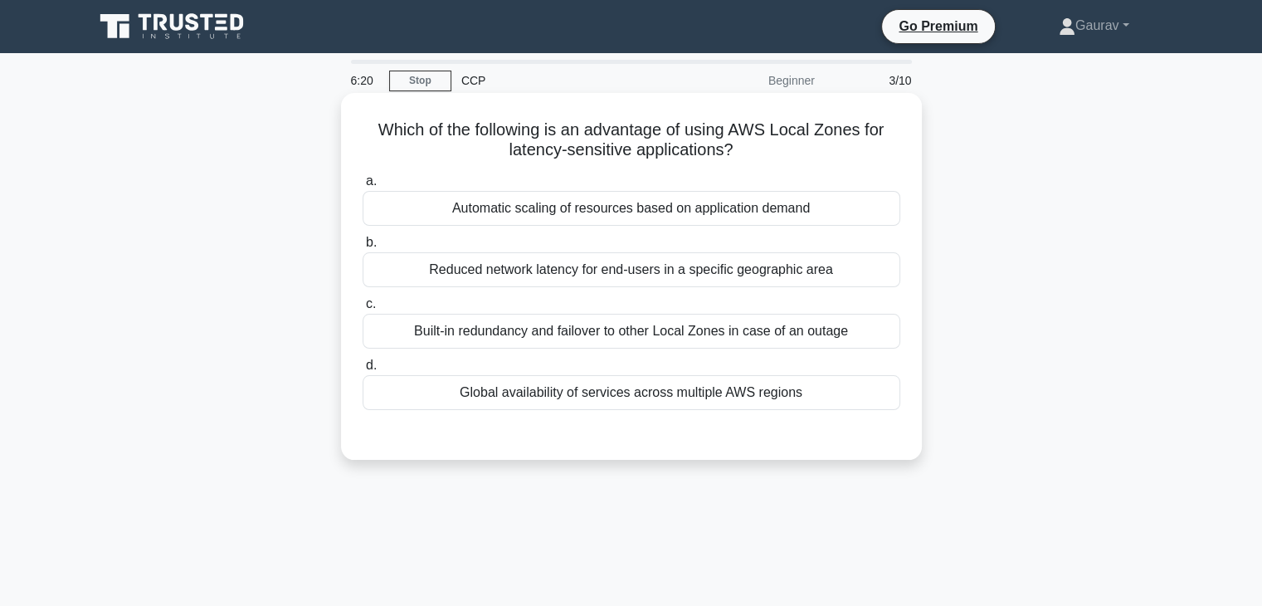
click at [523, 267] on div "Reduced network latency for end-users in a specific geographic area" at bounding box center [632, 269] width 538 height 35
click at [363, 248] on input "b. Reduced network latency for end-users in a specific geographic area" at bounding box center [363, 242] width 0 height 11
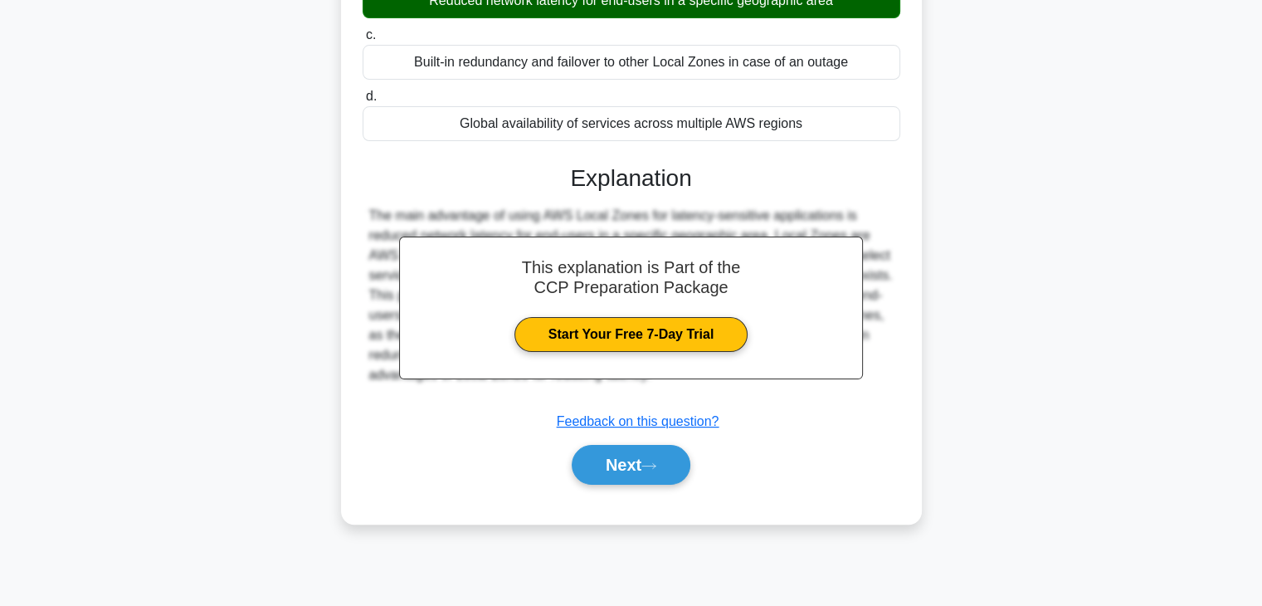
scroll to position [286, 0]
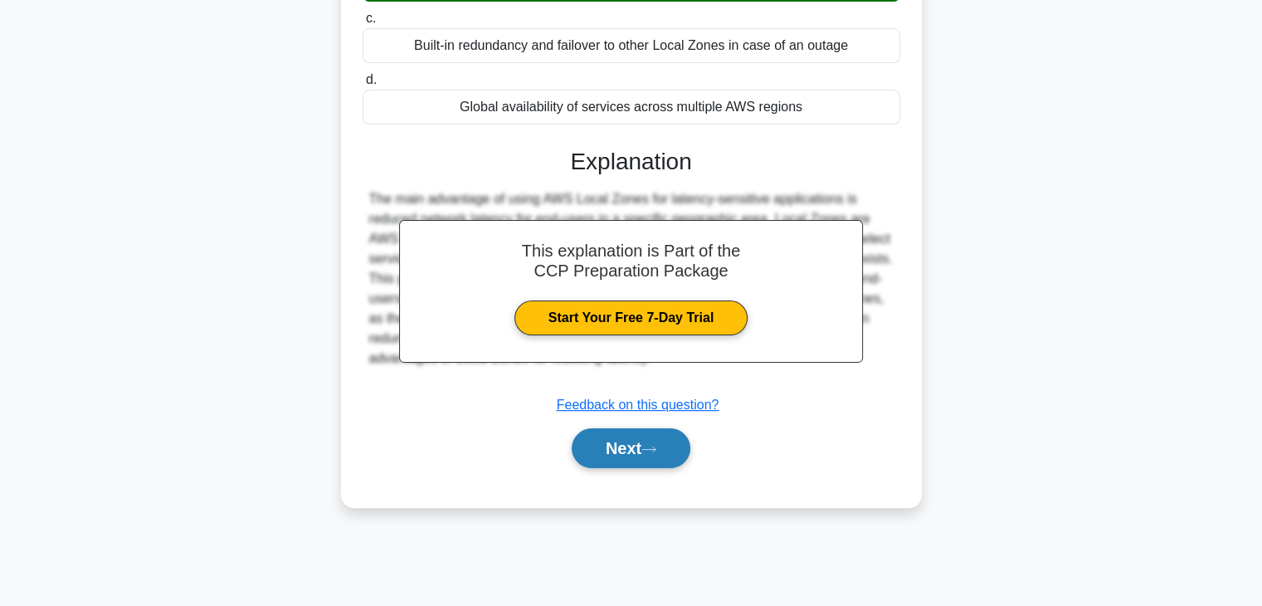
click at [636, 436] on button "Next" at bounding box center [631, 448] width 119 height 40
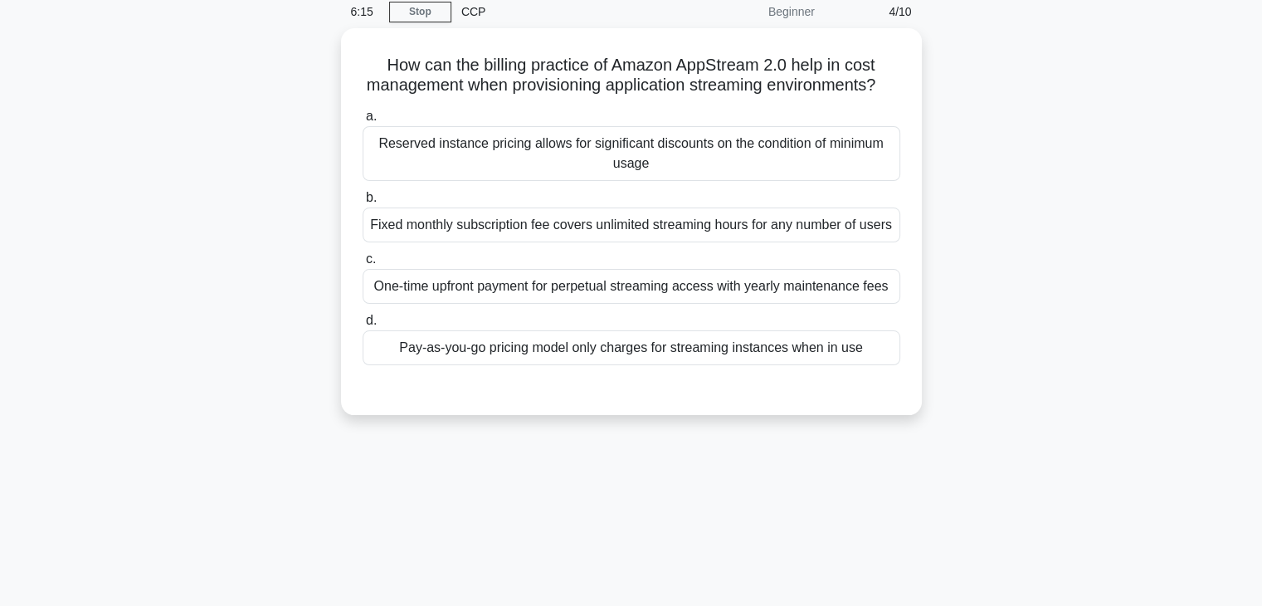
scroll to position [0, 0]
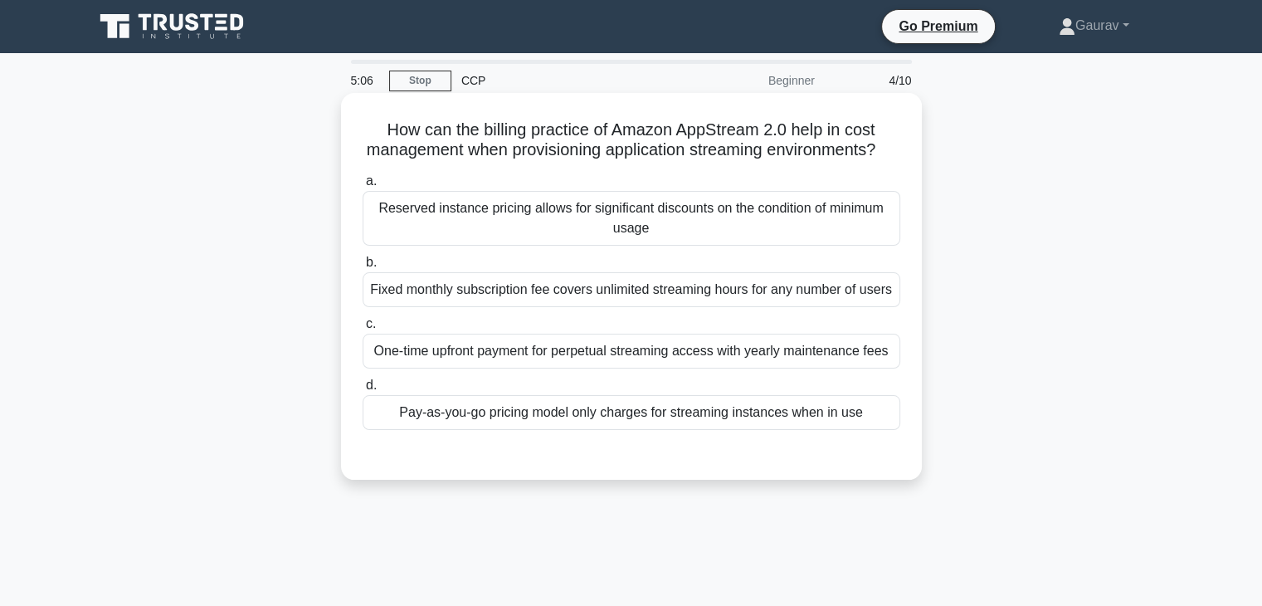
click at [517, 430] on div "Pay-as-you-go pricing model only charges for streaming instances when in use" at bounding box center [632, 412] width 538 height 35
click at [363, 391] on input "d. Pay-as-you-go pricing model only charges for streaming instances when in use" at bounding box center [363, 385] width 0 height 11
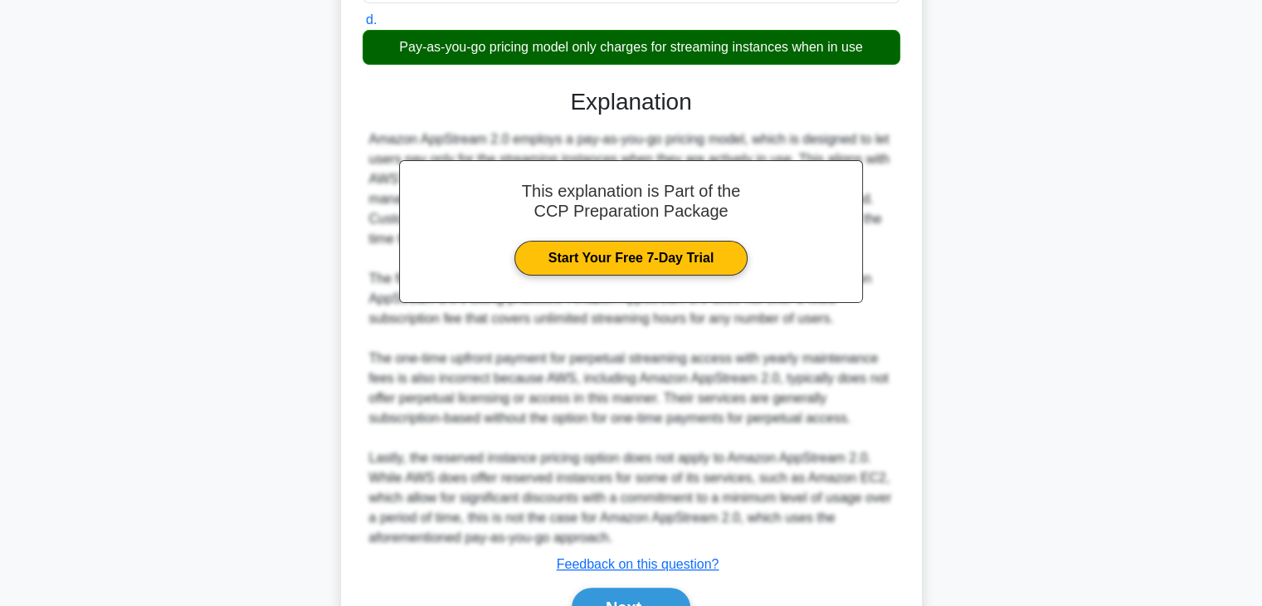
scroll to position [476, 0]
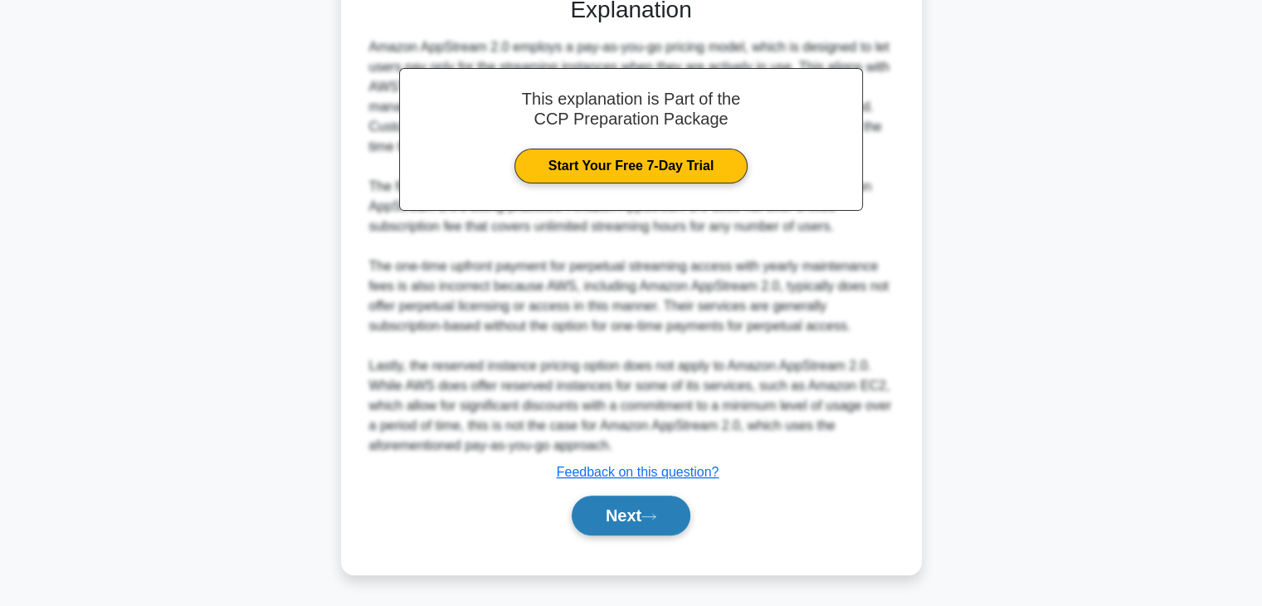
click at [664, 506] on button "Next" at bounding box center [631, 516] width 119 height 40
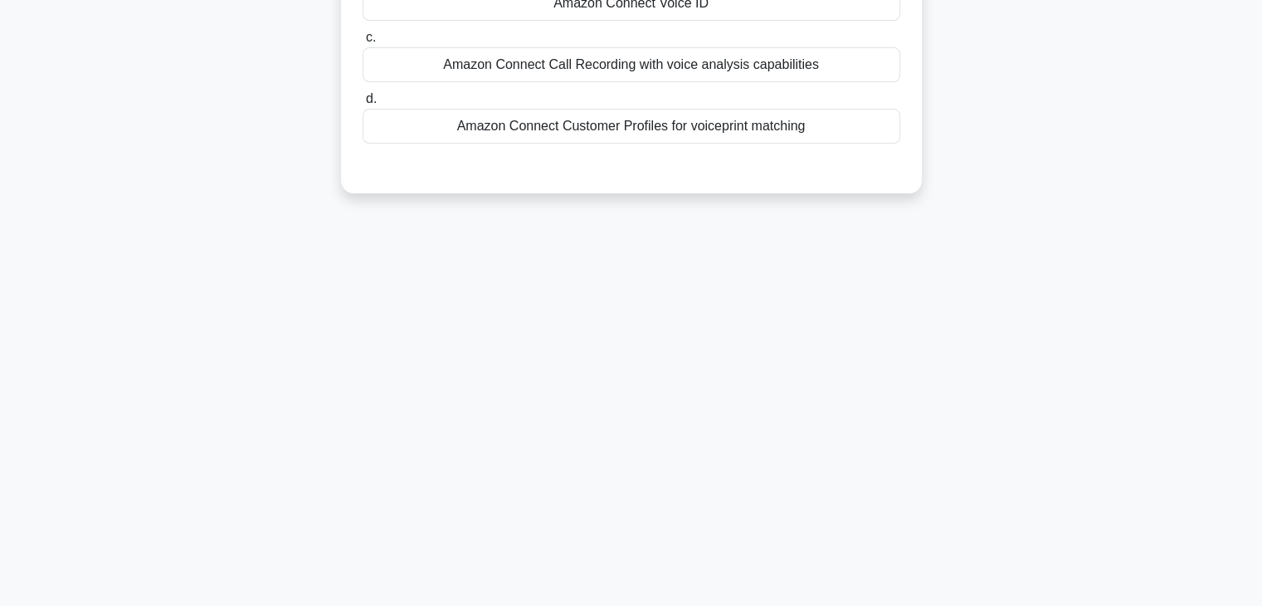
scroll to position [0, 0]
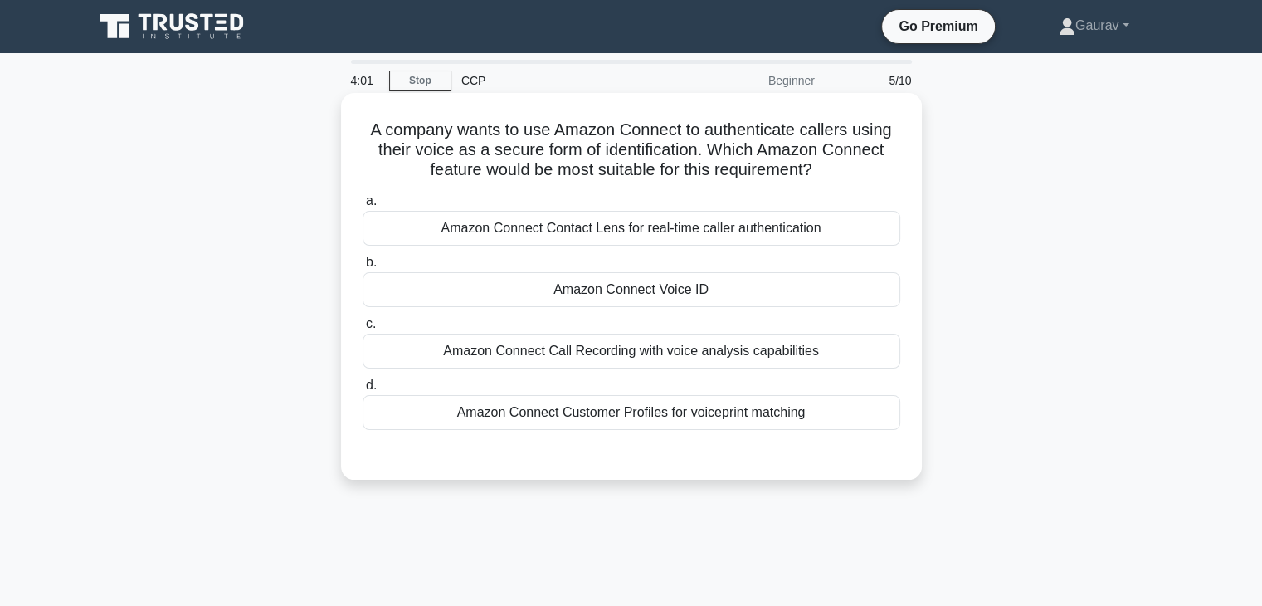
click at [689, 354] on div "Amazon Connect Call Recording with voice analysis capabilities" at bounding box center [632, 351] width 538 height 35
click at [363, 330] on input "c. Amazon Connect Call Recording with voice analysis capabilities" at bounding box center [363, 324] width 0 height 11
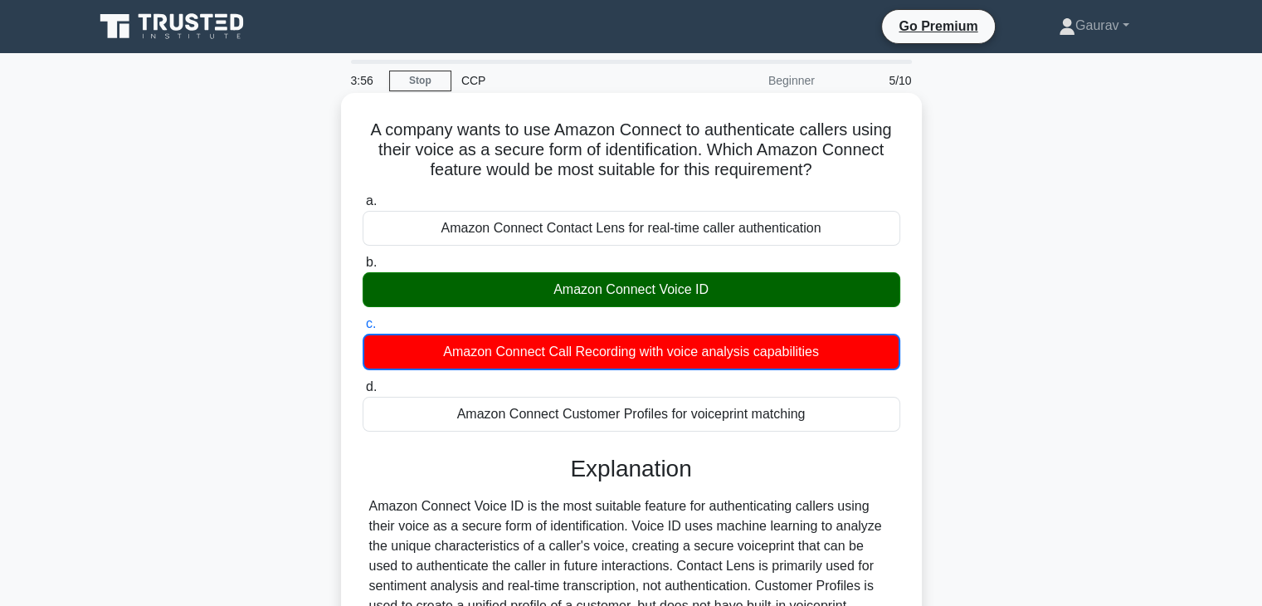
drag, startPoint x: 551, startPoint y: 291, endPoint x: 727, endPoint y: 284, distance: 176.1
click at [727, 284] on div "Amazon Connect Voice ID" at bounding box center [632, 289] width 538 height 35
copy div "Amazon Connect Voice ID"
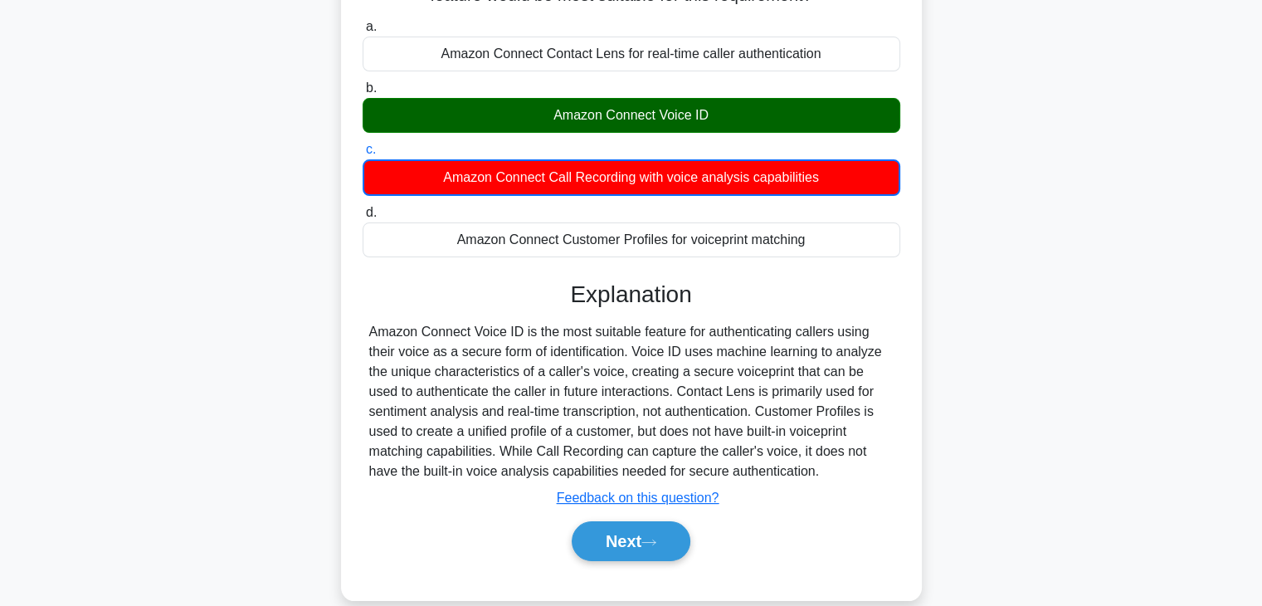
scroll to position [291, 0]
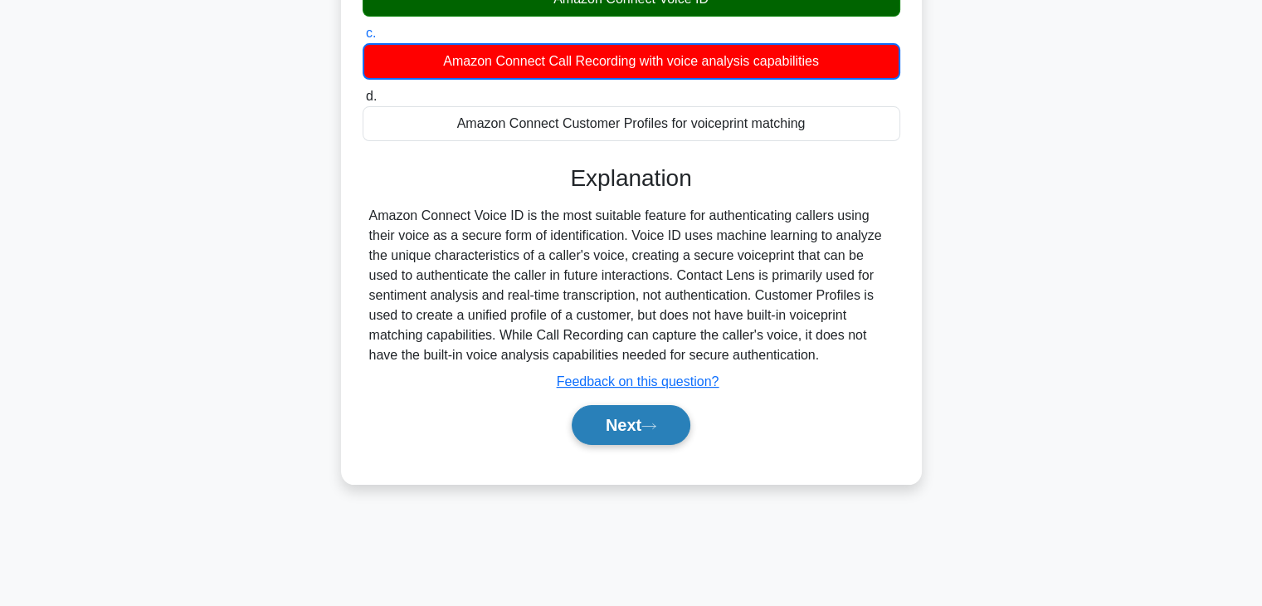
click at [620, 425] on button "Next" at bounding box center [631, 425] width 119 height 40
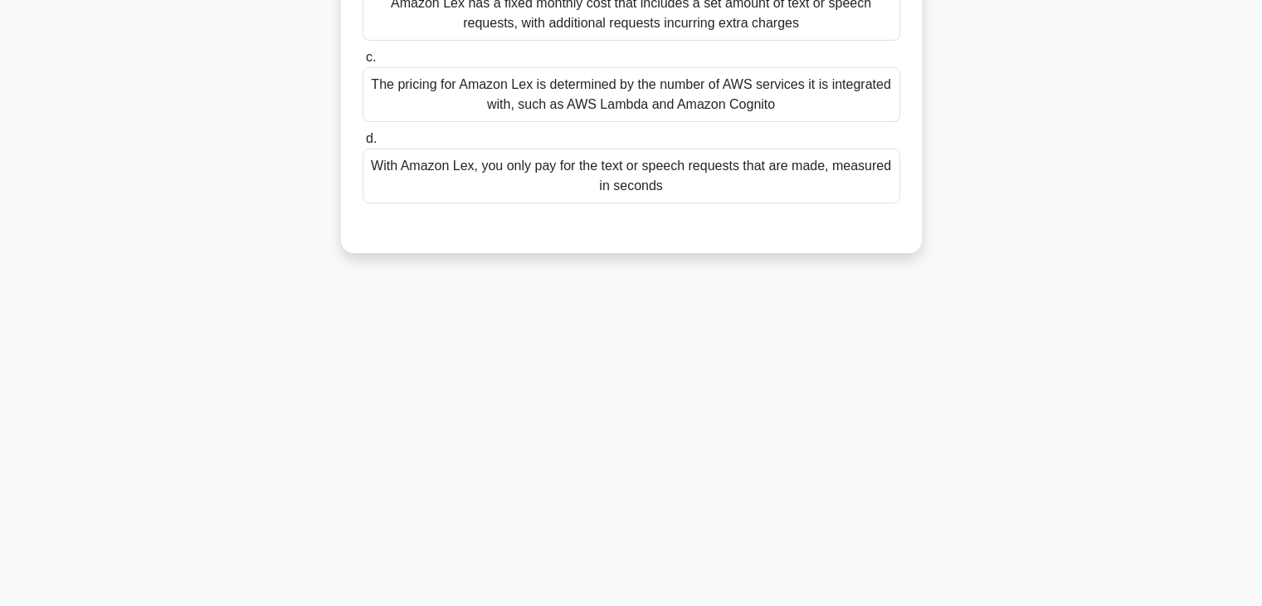
scroll to position [0, 0]
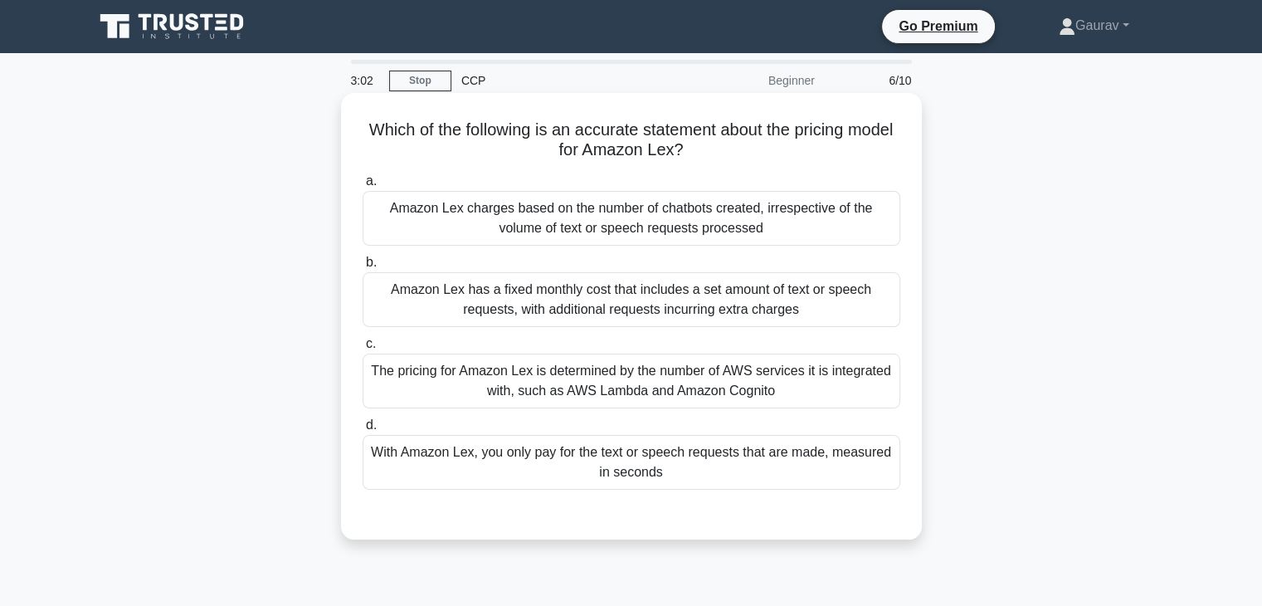
click at [542, 466] on div "With Amazon Lex, you only pay for the text or speech requests that are made, me…" at bounding box center [632, 462] width 538 height 55
click at [363, 431] on input "d. With Amazon Lex, you only pay for the text or speech requests that are made,…" at bounding box center [363, 425] width 0 height 11
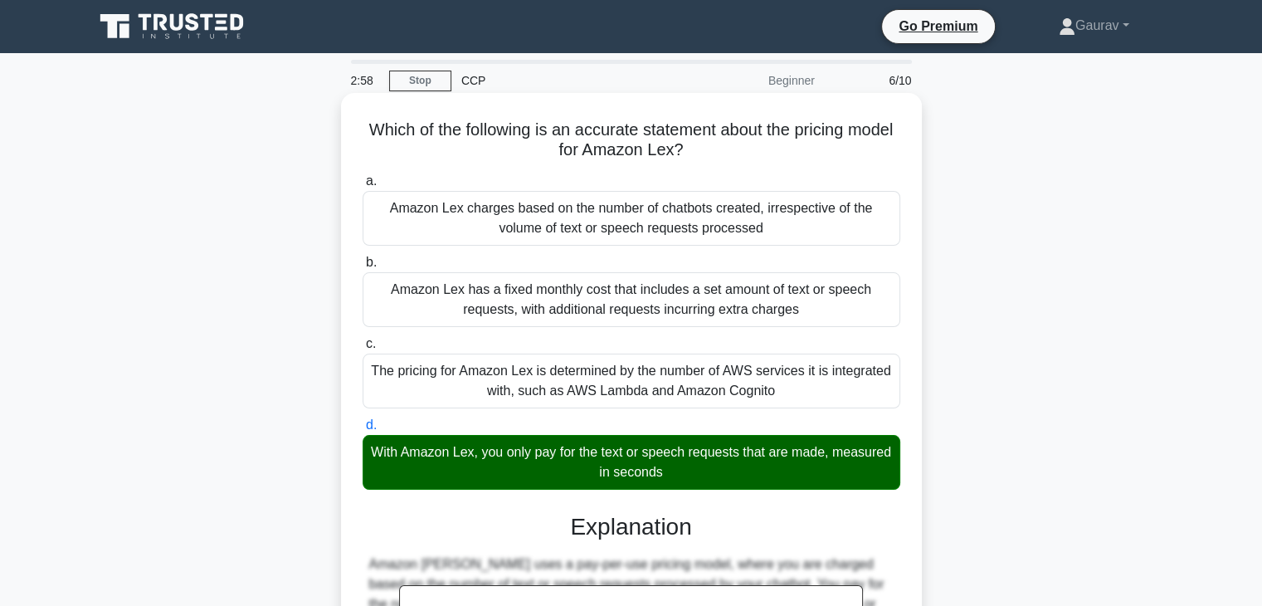
scroll to position [297, 0]
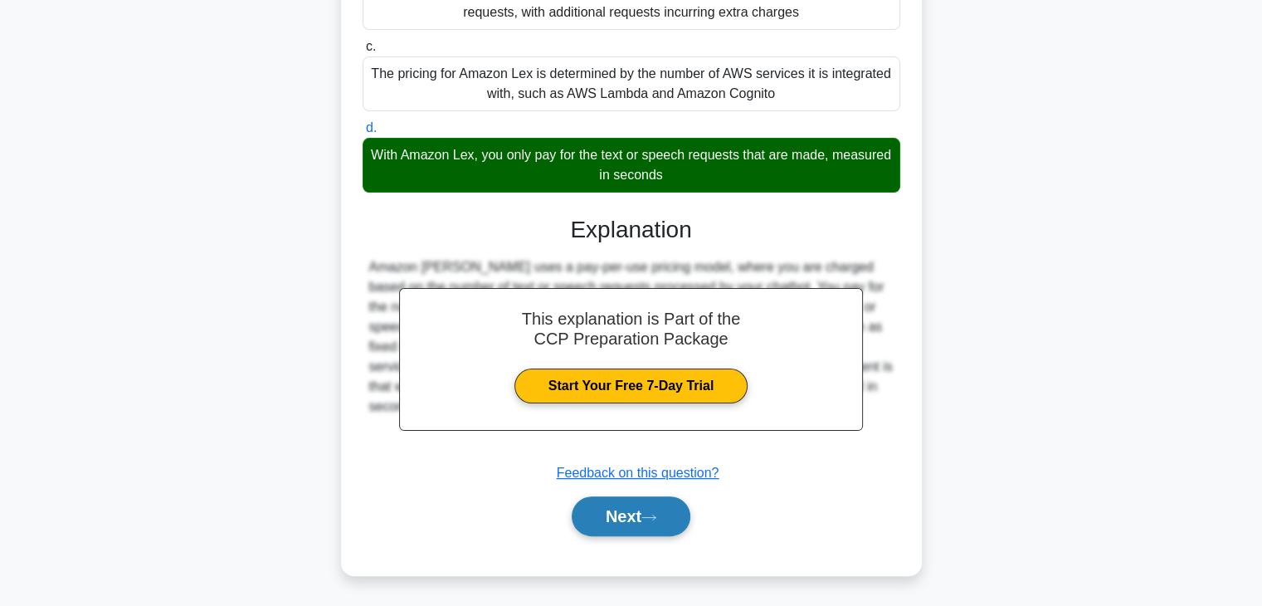
click at [616, 515] on button "Next" at bounding box center [631, 516] width 119 height 40
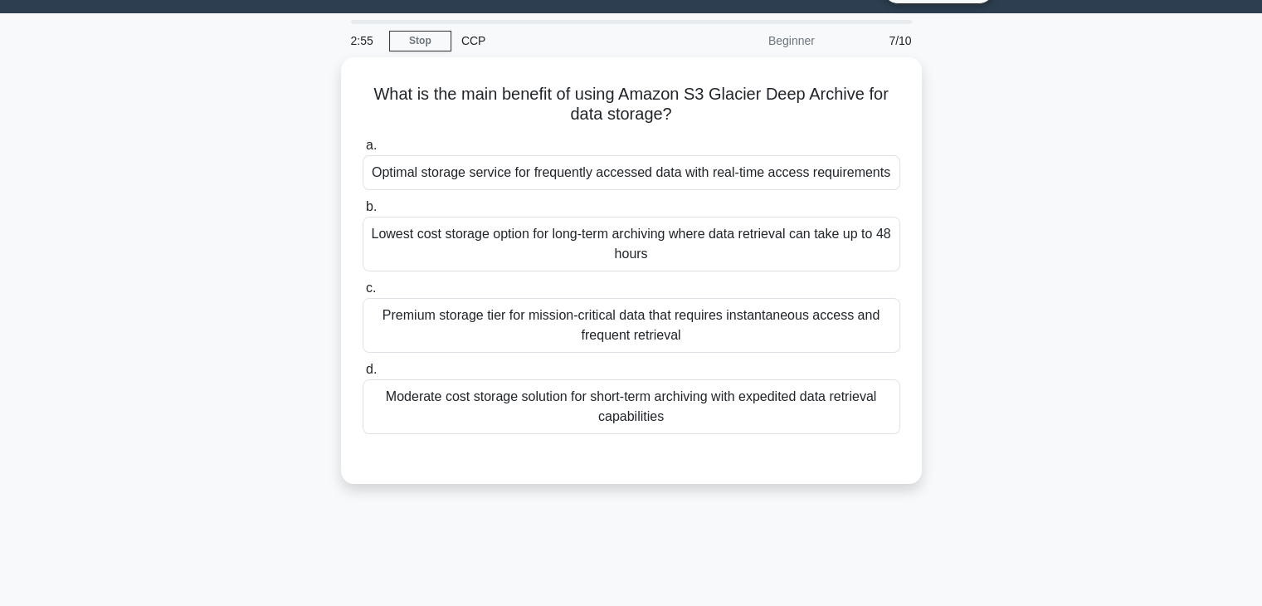
scroll to position [0, 0]
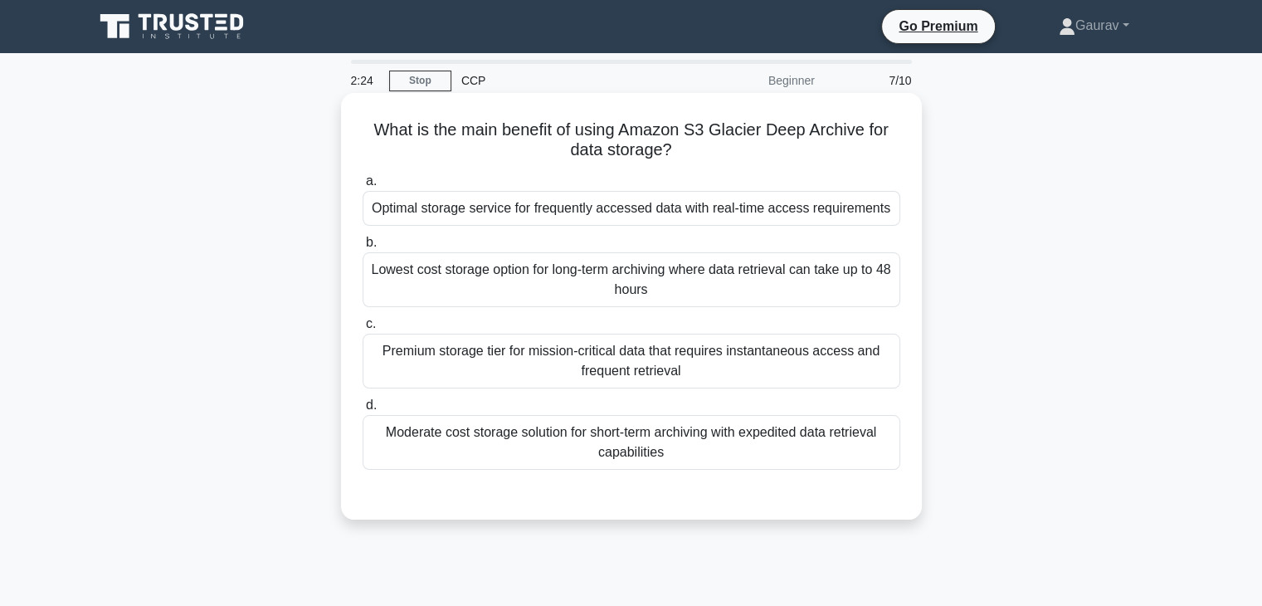
click at [622, 292] on div "Lowest cost storage option for long-term archiving where data retrieval can tak…" at bounding box center [632, 279] width 538 height 55
click at [363, 248] on input "b. Lowest cost storage option for long-term archiving where data retrieval can …" at bounding box center [363, 242] width 0 height 11
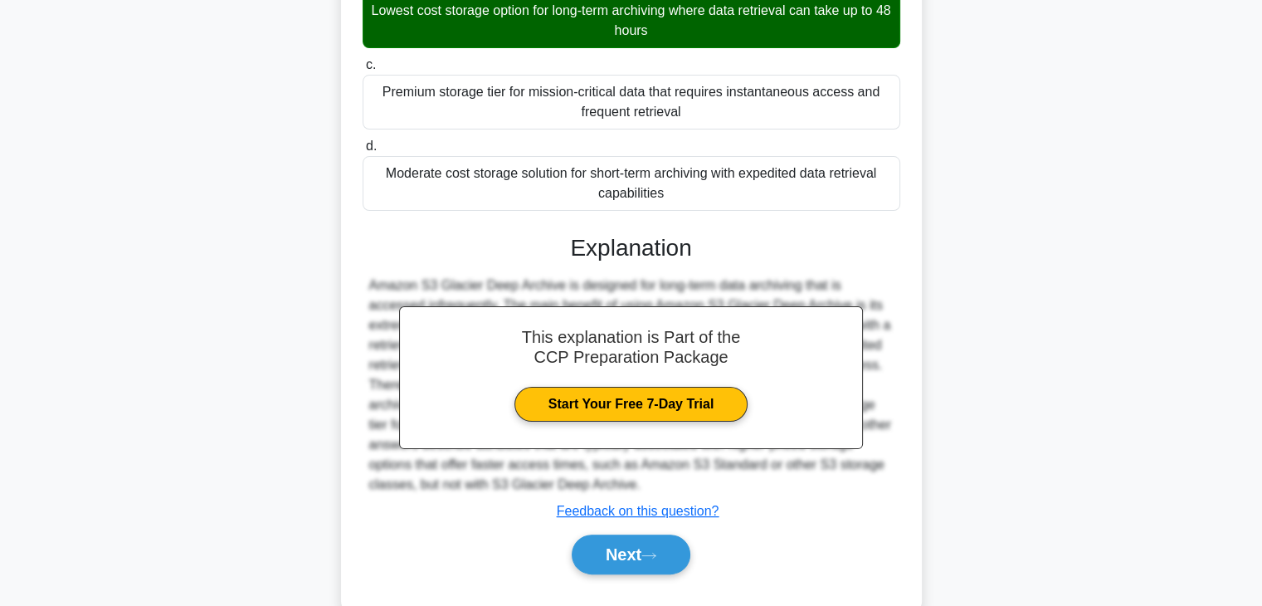
scroll to position [264, 0]
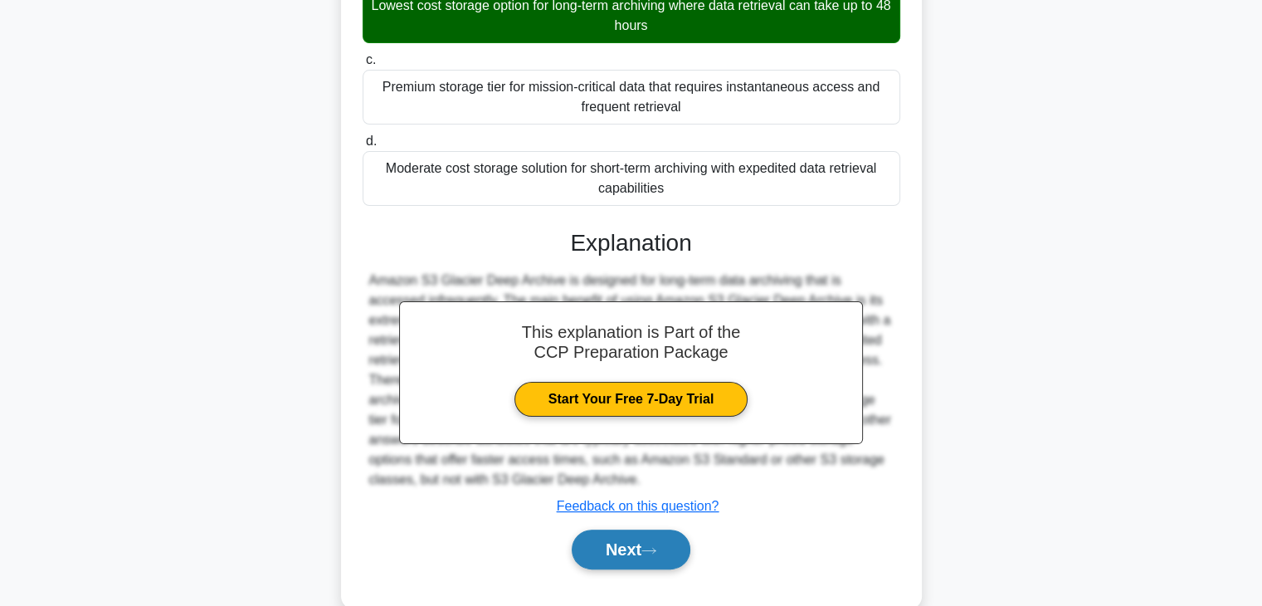
click at [617, 555] on button "Next" at bounding box center [631, 550] width 119 height 40
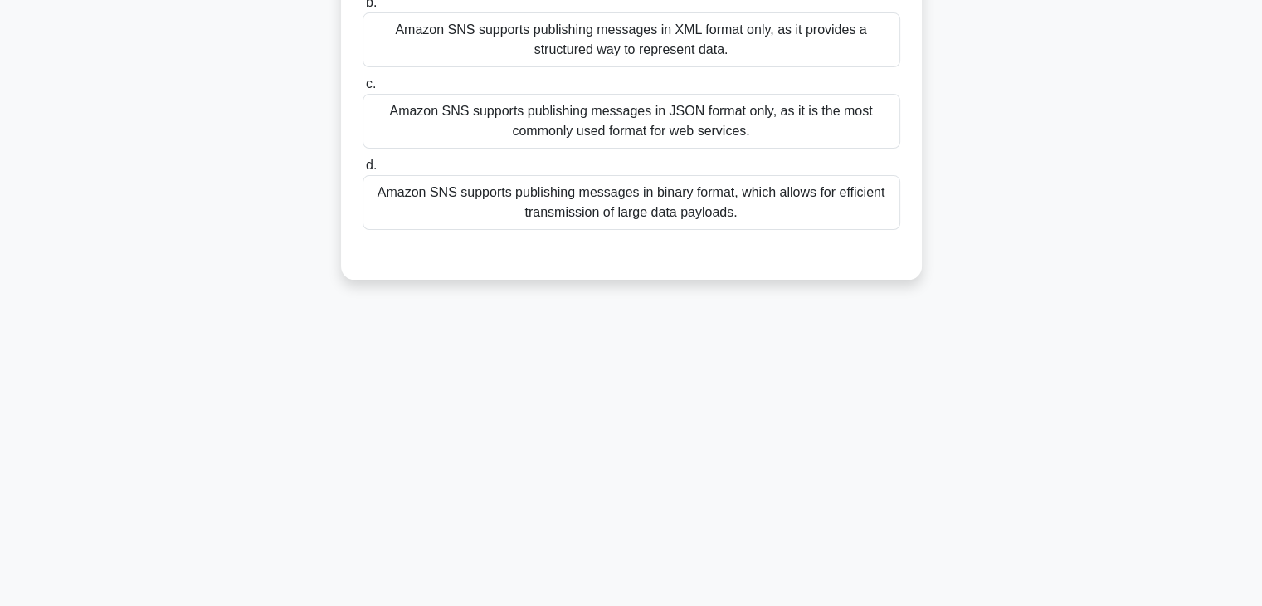
scroll to position [0, 0]
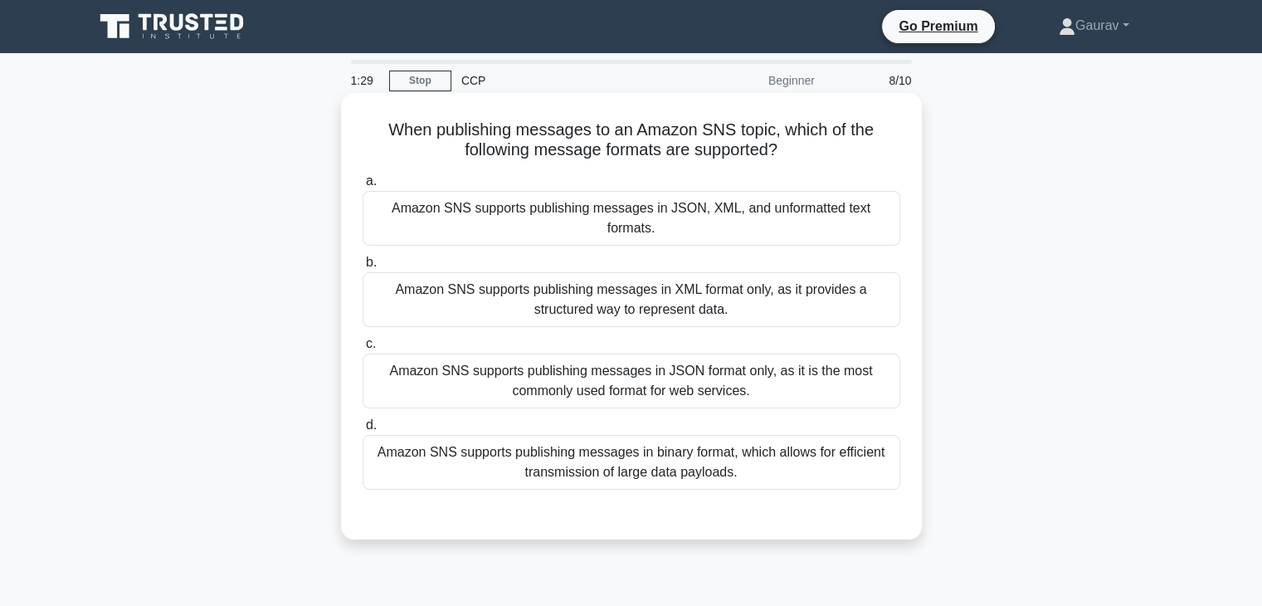
click at [581, 354] on div "Amazon SNS supports publishing messages in JSON format only, as it is the most …" at bounding box center [632, 381] width 538 height 55
click at [363, 349] on input "c. Amazon SNS supports publishing messages in JSON format only, as it is the mo…" at bounding box center [363, 344] width 0 height 11
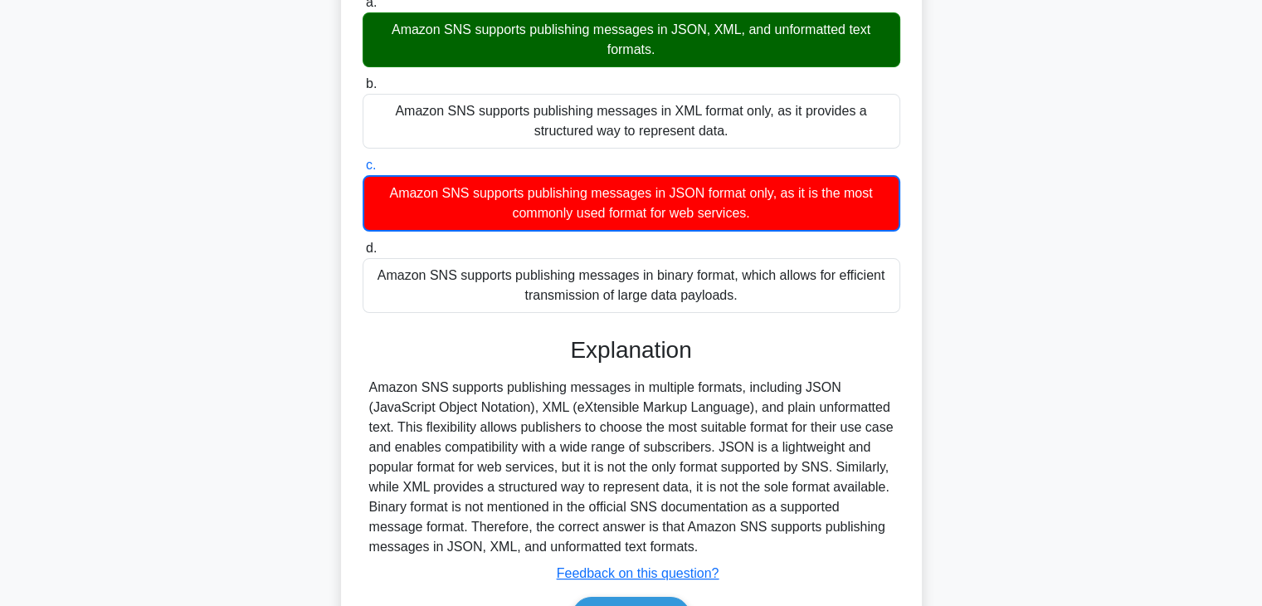
scroll to position [291, 0]
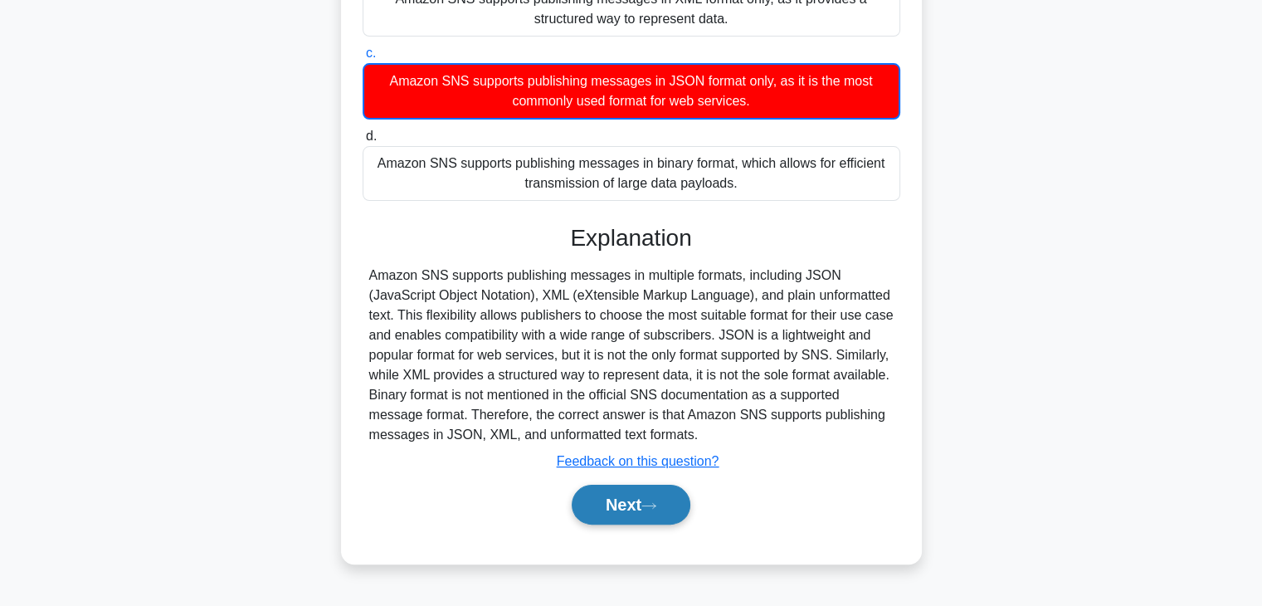
click at [654, 505] on icon at bounding box center [649, 505] width 15 height 9
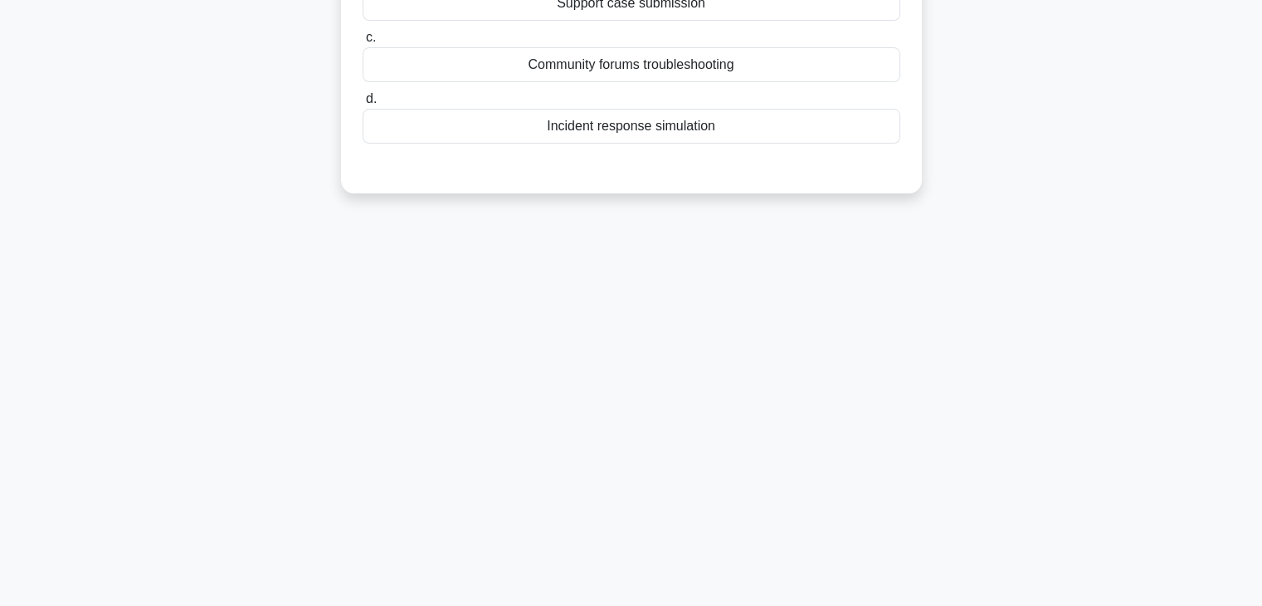
scroll to position [0, 0]
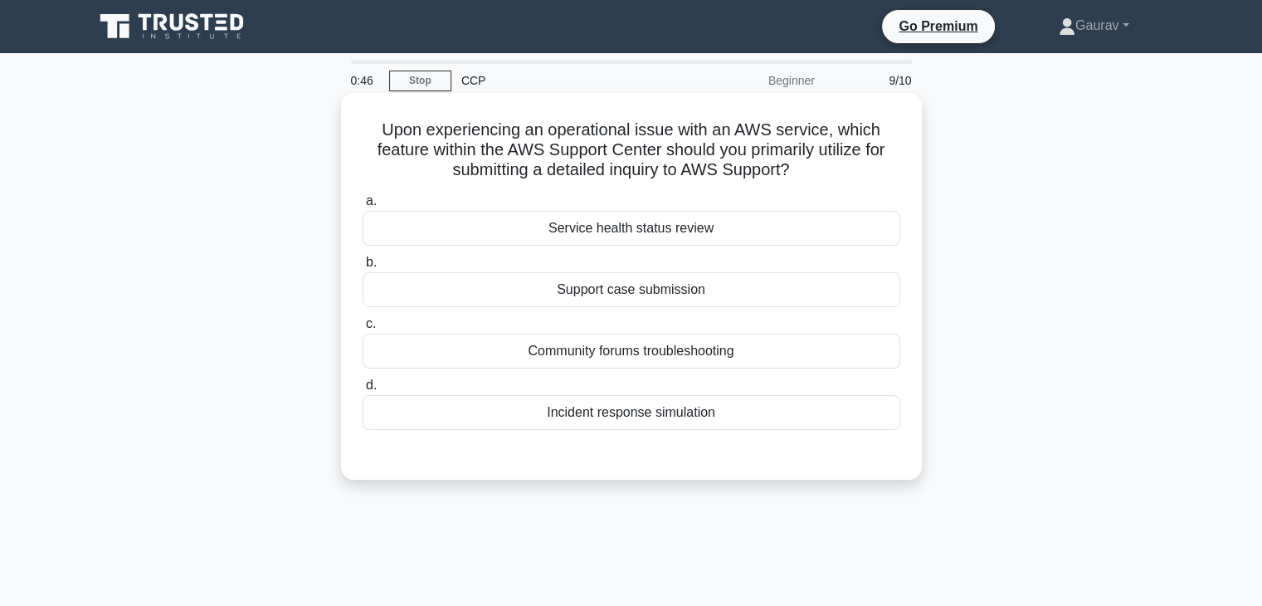
click at [569, 235] on div "Service health status review" at bounding box center [632, 228] width 538 height 35
click at [363, 207] on input "a. Service health status review" at bounding box center [363, 201] width 0 height 11
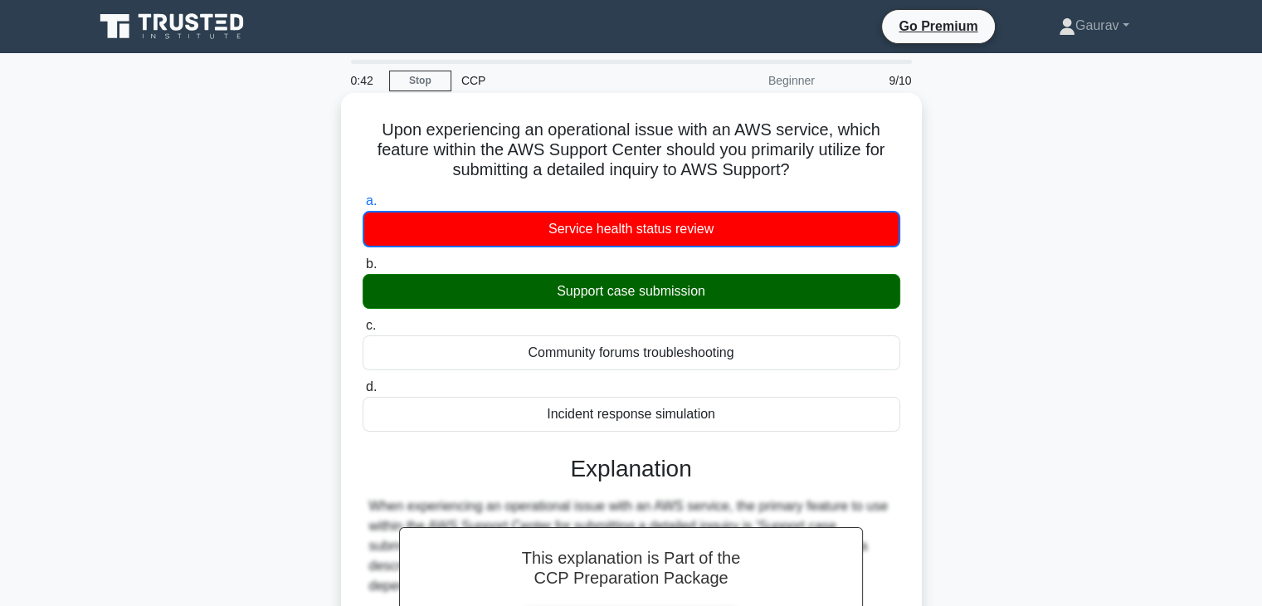
click at [711, 295] on div "Support case submission" at bounding box center [632, 291] width 538 height 35
click at [363, 270] on input "b. Support case submission" at bounding box center [363, 264] width 0 height 11
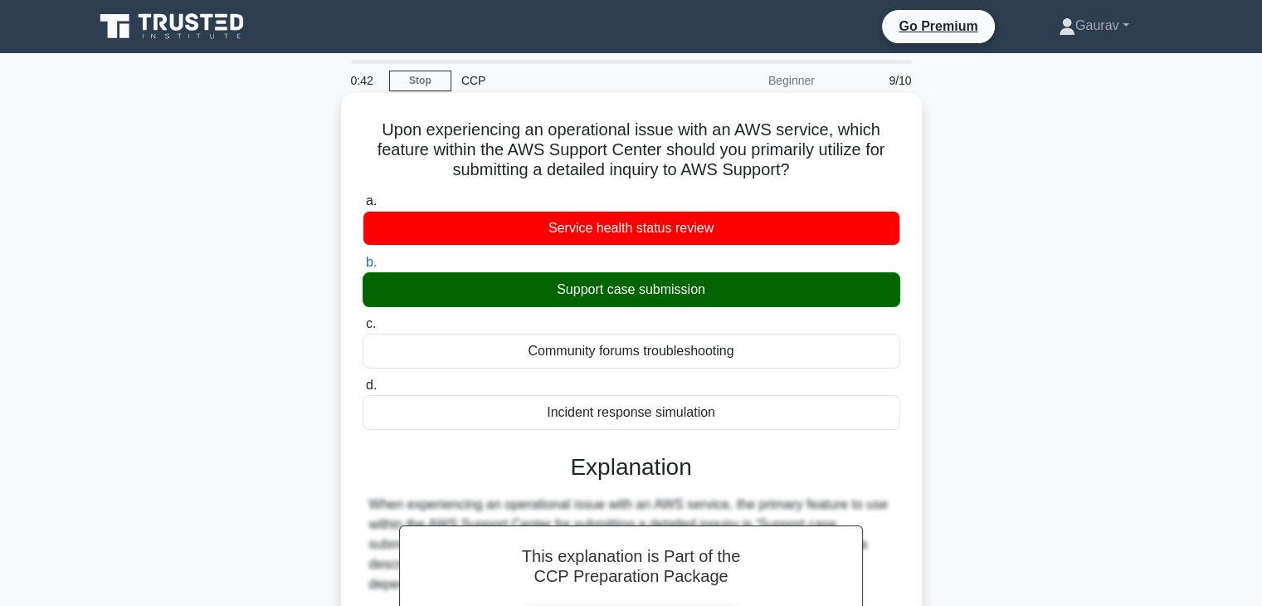
click at [711, 295] on div "Support case submission" at bounding box center [632, 289] width 538 height 35
click at [363, 268] on input "b. Support case submission" at bounding box center [363, 262] width 0 height 11
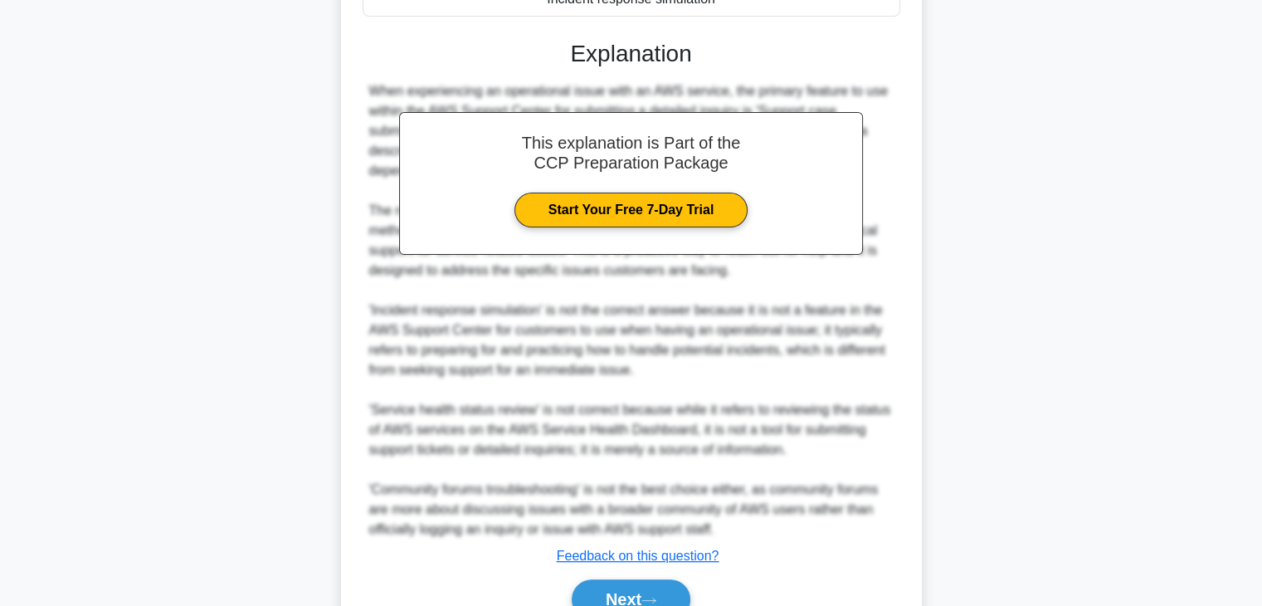
scroll to position [496, 0]
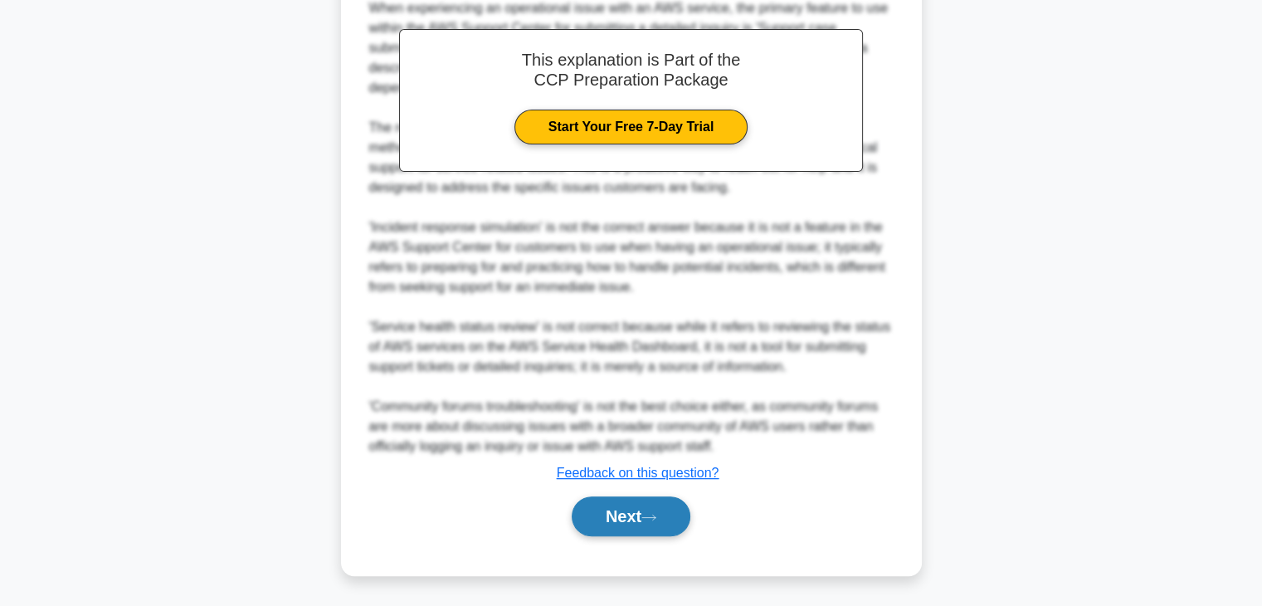
click at [683, 515] on button "Next" at bounding box center [631, 516] width 119 height 40
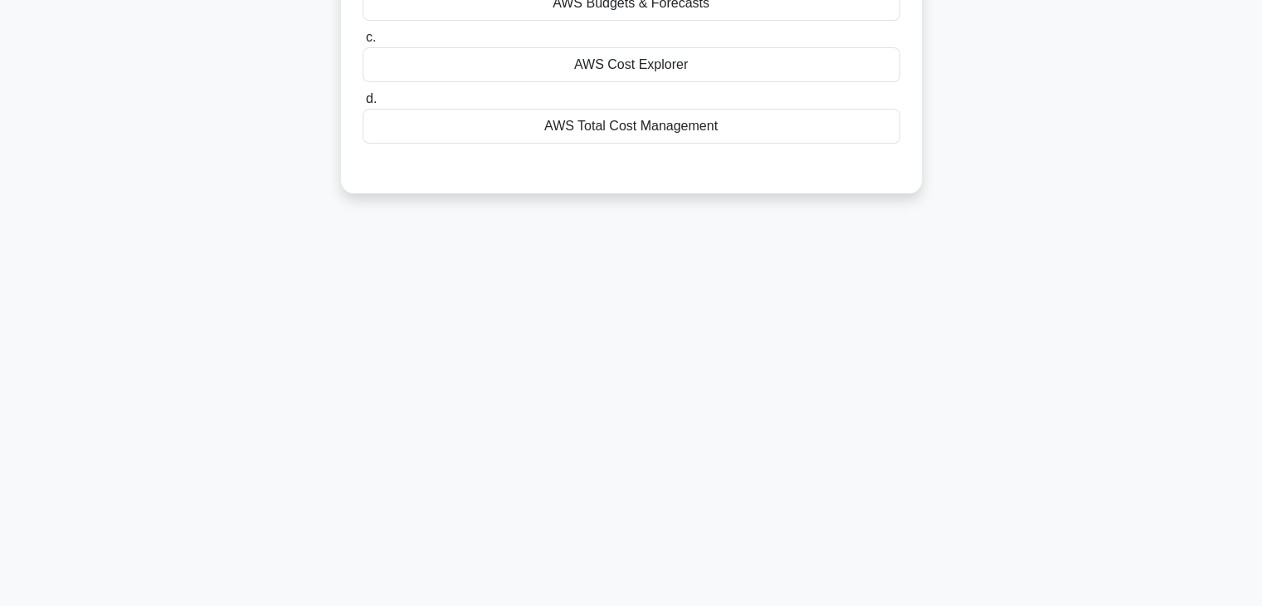
scroll to position [0, 0]
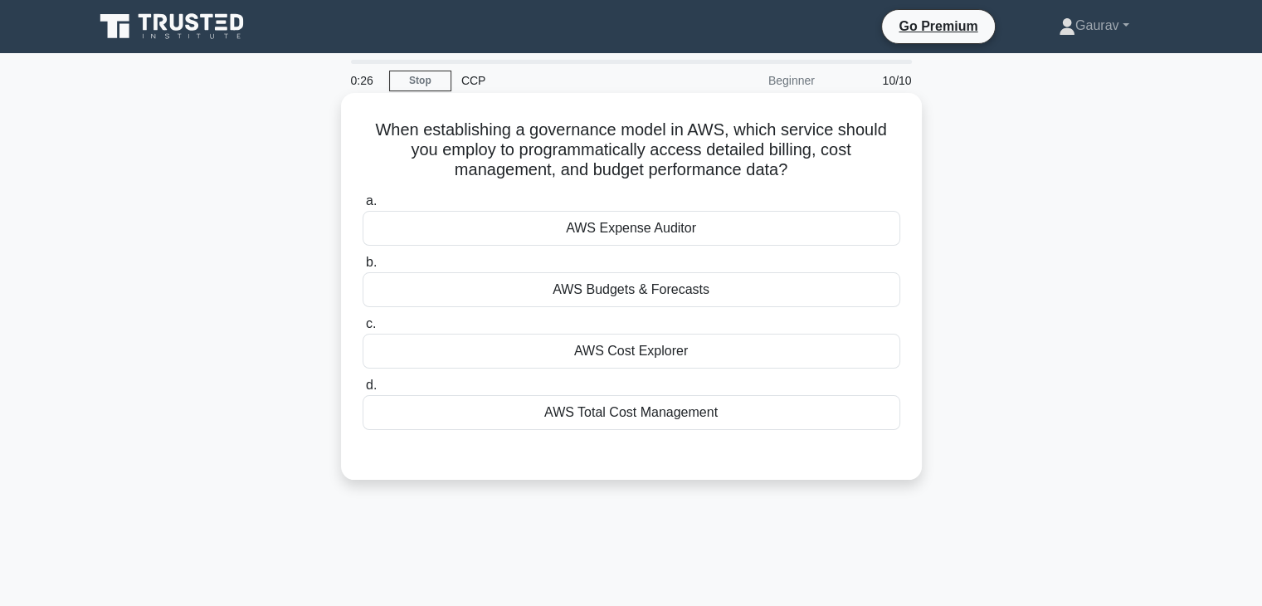
click at [676, 345] on div "AWS Cost Explorer" at bounding box center [632, 351] width 538 height 35
click at [363, 330] on input "c. AWS Cost Explorer" at bounding box center [363, 324] width 0 height 11
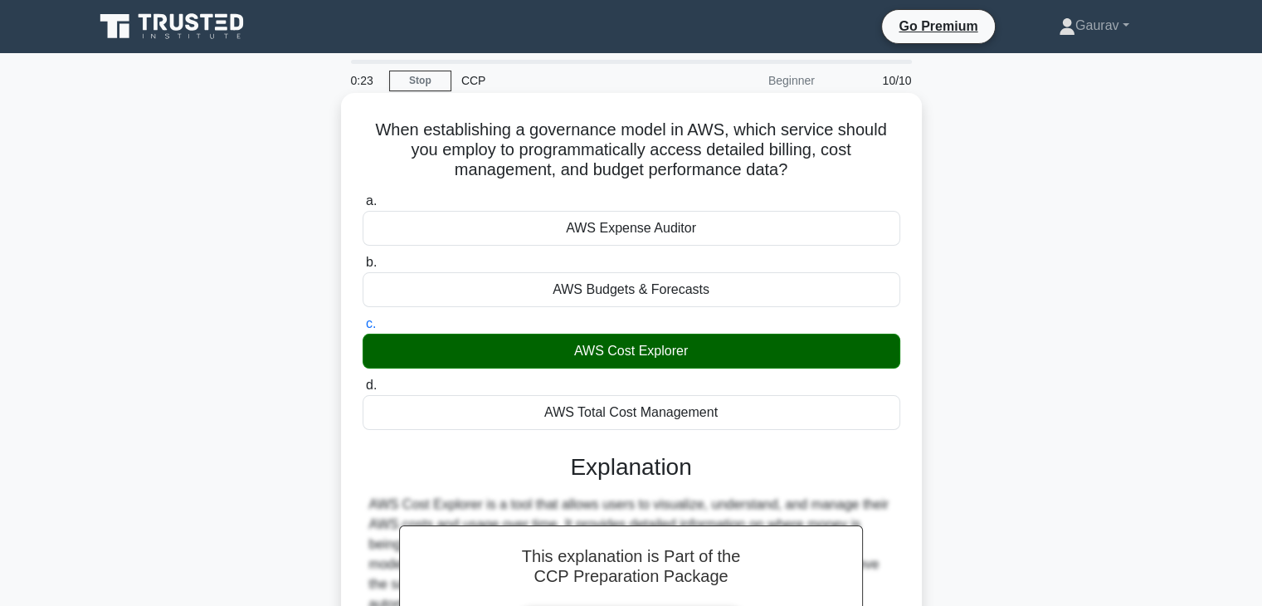
scroll to position [291, 0]
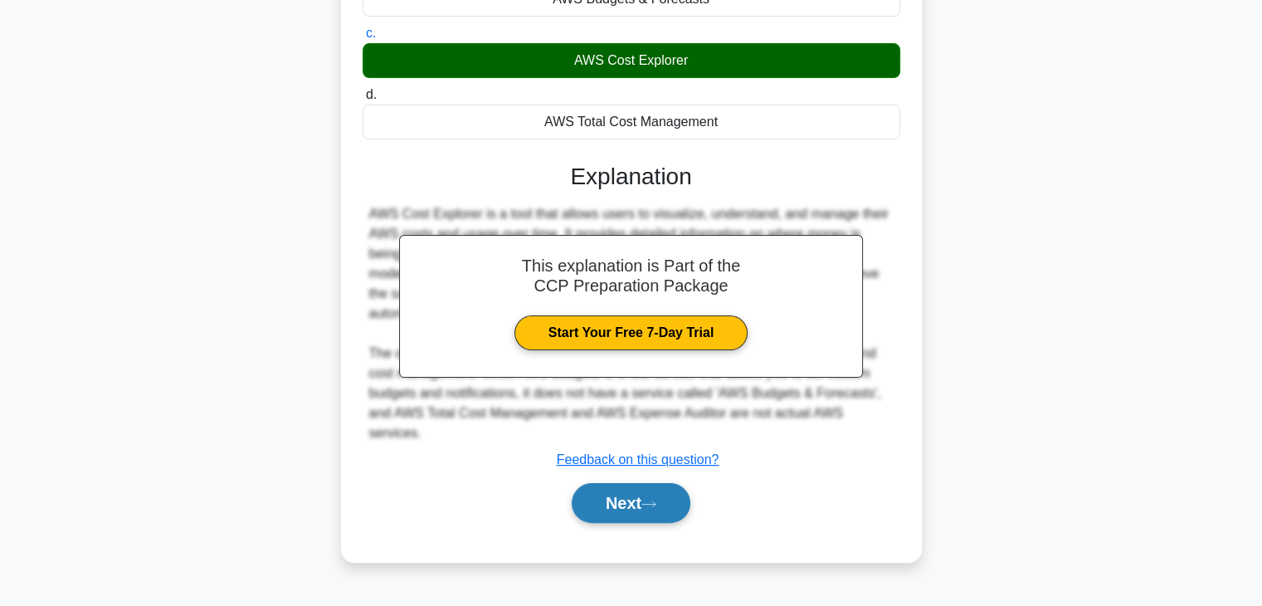
click at [634, 485] on button "Next" at bounding box center [631, 503] width 119 height 40
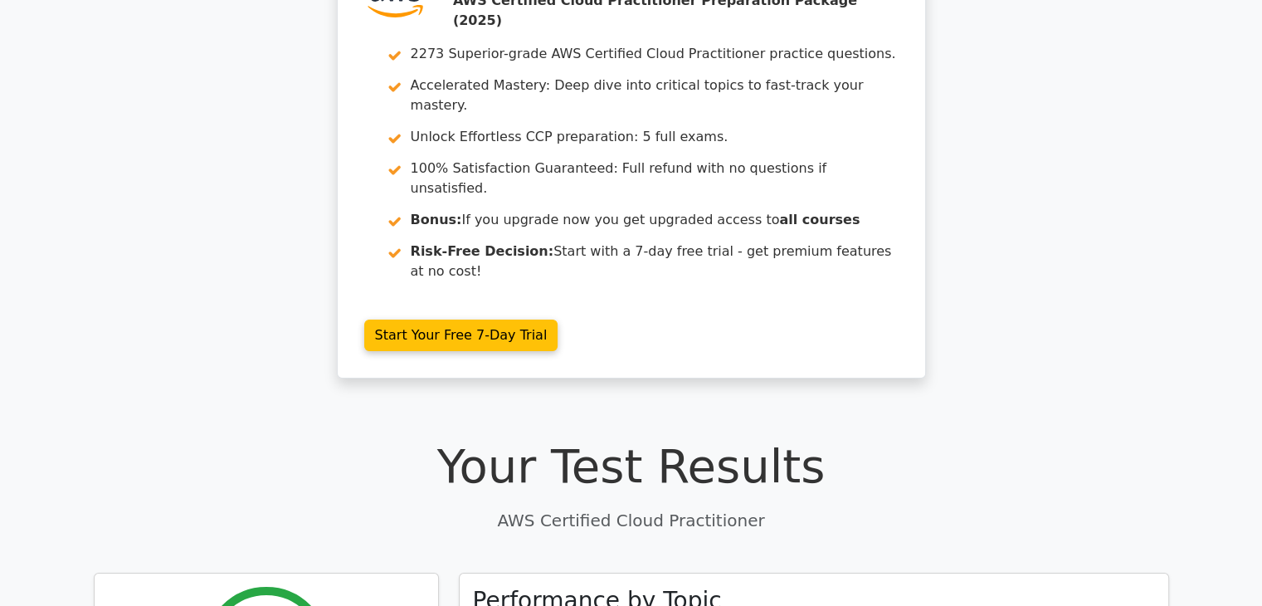
scroll to position [109, 0]
